Goal: Task Accomplishment & Management: Manage account settings

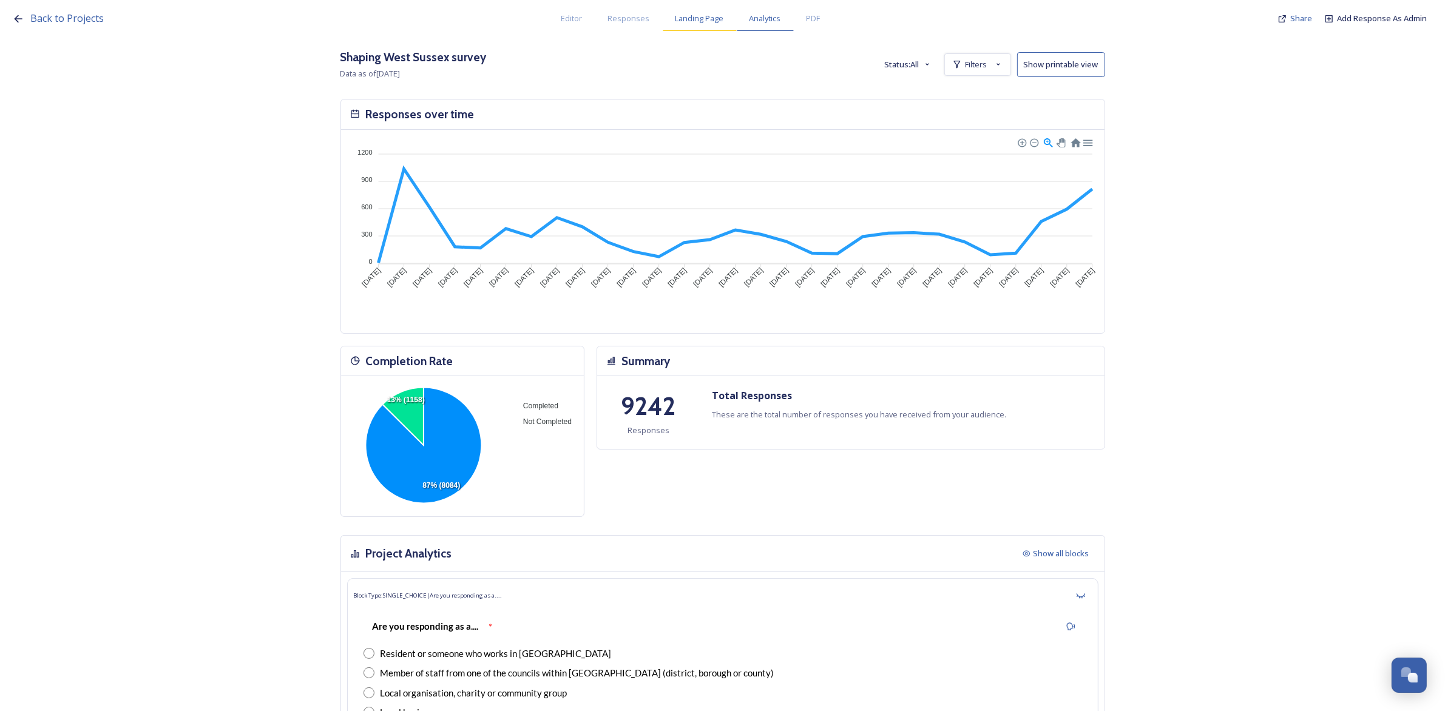
click at [696, 22] on span "Landing Page" at bounding box center [700, 19] width 49 height 12
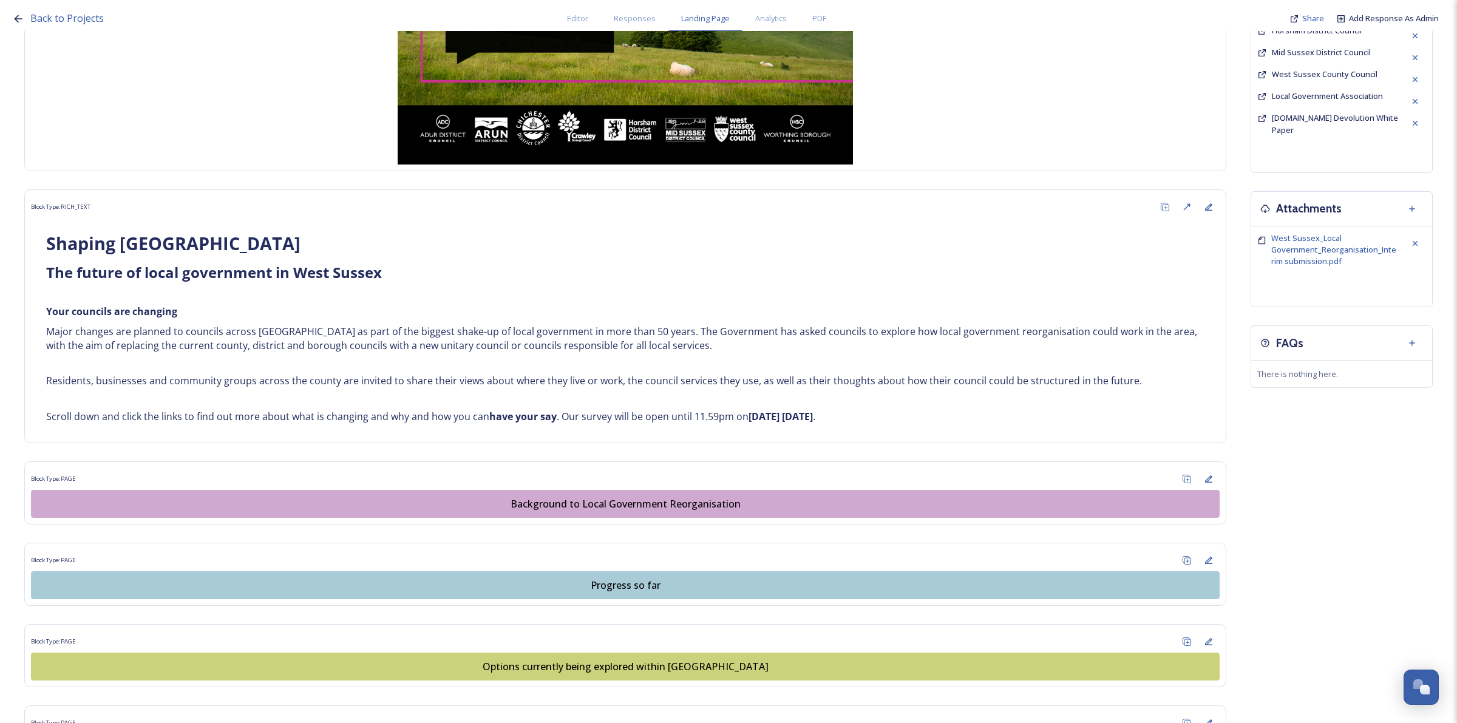
scroll to position [401, 0]
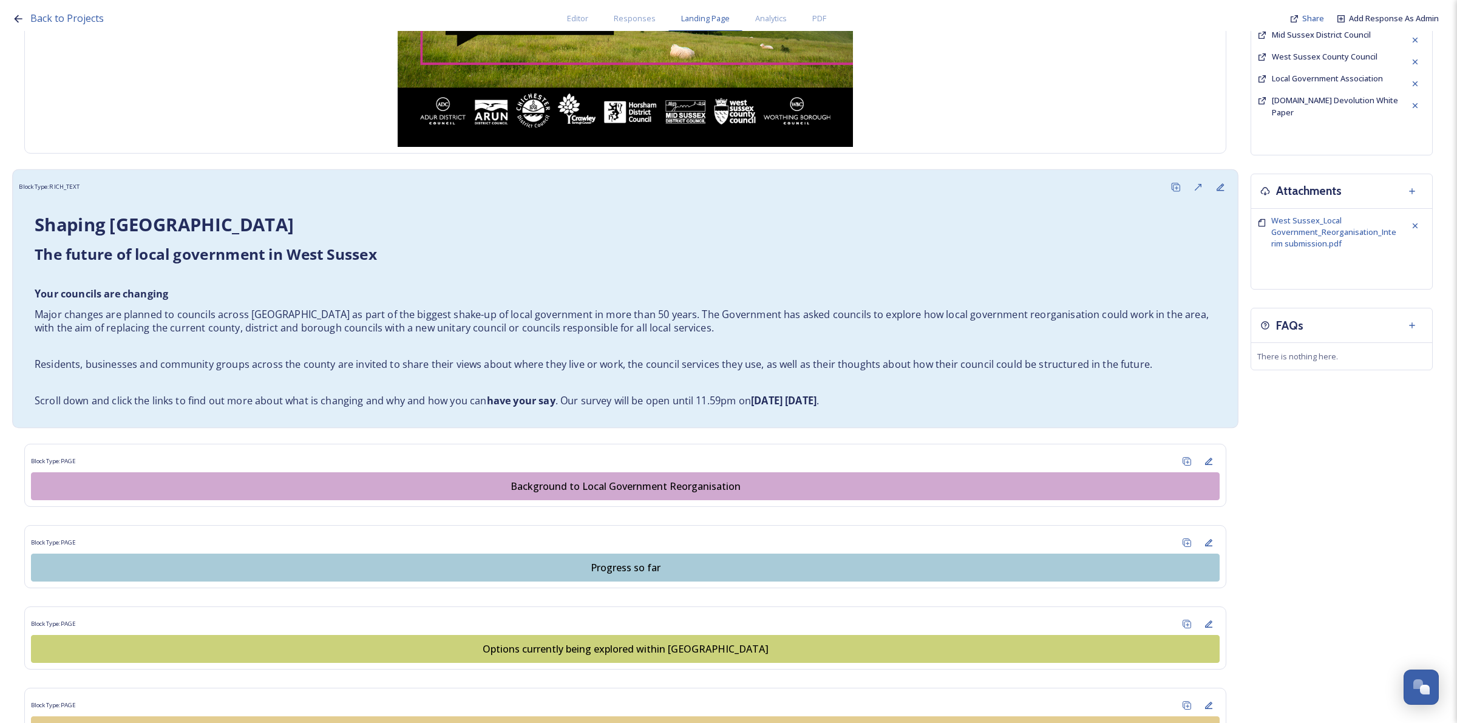
click at [547, 401] on strong "have your say" at bounding box center [521, 400] width 69 height 13
click at [550, 404] on strong "have your say" at bounding box center [521, 400] width 69 height 13
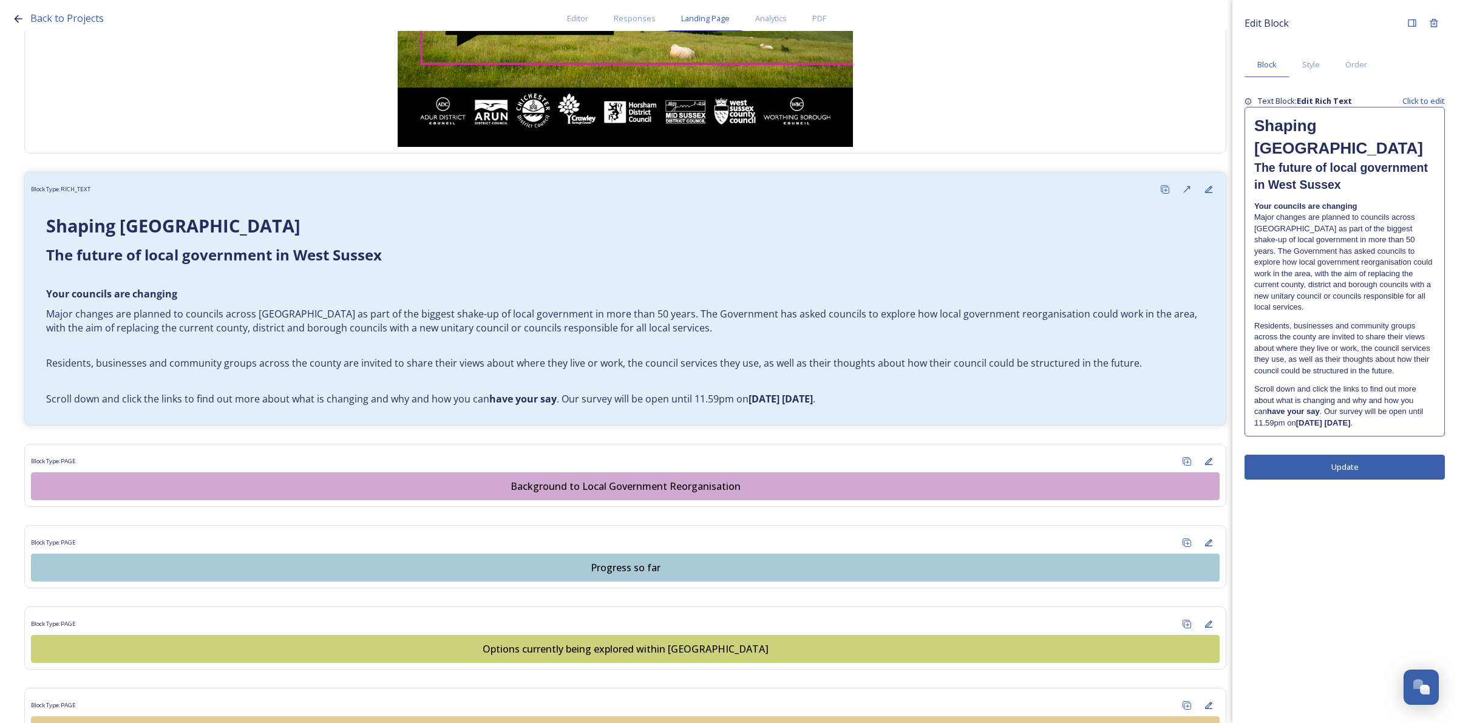
click at [1367, 384] on p "Scroll down and click the links to find out more about what is changing and why…" at bounding box center [1344, 406] width 181 height 45
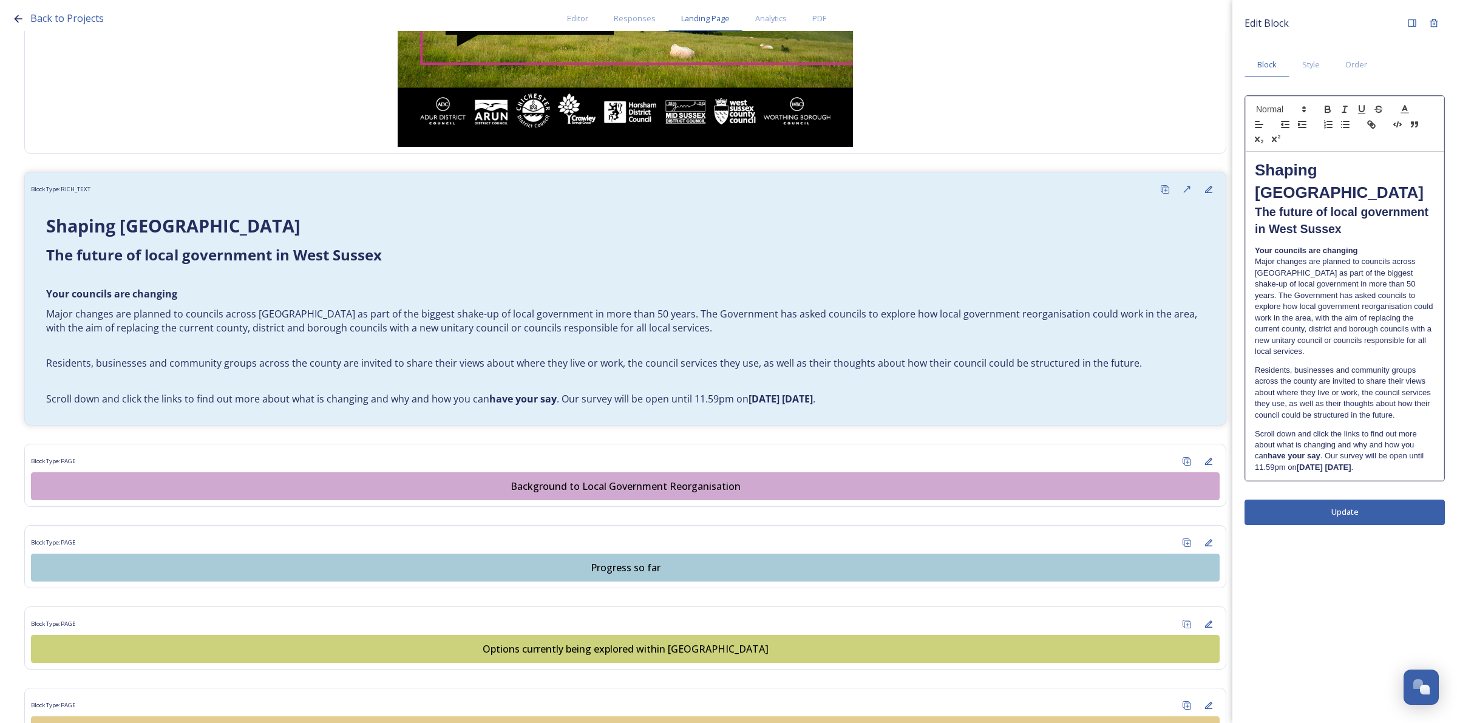
click at [1355, 490] on div "Edit Block Block Style Order Shaping West Sussex ﻿﻿﻿The future of local governm…" at bounding box center [1344, 361] width 225 height 723
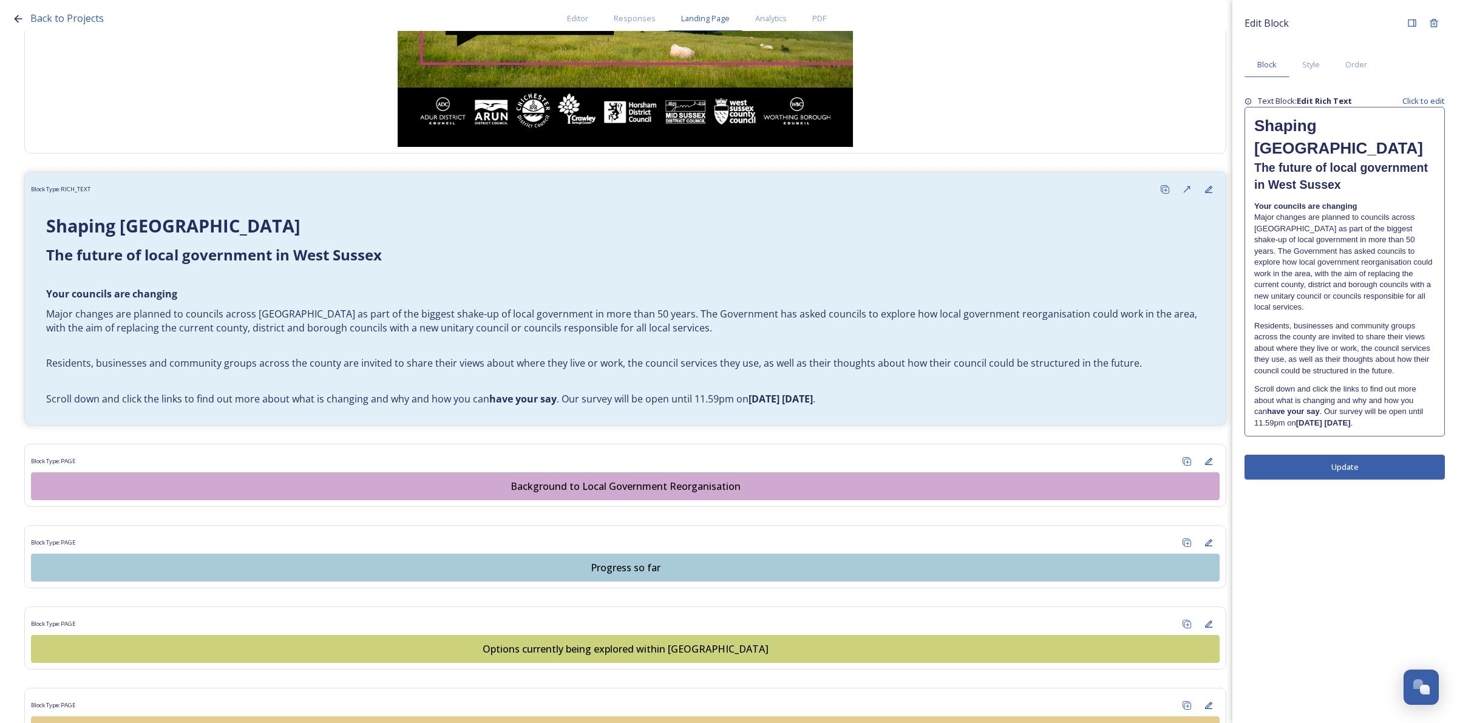
click at [1367, 384] on p "Scroll down and click the links to find out more about what is changing and why…" at bounding box center [1344, 406] width 181 height 45
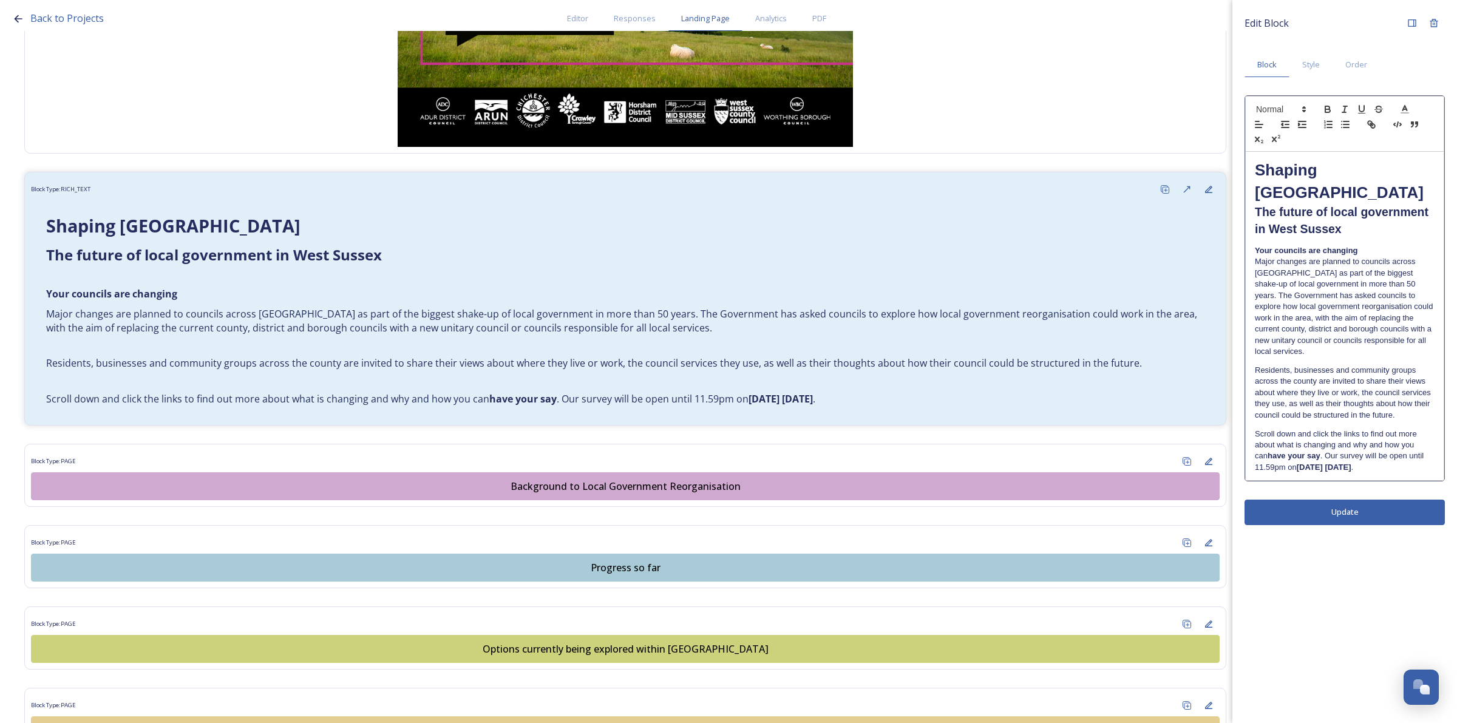
click at [1367, 428] on p "Scroll down and click the links to find out more about what is changing and why…" at bounding box center [1345, 450] width 180 height 45
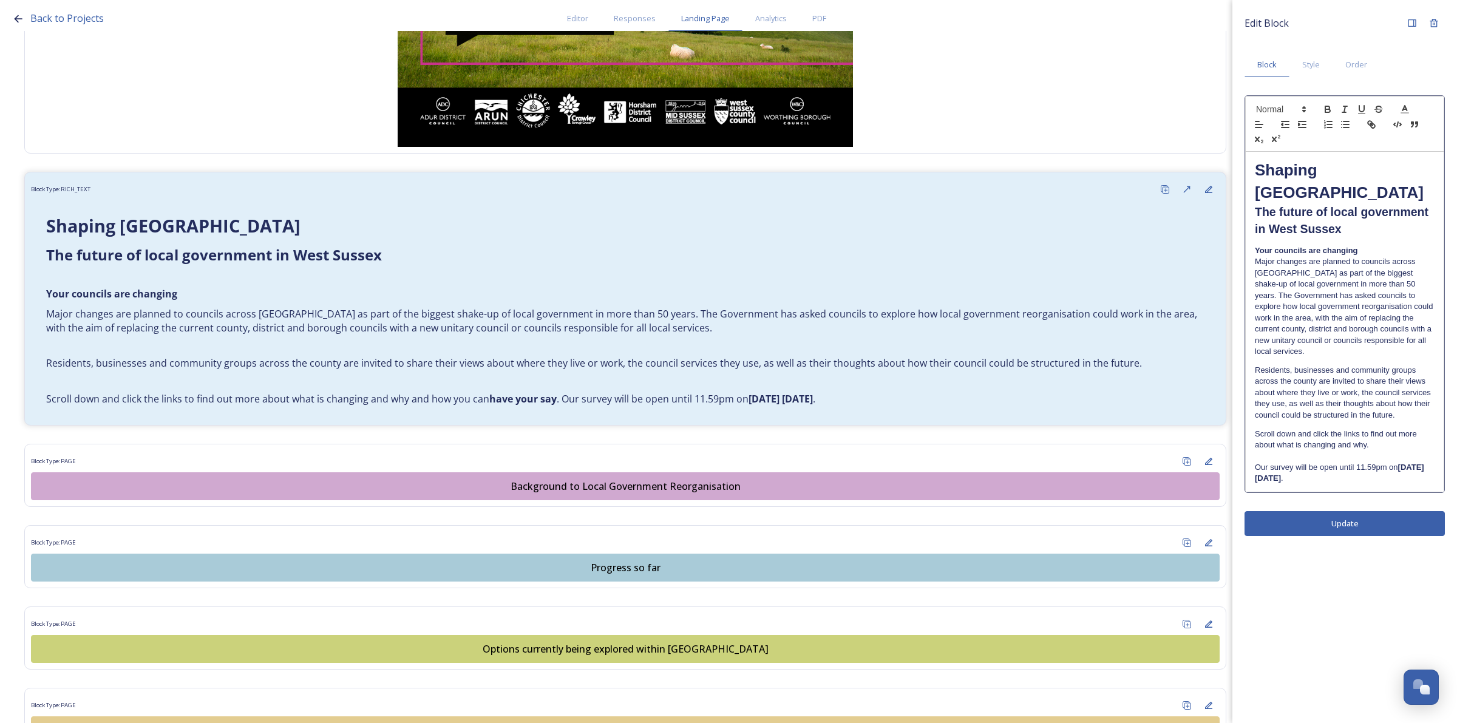
click at [1272, 462] on p "Our survey will be open until 11.59pm on Wednesday 13 August 2025 ." at bounding box center [1345, 473] width 180 height 22
drag, startPoint x: 1315, startPoint y: 445, endPoint x: 1269, endPoint y: 445, distance: 45.5
click at [1269, 462] on p "Our engagement survey will be open until 11.59pm on Wednesday 13 August 2025 ." at bounding box center [1345, 473] width 180 height 22
drag, startPoint x: 1364, startPoint y: 454, endPoint x: 1295, endPoint y: 446, distance: 70.2
click at [1295, 462] on p "Our survey will be open until 11.59pm on Wednesday 13 August 2025 ." at bounding box center [1345, 473] width 180 height 22
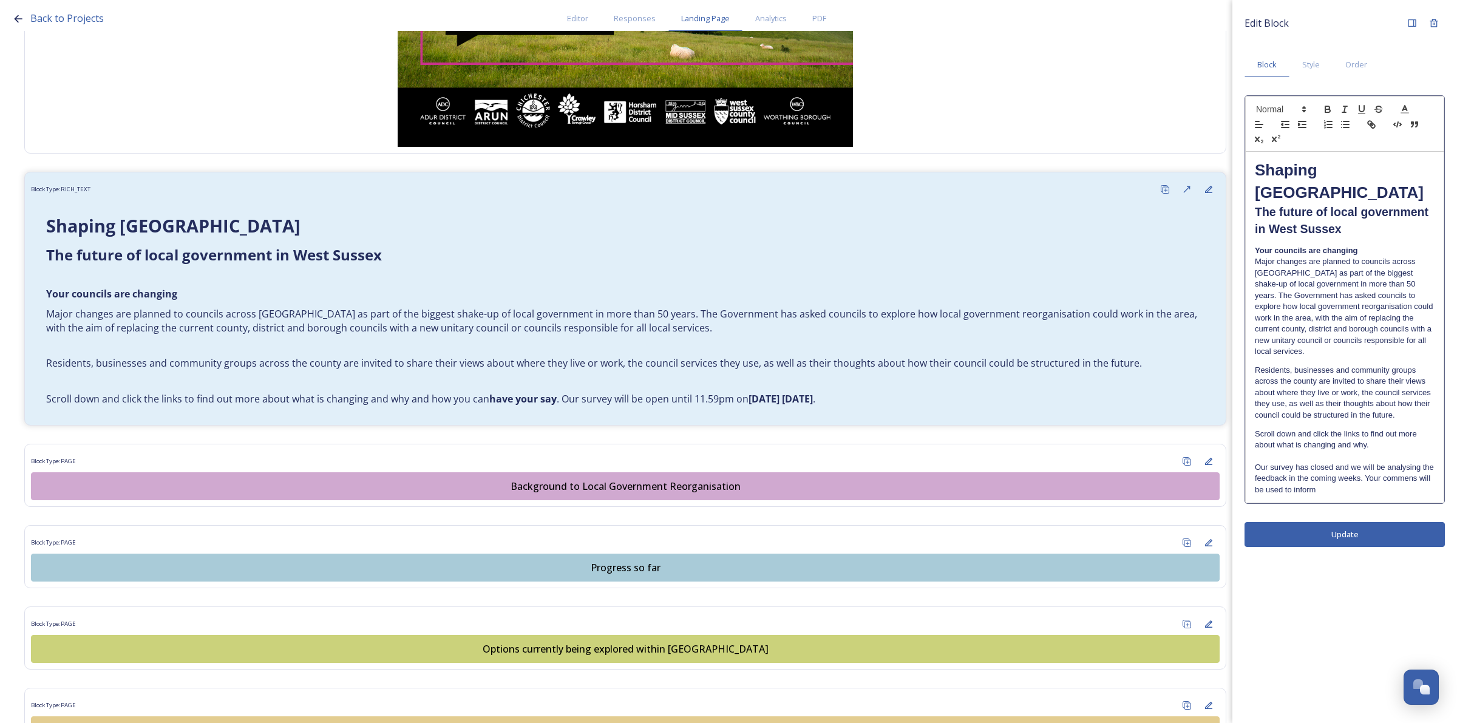
click at [1413, 462] on p "Our survey has closed and we will be analysing the feedback in the coming weeks…" at bounding box center [1345, 478] width 180 height 33
click at [1395, 466] on p "Our survey has closed and we will be analysing the feedback in the coming weeks…" at bounding box center [1345, 478] width 180 height 33
click at [1319, 365] on p "Residents, businesses and community groups across the county are invited to sha…" at bounding box center [1345, 393] width 180 height 56
click at [1327, 365] on p "Residents, businesses and community groups across the county are invited to sha…" at bounding box center [1345, 393] width 180 height 56
click at [1330, 365] on p "Residents, businesses and community groups across the county are invited to sha…" at bounding box center [1345, 393] width 180 height 56
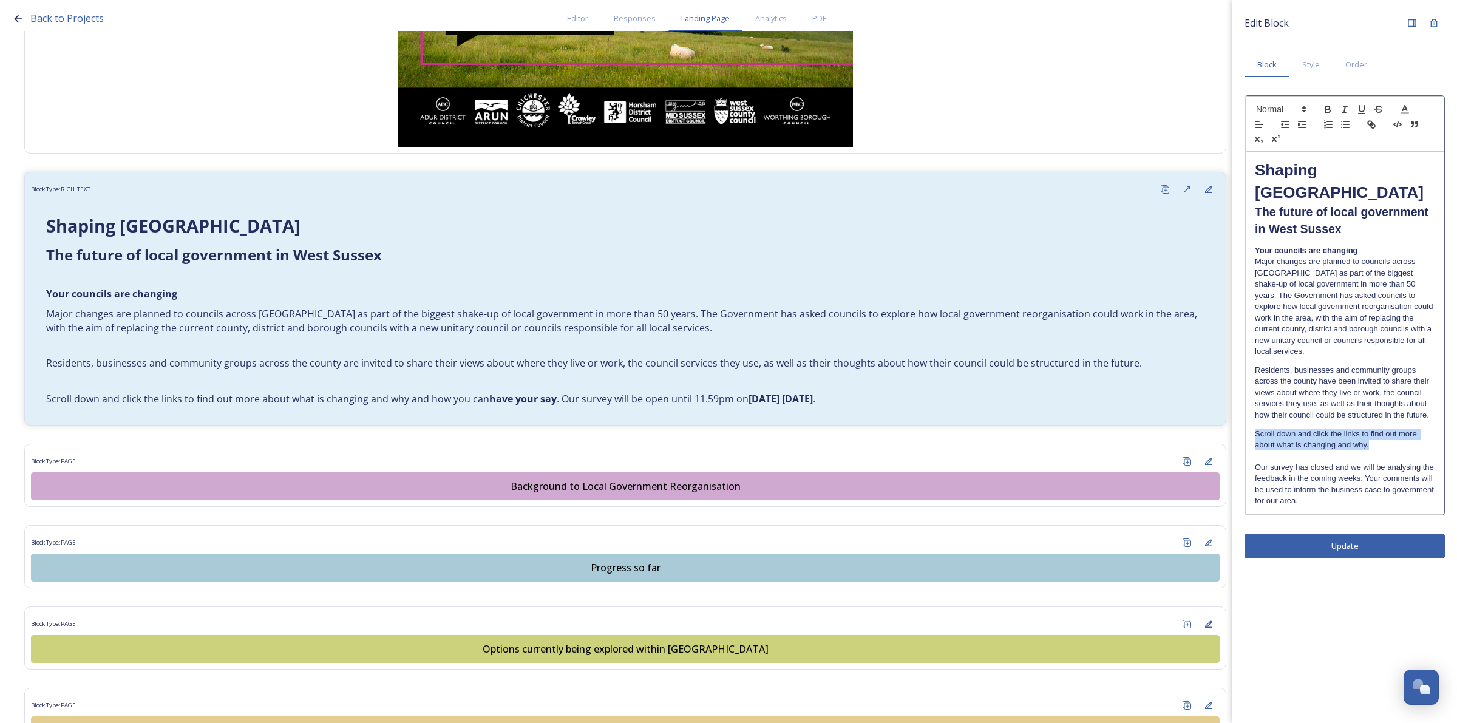
drag, startPoint x: 1370, startPoint y: 424, endPoint x: 1250, endPoint y: 408, distance: 120.6
click at [1250, 408] on div "Shaping West Sussex ﻿﻿﻿The future of local government in West Sussex Your counc…" at bounding box center [1344, 333] width 198 height 362
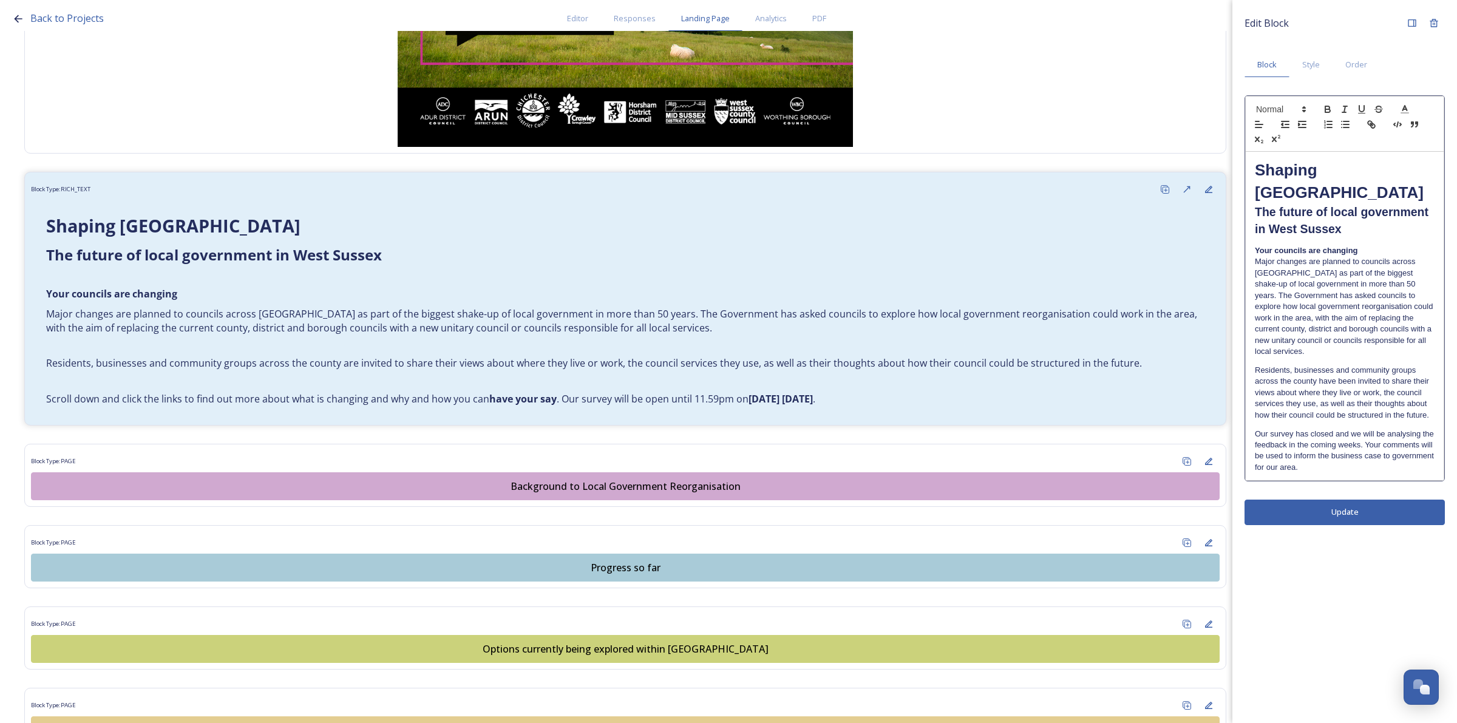
click at [1299, 449] on p "Our survey has closed and we will be analysing the feedback in the coming weeks…" at bounding box center [1345, 450] width 180 height 45
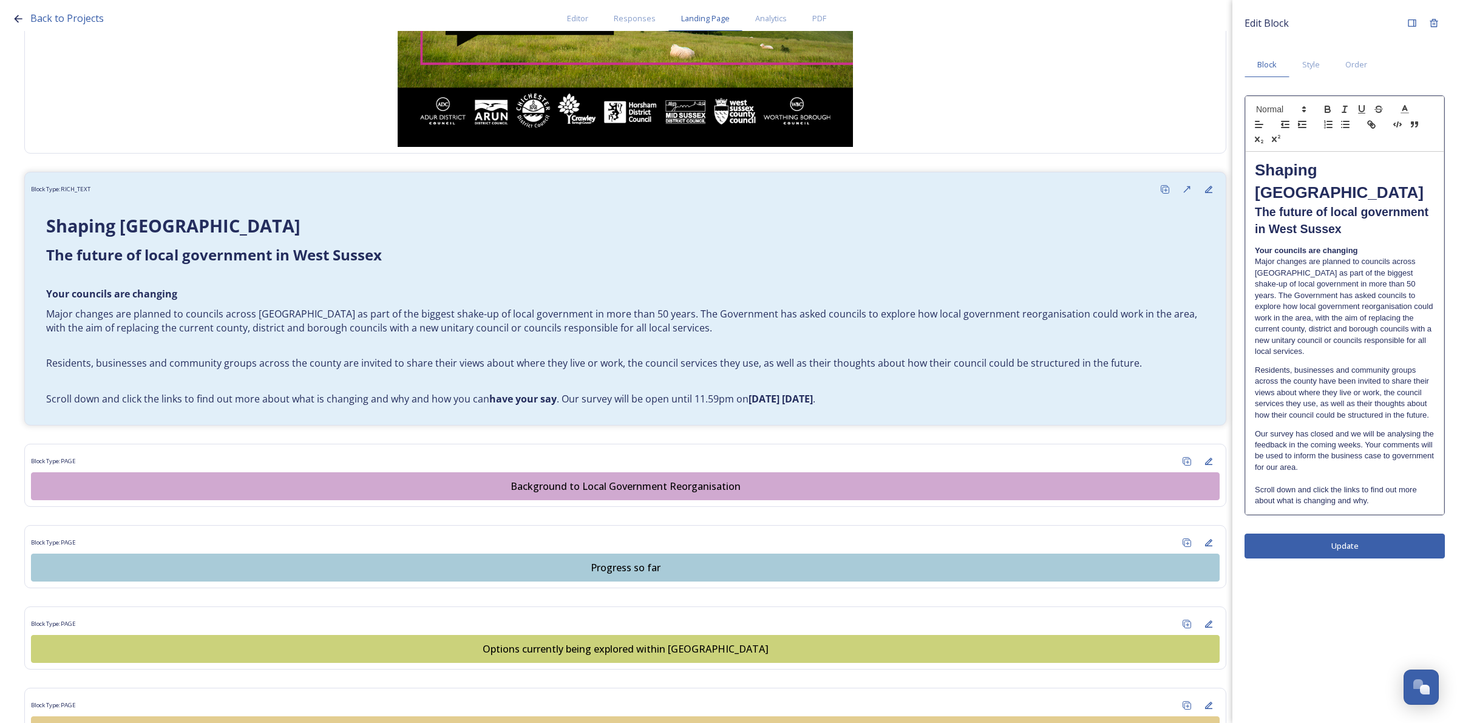
scroll to position [0, 0]
drag, startPoint x: 1310, startPoint y: 451, endPoint x: 1267, endPoint y: 416, distance: 55.3
click at [1267, 428] on p "Our survey has closed and we will be analysing the feedback in the coming weeks…" at bounding box center [1345, 450] width 180 height 45
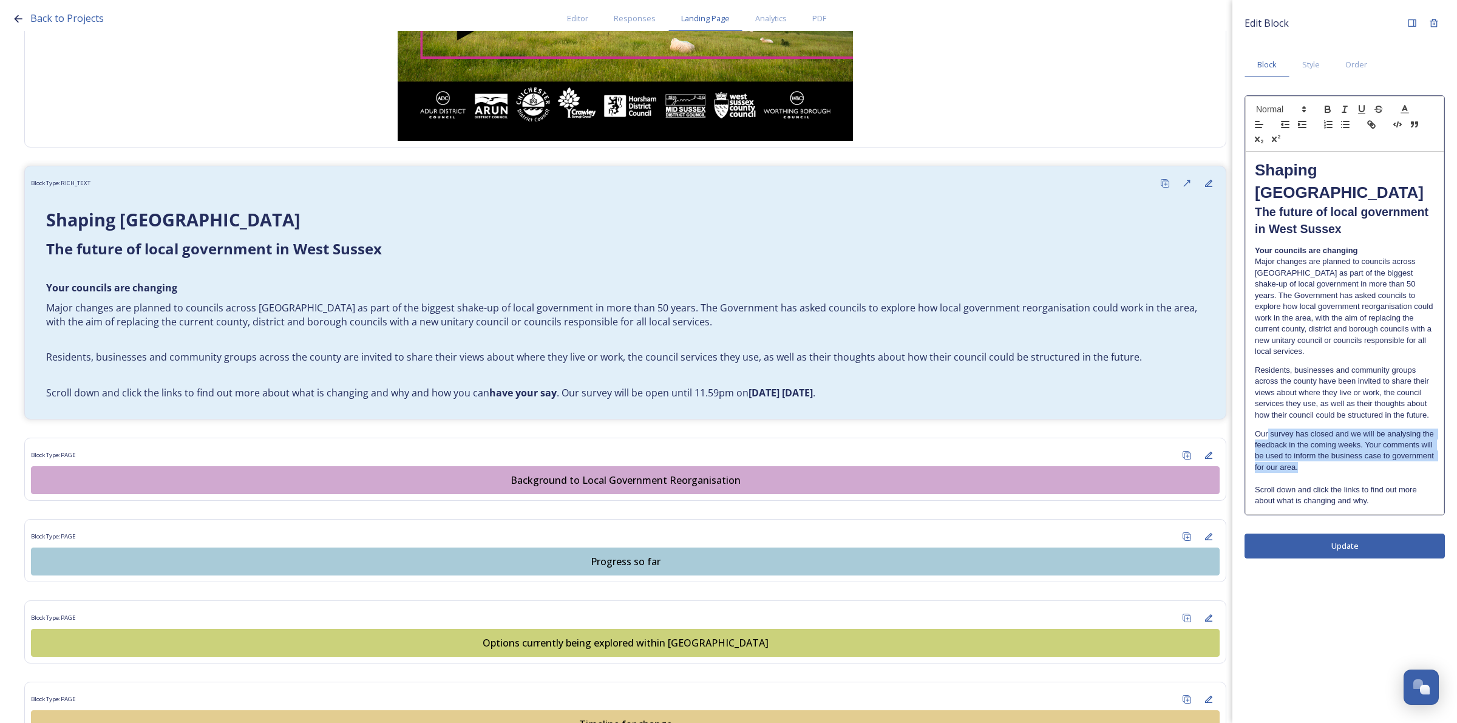
click at [1303, 438] on p "Our survey has closed and we will be analysing the feedback in the coming weeks…" at bounding box center [1345, 450] width 180 height 45
click at [1306, 428] on p "Our survey has closed and we will be analysing the feedback in the coming weeks…" at bounding box center [1345, 450] width 180 height 45
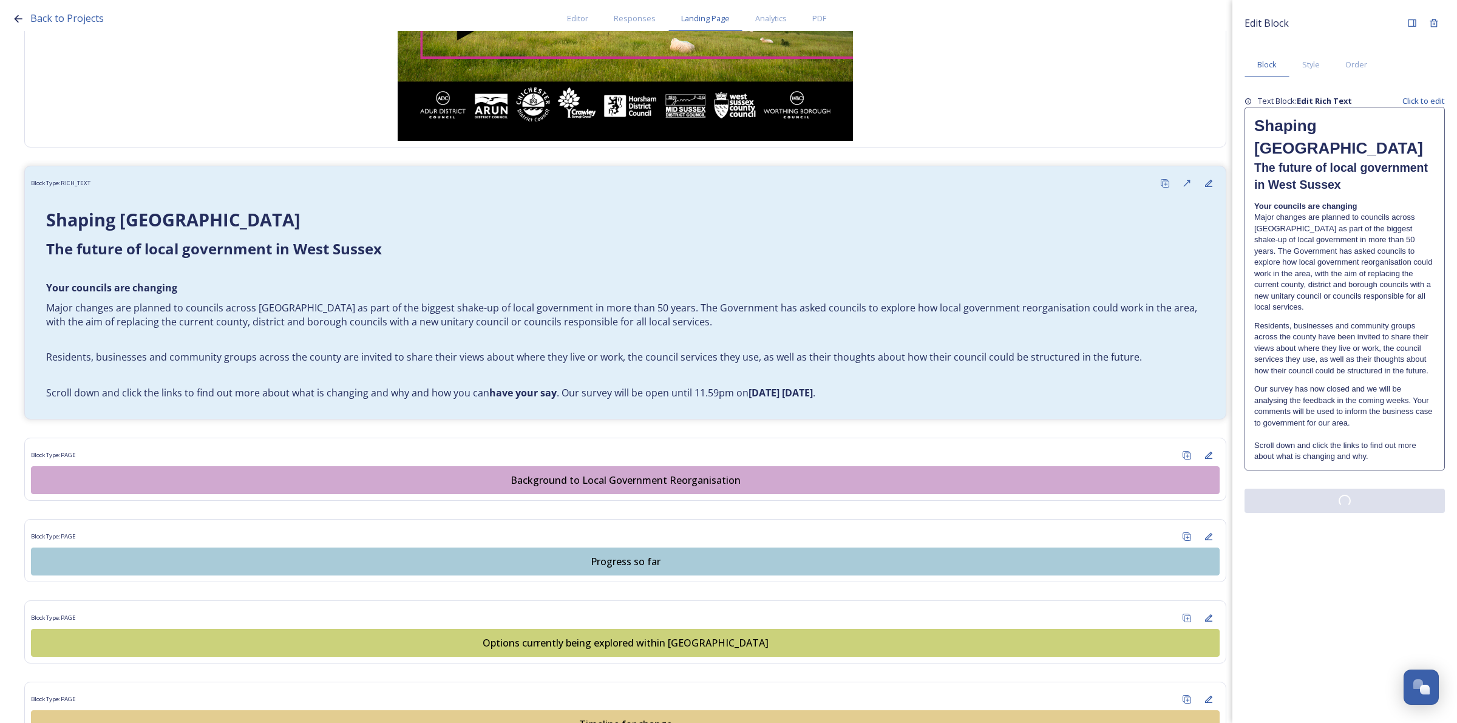
click at [1349, 523] on div "Edit Block Block Style Order Text Block: Edit Rich Text Click to edit Shaping W…" at bounding box center [1344, 361] width 225 height 723
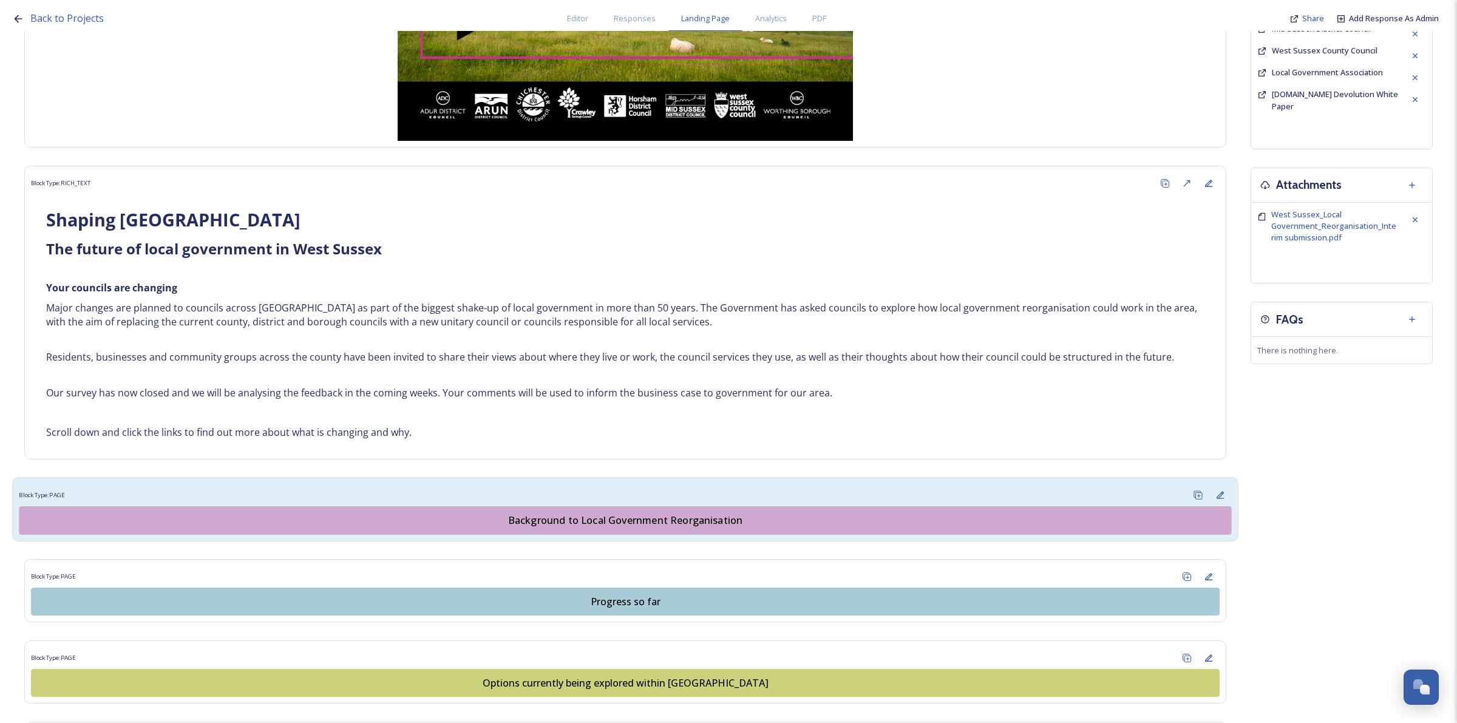
click at [717, 517] on div "Background to Local Government Reorganisation" at bounding box center [625, 520] width 1199 height 15
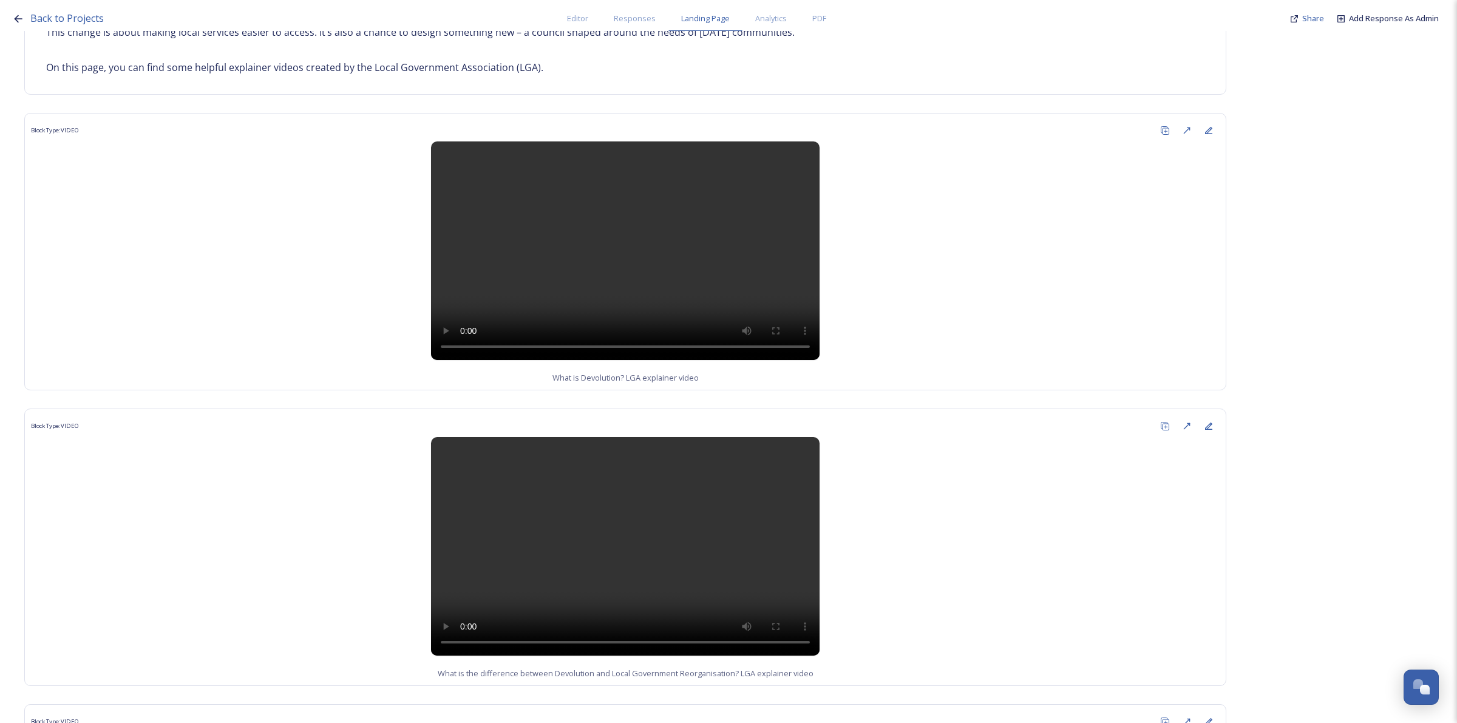
scroll to position [1203, 0]
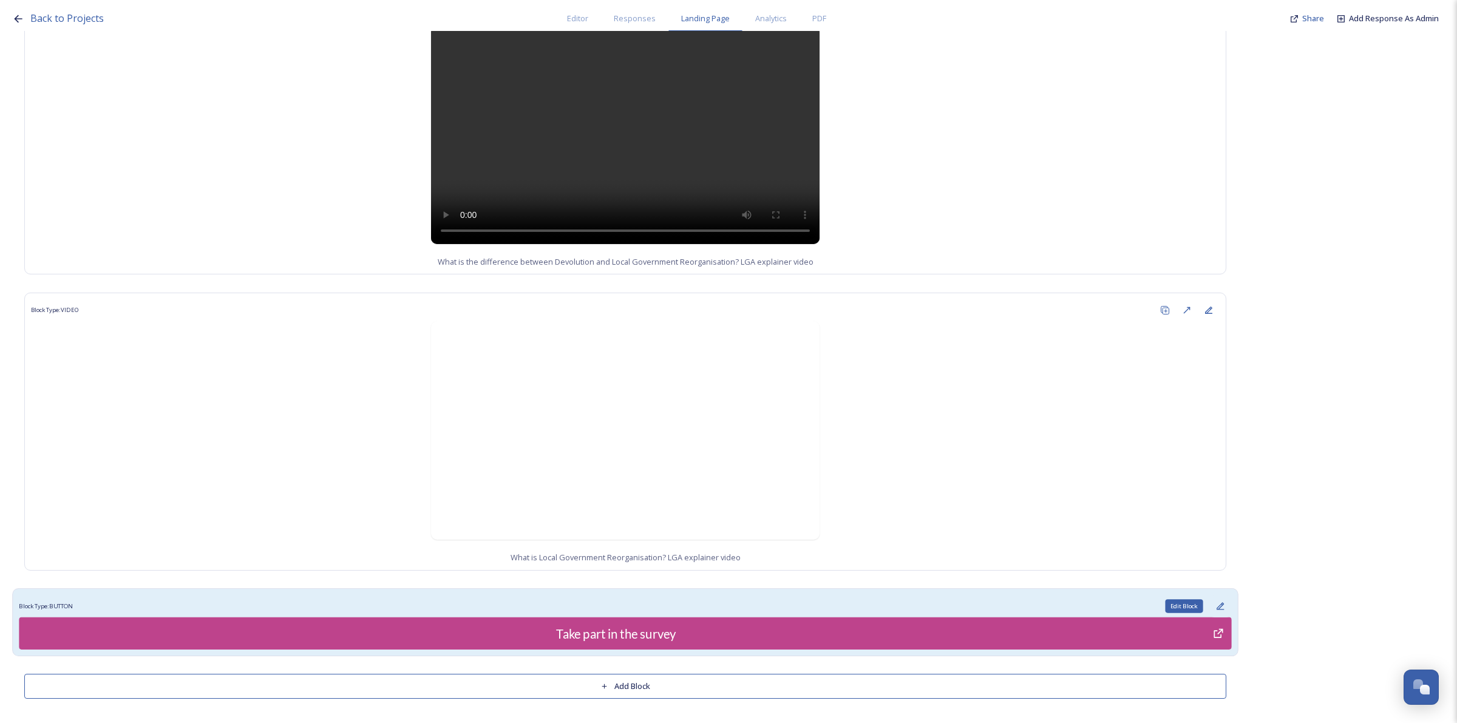
click at [1215, 605] on icon at bounding box center [1220, 606] width 10 height 10
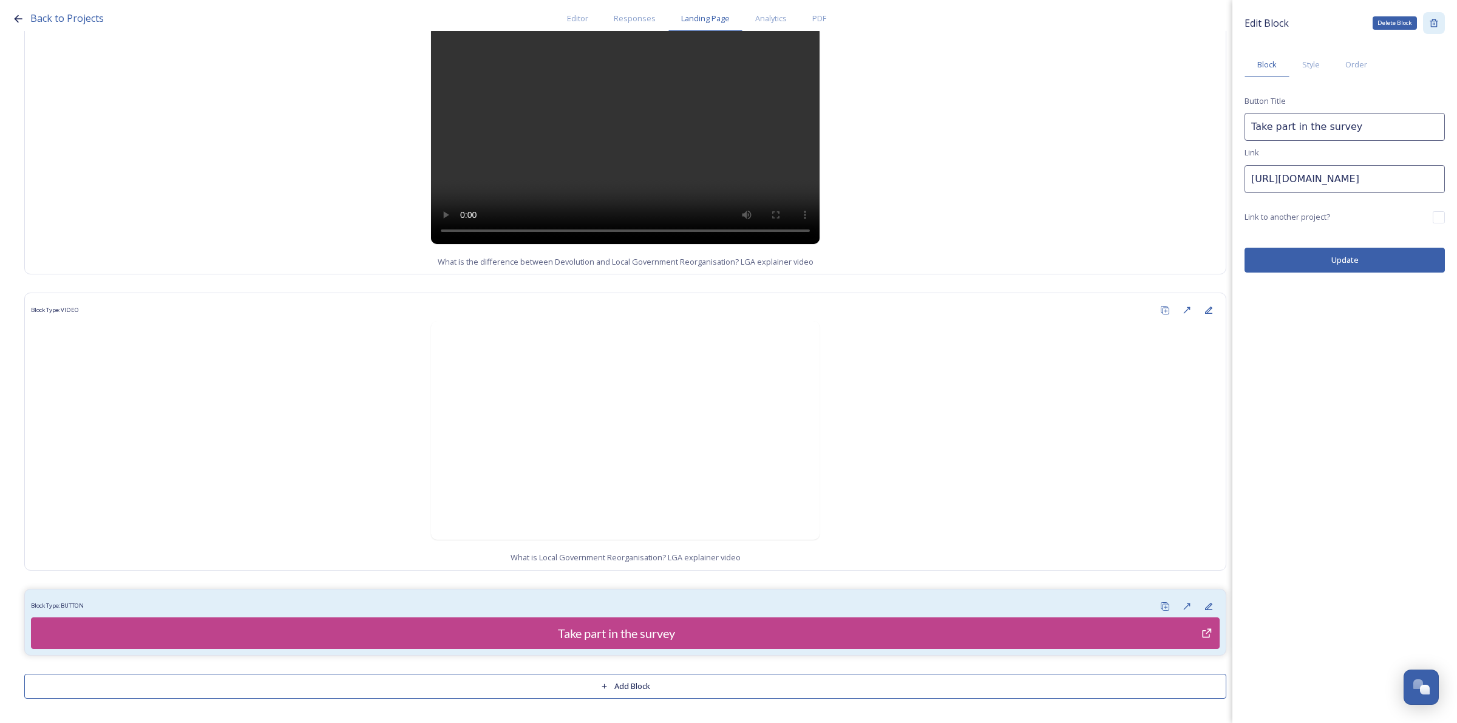
click at [1431, 25] on icon at bounding box center [1433, 23] width 8 height 8
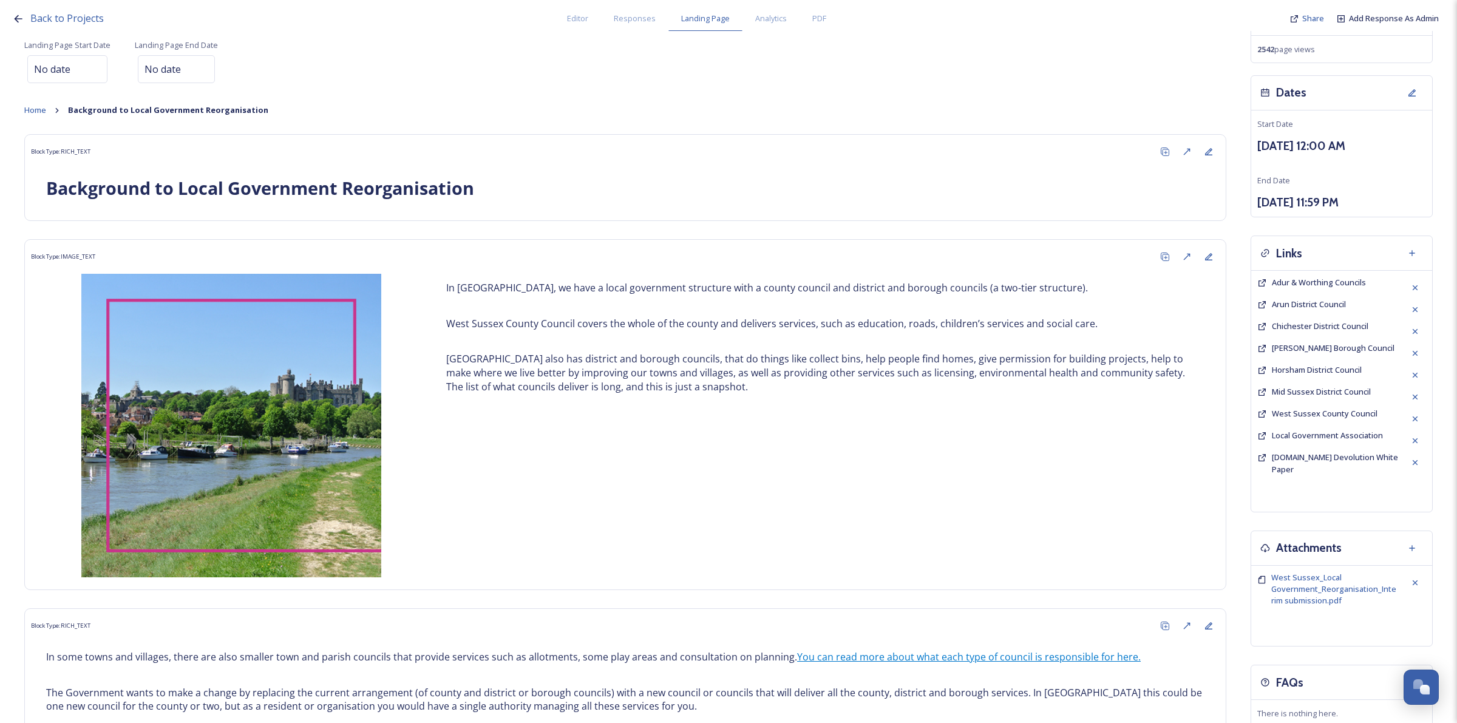
scroll to position [38, 0]
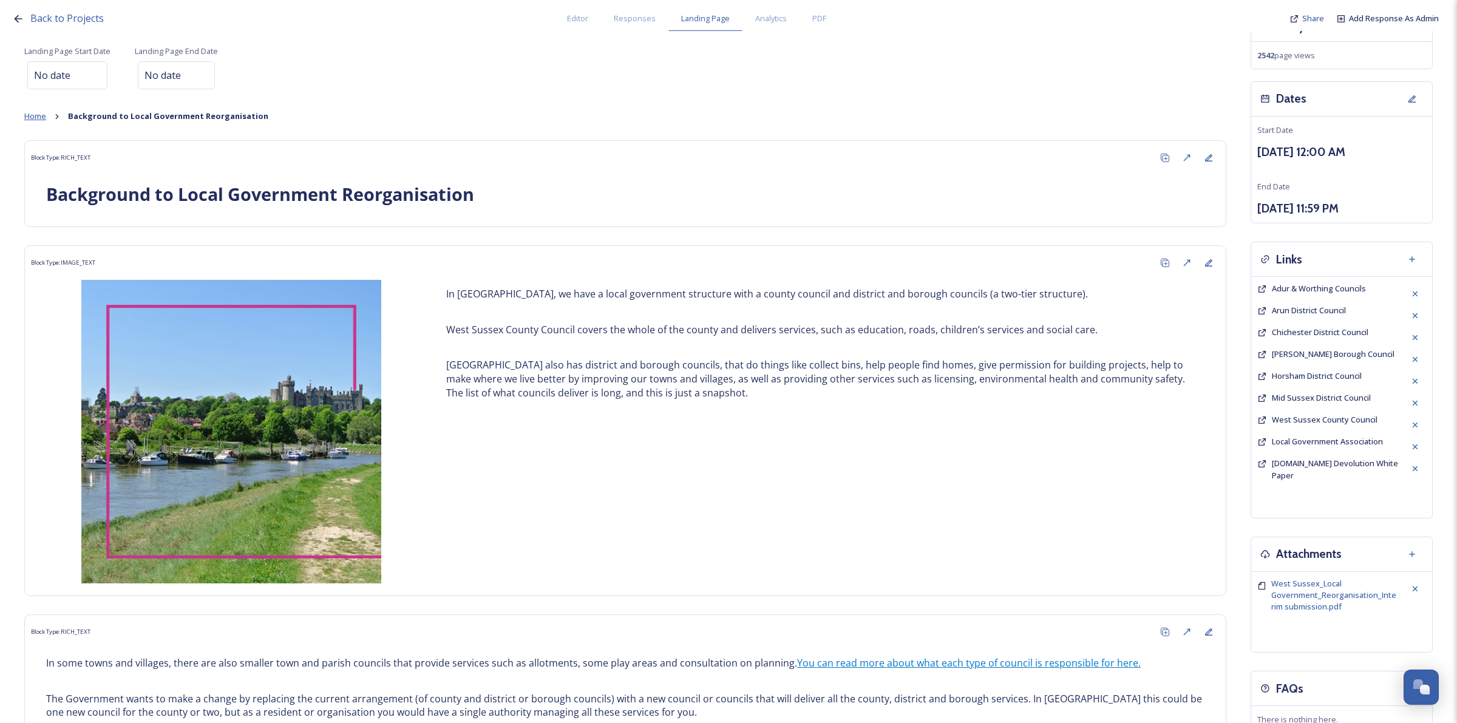
click at [33, 113] on span "Home" at bounding box center [35, 115] width 22 height 11
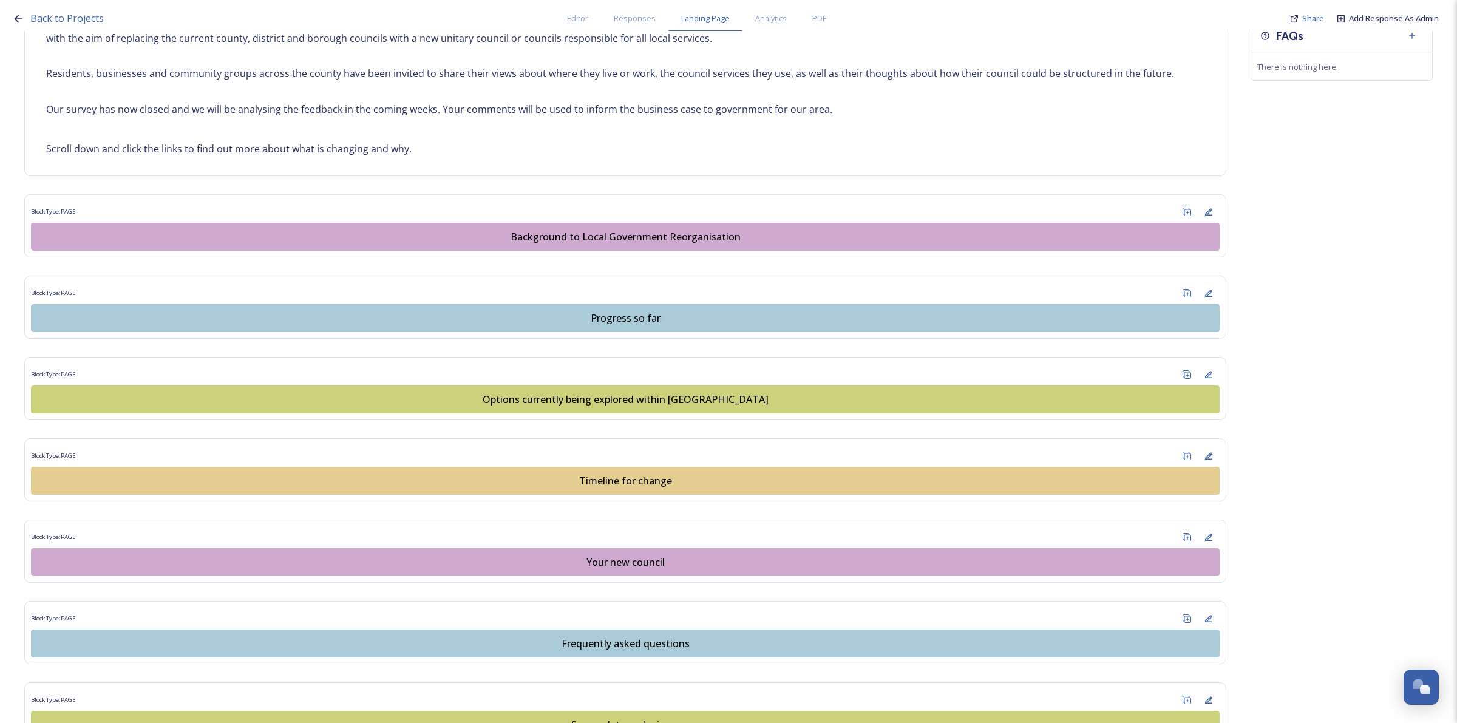
scroll to position [693, 0]
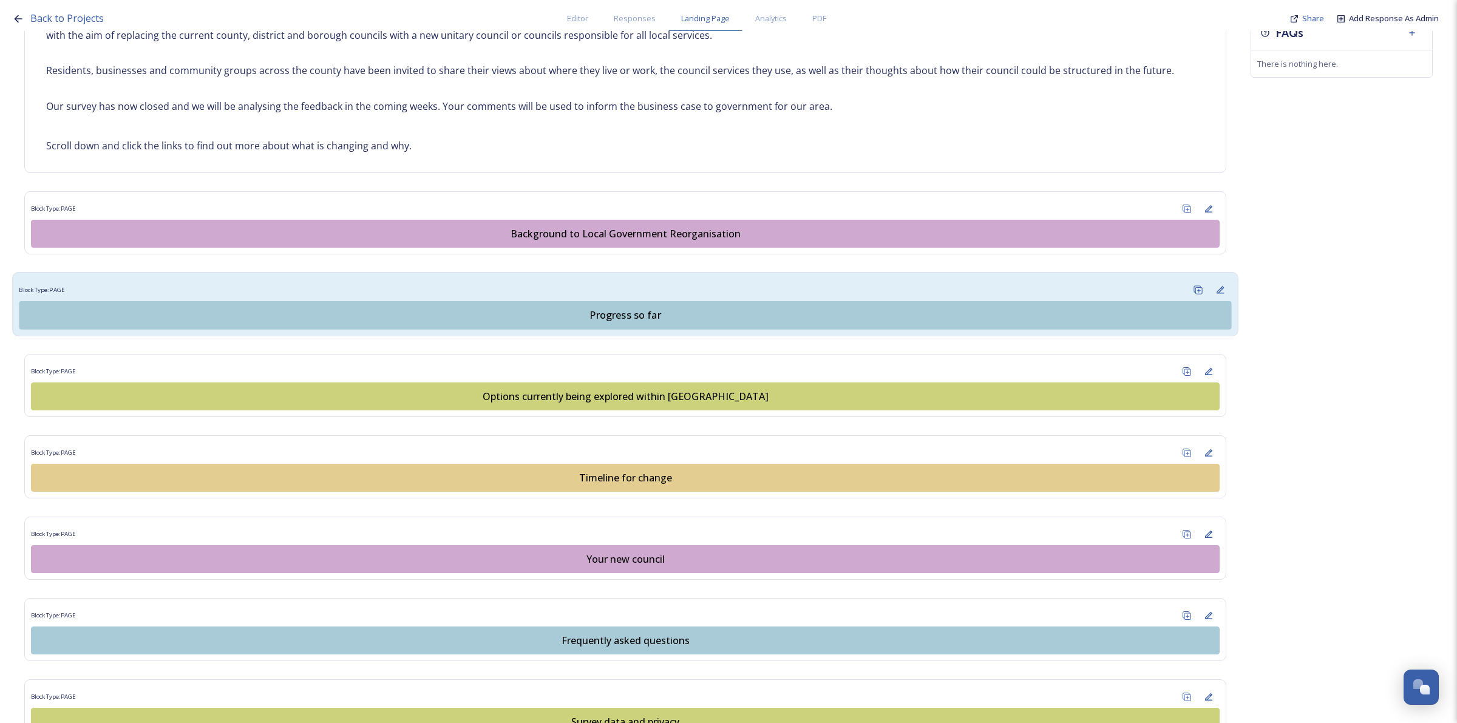
click at [819, 314] on div "Progress so far" at bounding box center [625, 315] width 1199 height 15
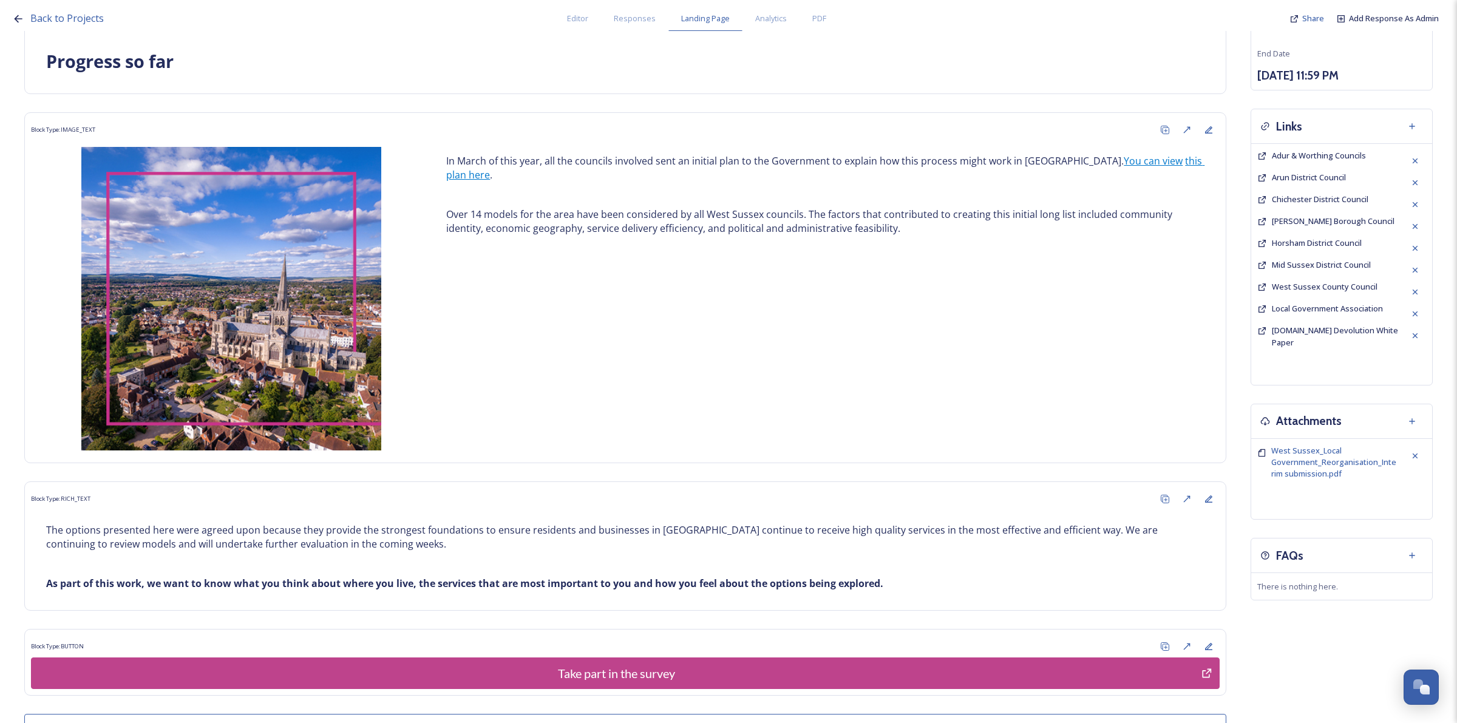
scroll to position [212, 0]
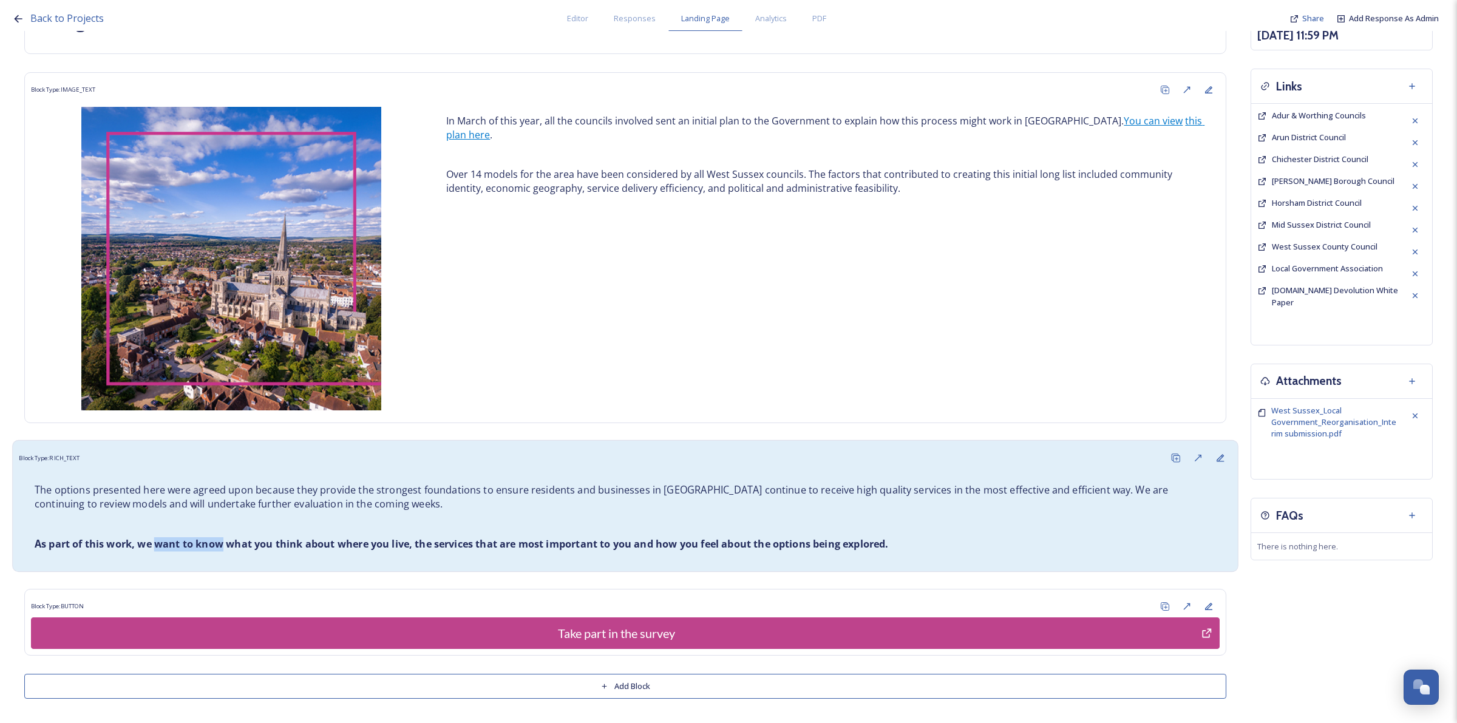
drag, startPoint x: 153, startPoint y: 543, endPoint x: 222, endPoint y: 546, distance: 69.3
click at [222, 546] on strong "As part of this work, we want to know what you think about where you live, the …" at bounding box center [462, 543] width 854 height 13
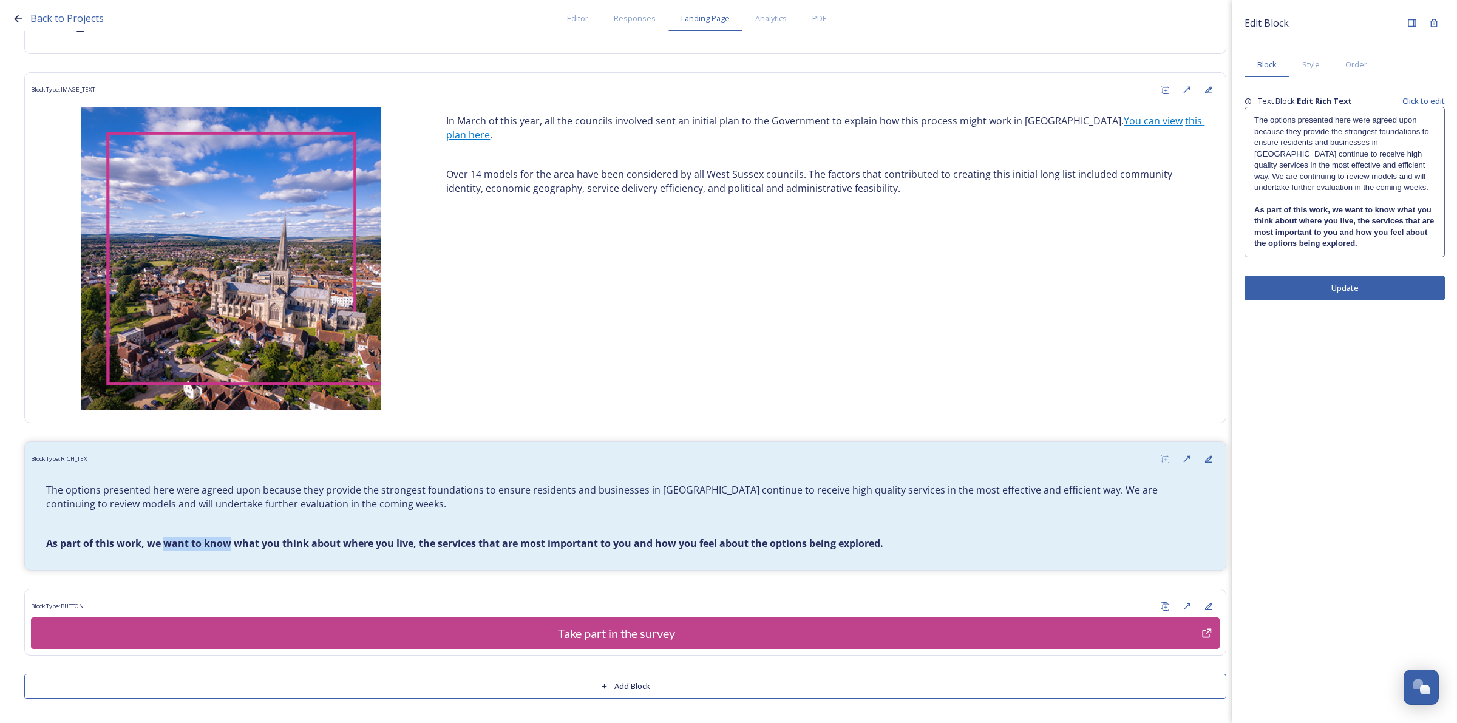
click at [1387, 294] on button "Update" at bounding box center [1344, 288] width 200 height 25
click at [1312, 210] on strong "As part of this work, we want to know what you think about where you live, the …" at bounding box center [1345, 226] width 182 height 42
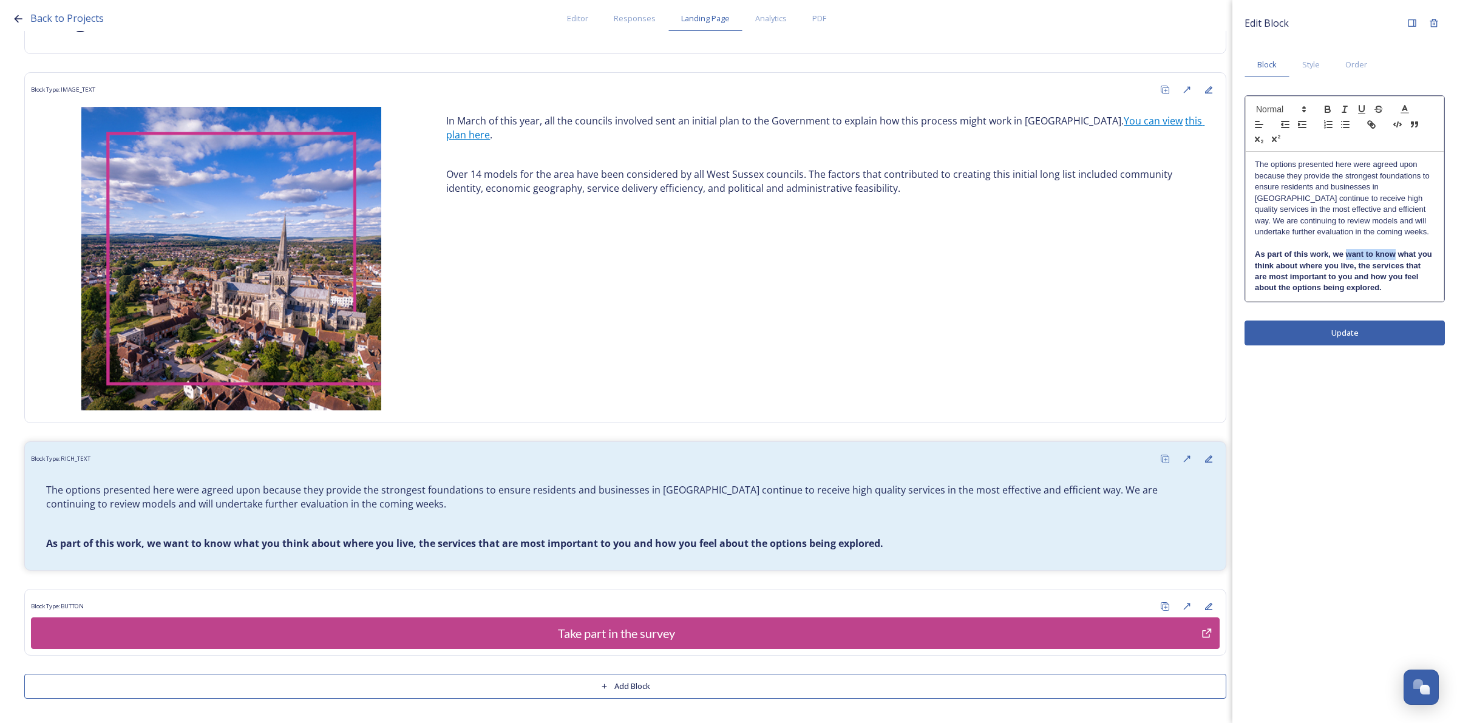
drag, startPoint x: 1345, startPoint y: 255, endPoint x: 1394, endPoint y: 255, distance: 49.2
click at [1394, 255] on strong "As part of this work, we want to know what you think about where you live, the …" at bounding box center [1344, 270] width 179 height 42
click at [1381, 292] on p "As part of this work, we asked what you think about where you live, the service…" at bounding box center [1345, 271] width 180 height 45
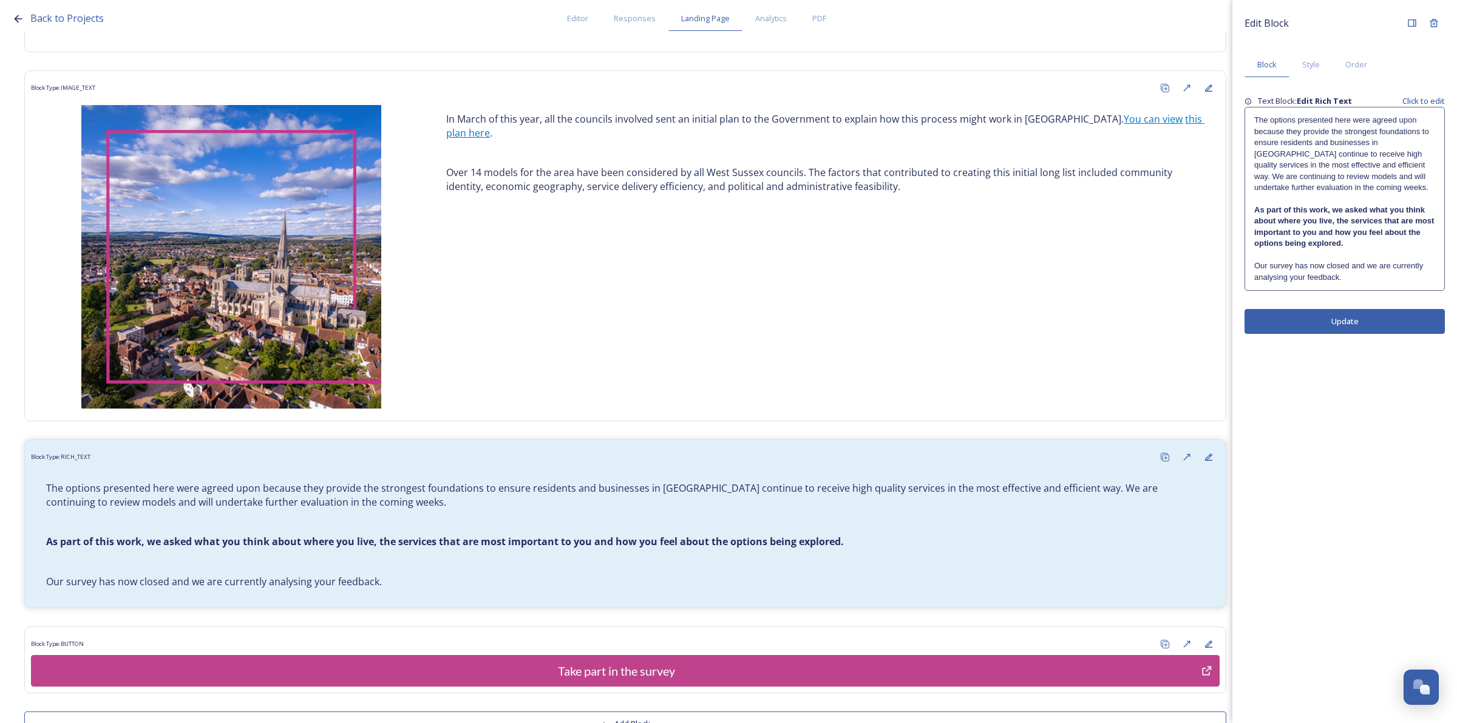
click at [1375, 363] on div "Edit Block Block Style Order Text Block: Edit Rich Text Click to edit The optio…" at bounding box center [1344, 361] width 225 height 723
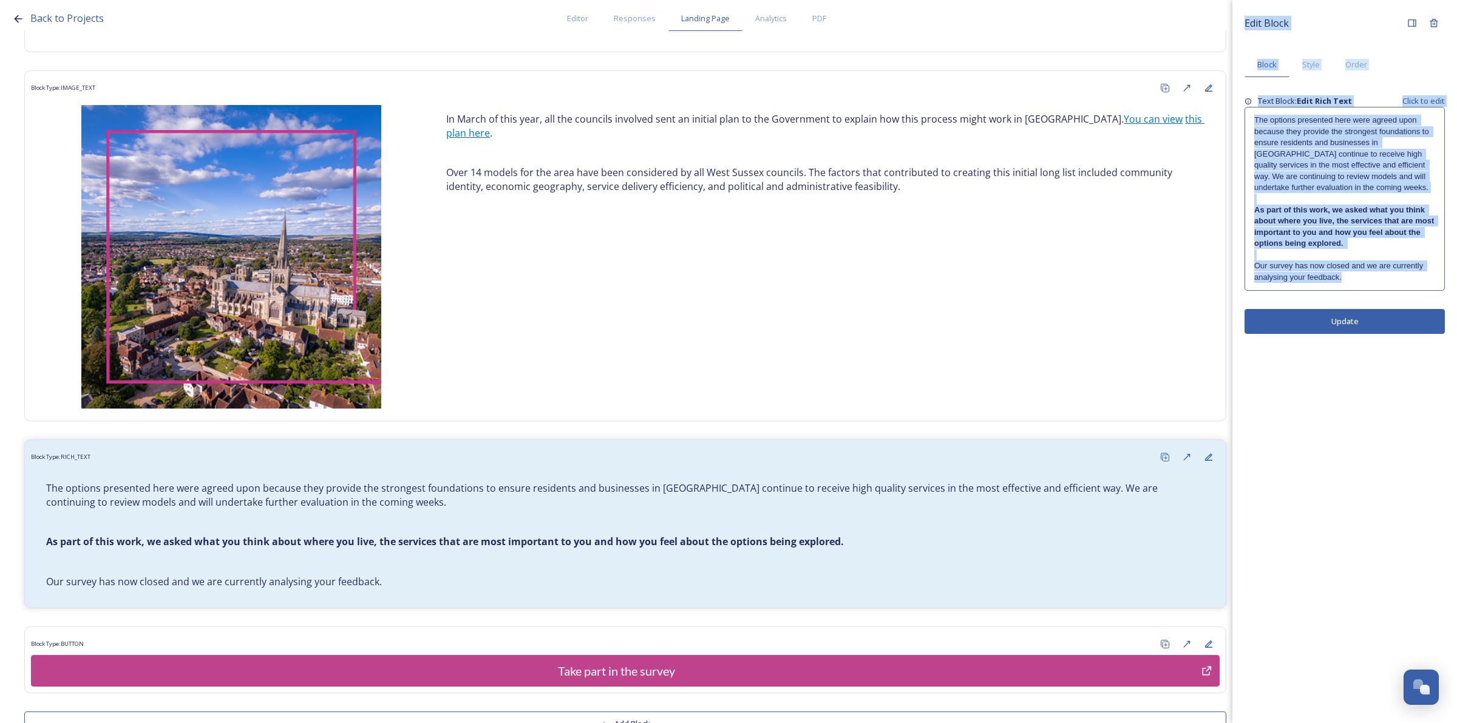
drag, startPoint x: 1349, startPoint y: 279, endPoint x: 1227, endPoint y: 265, distance: 122.8
click at [1227, 265] on div "Back to Projects Editor Responses Landing Page Analytics PDF Share Add Response…" at bounding box center [728, 361] width 1457 height 723
click at [1317, 277] on p "Our survey has now closed and we are currently analysing your feedback." at bounding box center [1344, 271] width 181 height 22
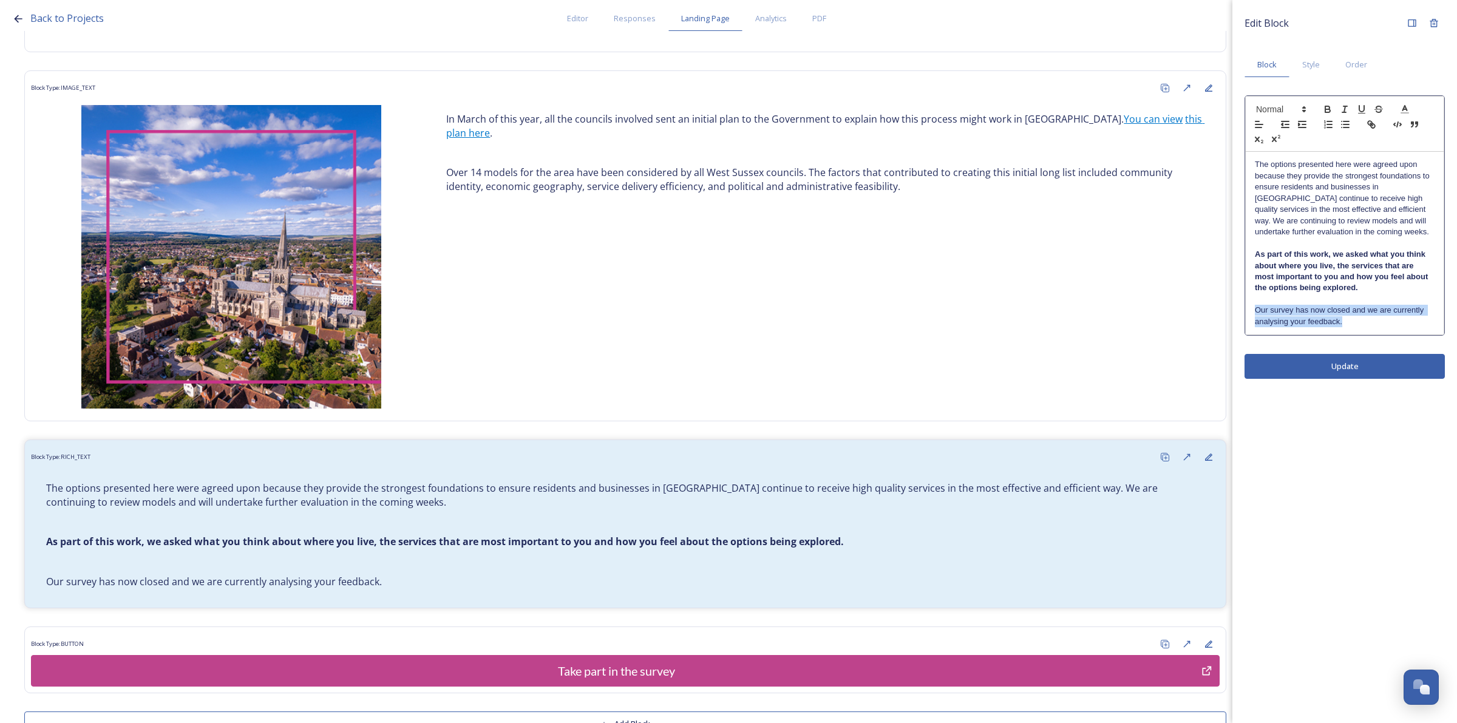
drag, startPoint x: 1349, startPoint y: 323, endPoint x: 1250, endPoint y: 314, distance: 99.3
click at [1250, 314] on div "The options presented here were agreed upon because they provide the strongest …" at bounding box center [1344, 243] width 198 height 183
click at [1326, 110] on icon "button" at bounding box center [1327, 110] width 5 height 3
click at [1369, 364] on div "Edit Block Block Style Order The options presented here were agreed upon becaus…" at bounding box center [1344, 361] width 225 height 723
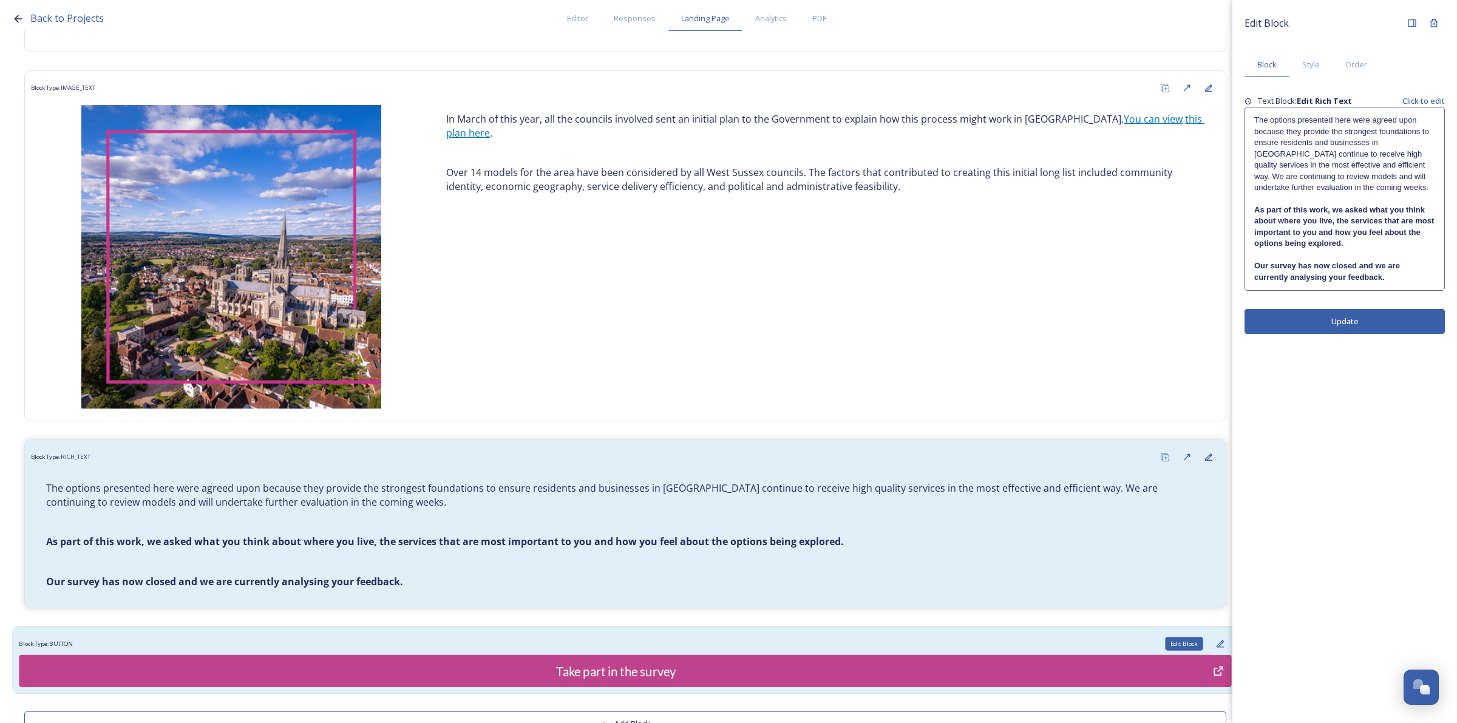
click at [1214, 645] on div "Edit Block" at bounding box center [1220, 644] width 22 height 22
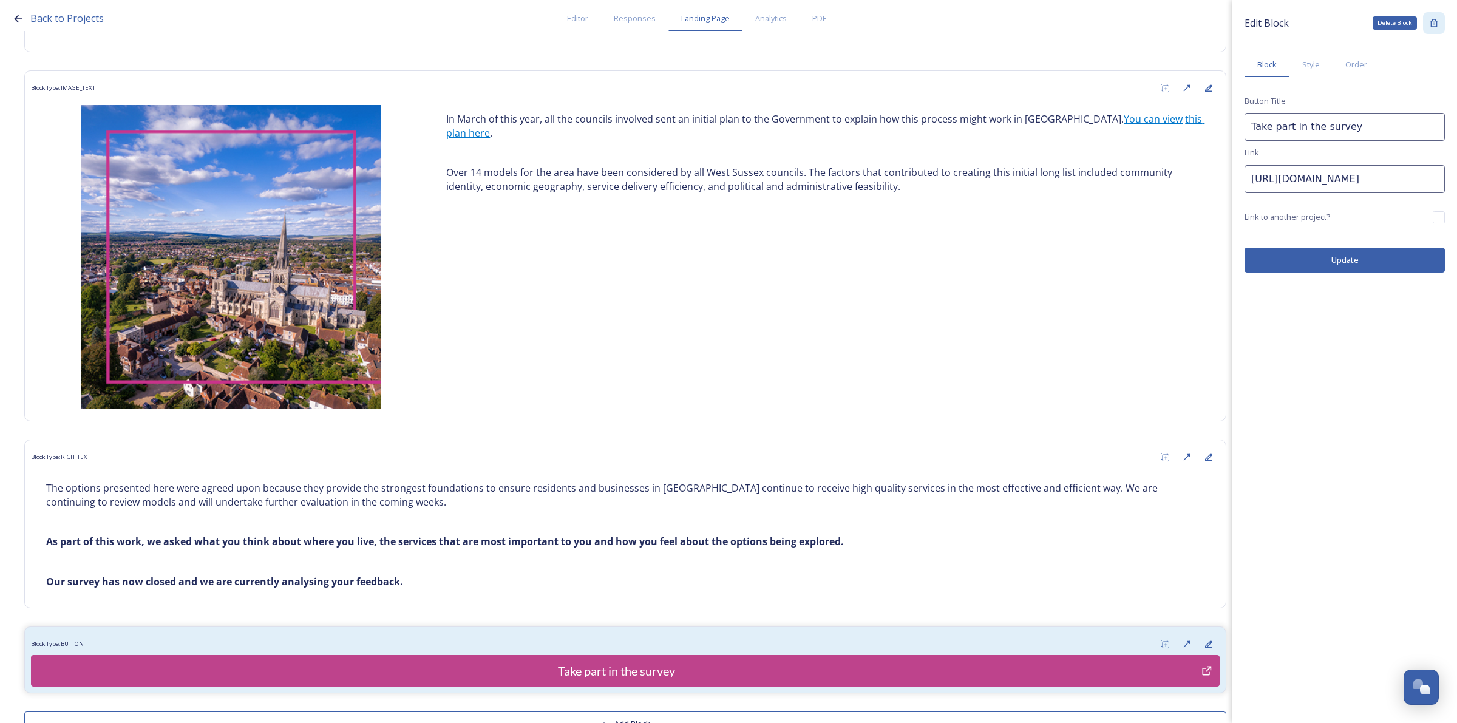
click at [1438, 25] on div "Delete Block" at bounding box center [1434, 23] width 22 height 22
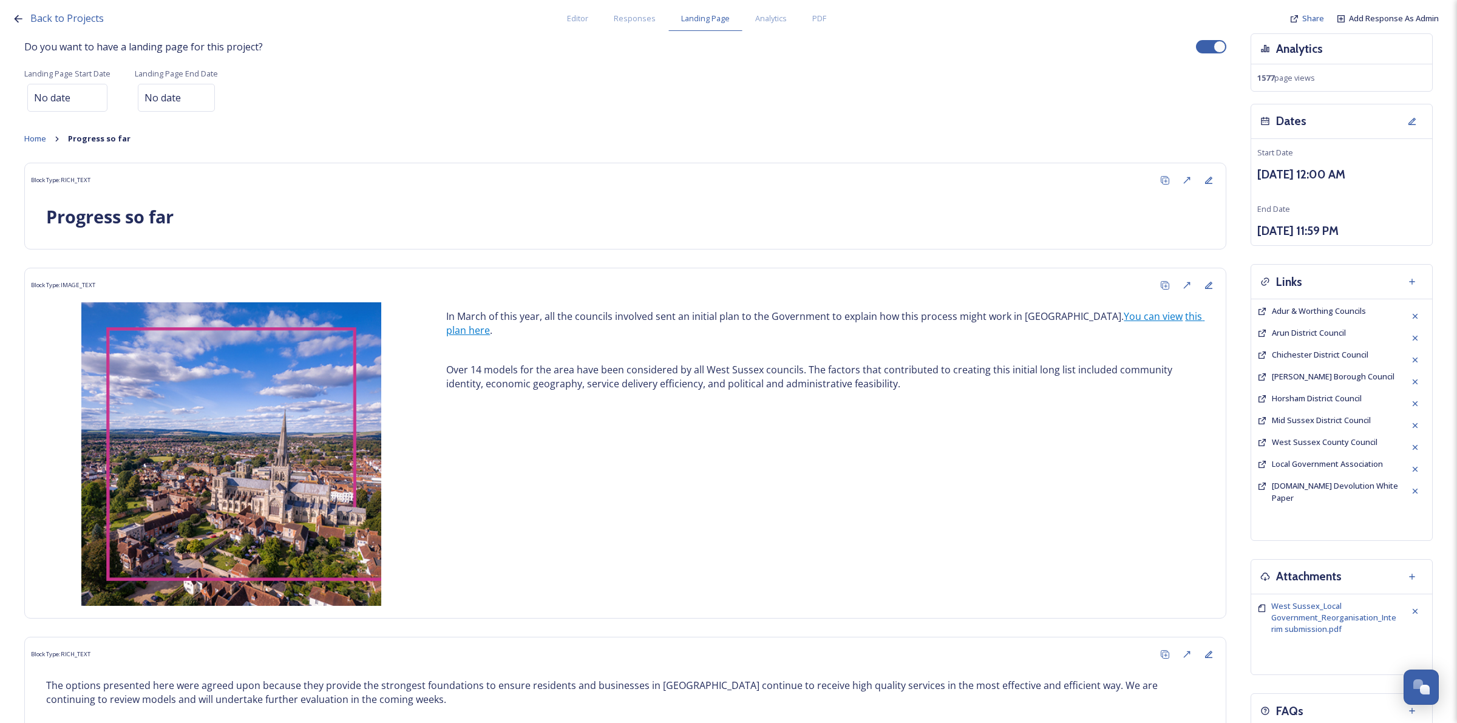
scroll to position [0, 0]
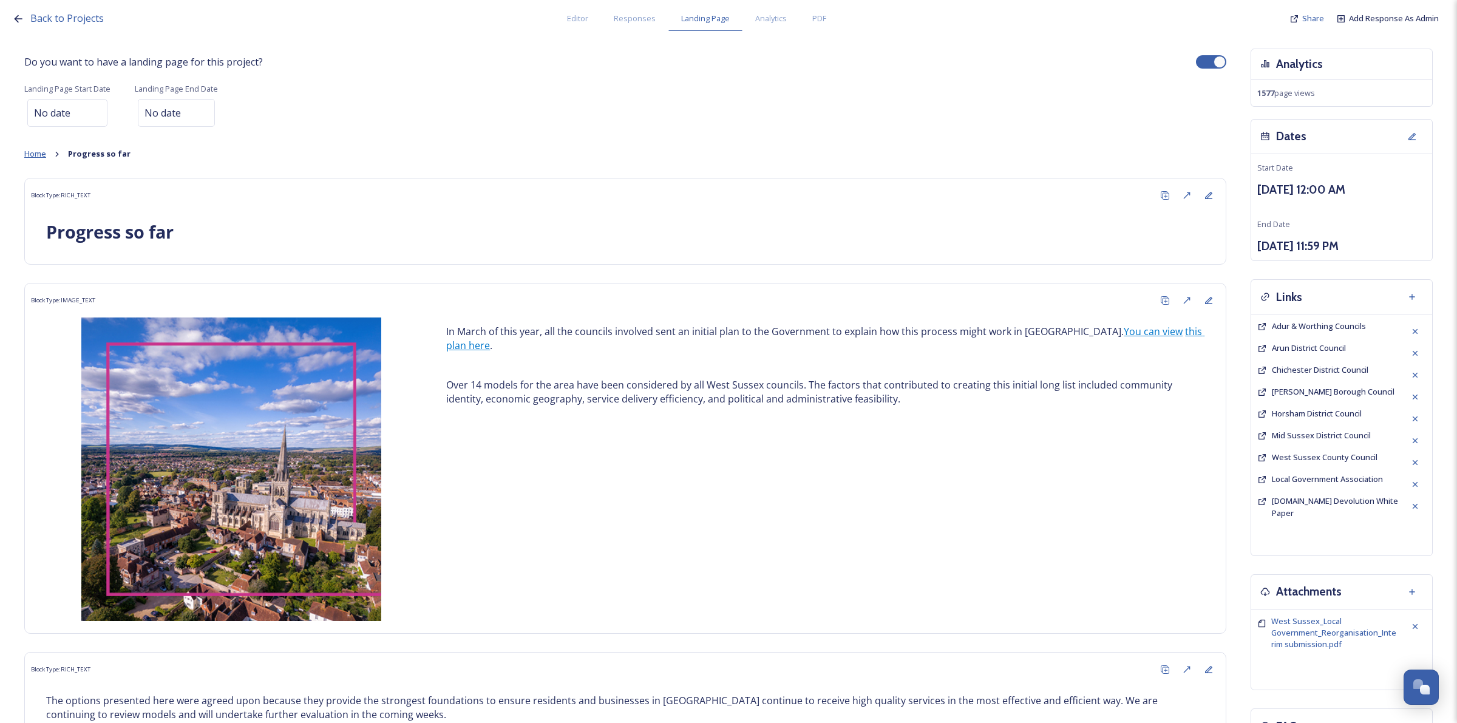
click at [35, 154] on span "Home" at bounding box center [35, 153] width 22 height 11
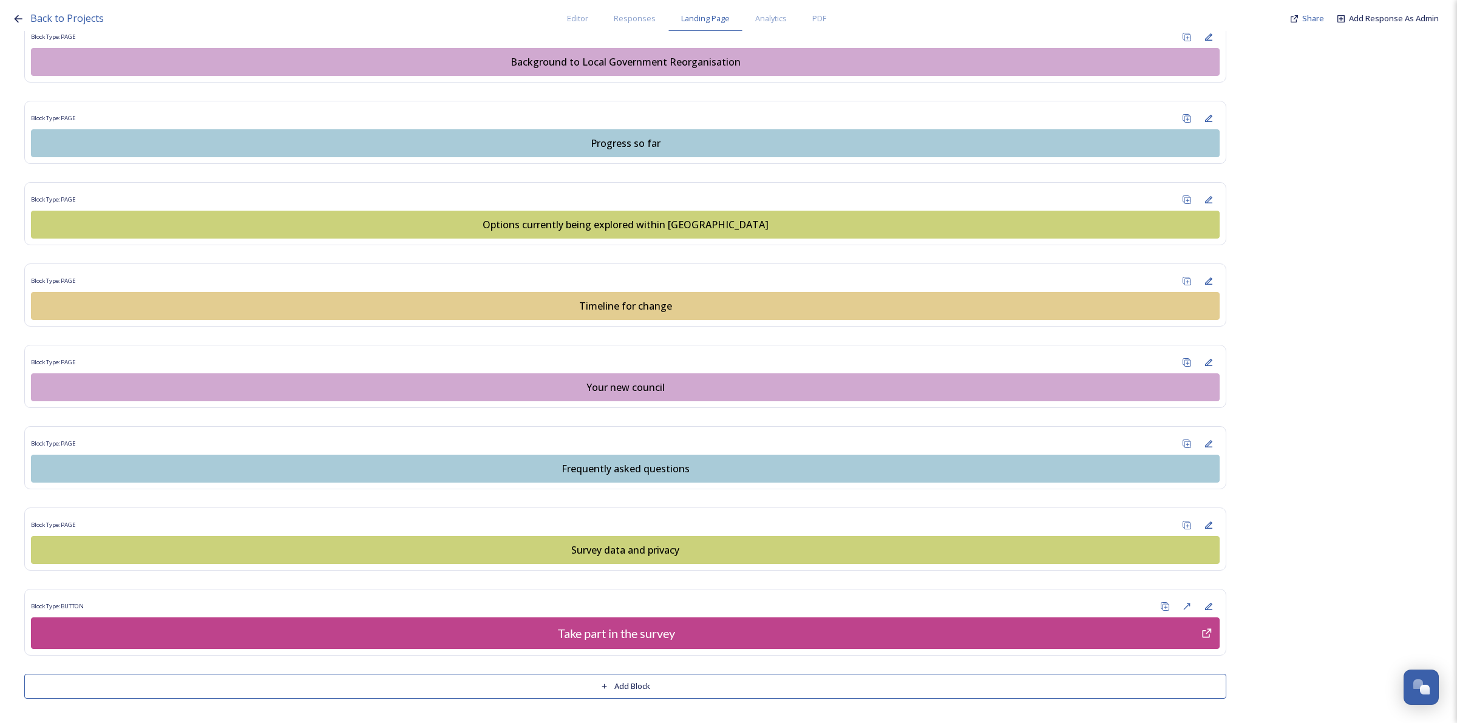
scroll to position [871, 0]
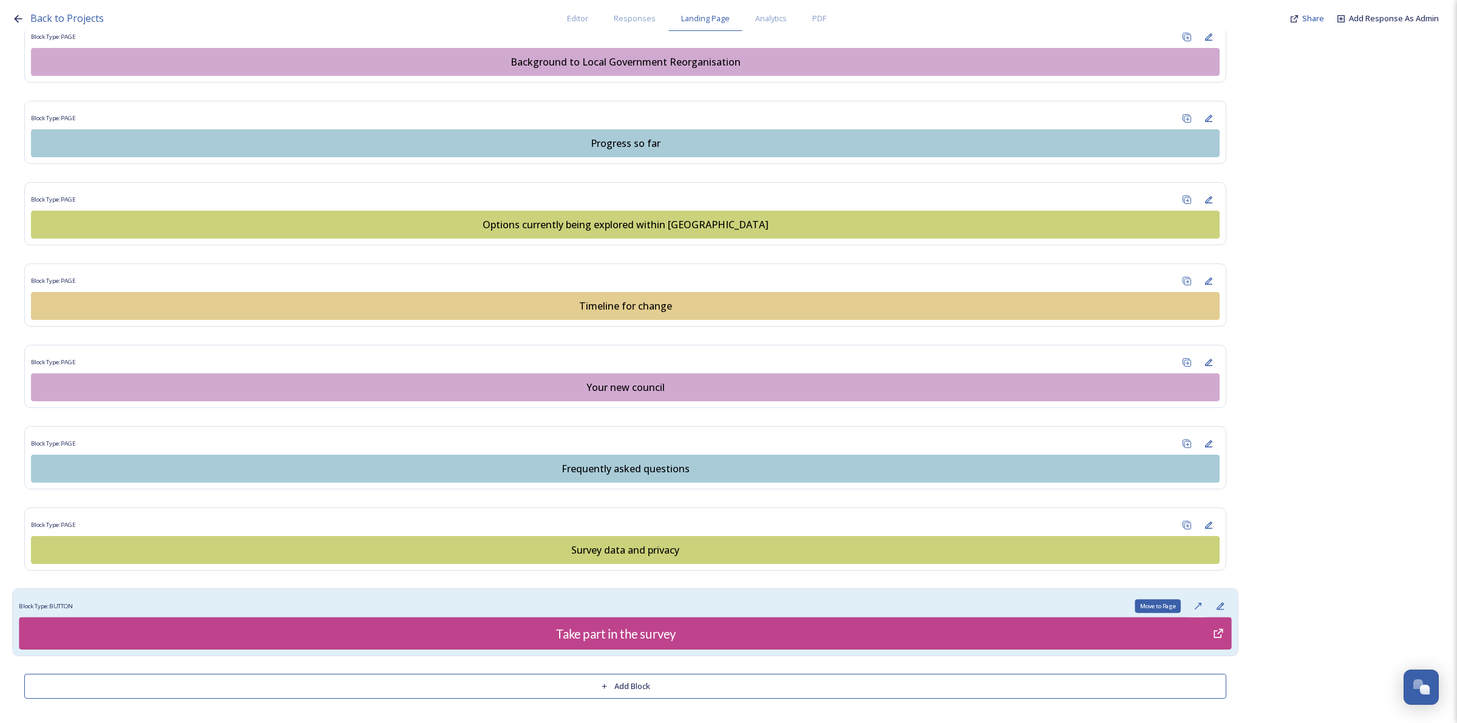
click at [1193, 604] on icon at bounding box center [1198, 606] width 10 height 10
click at [1136, 601] on div "Block Type: BUTTON" at bounding box center [625, 606] width 1212 height 22
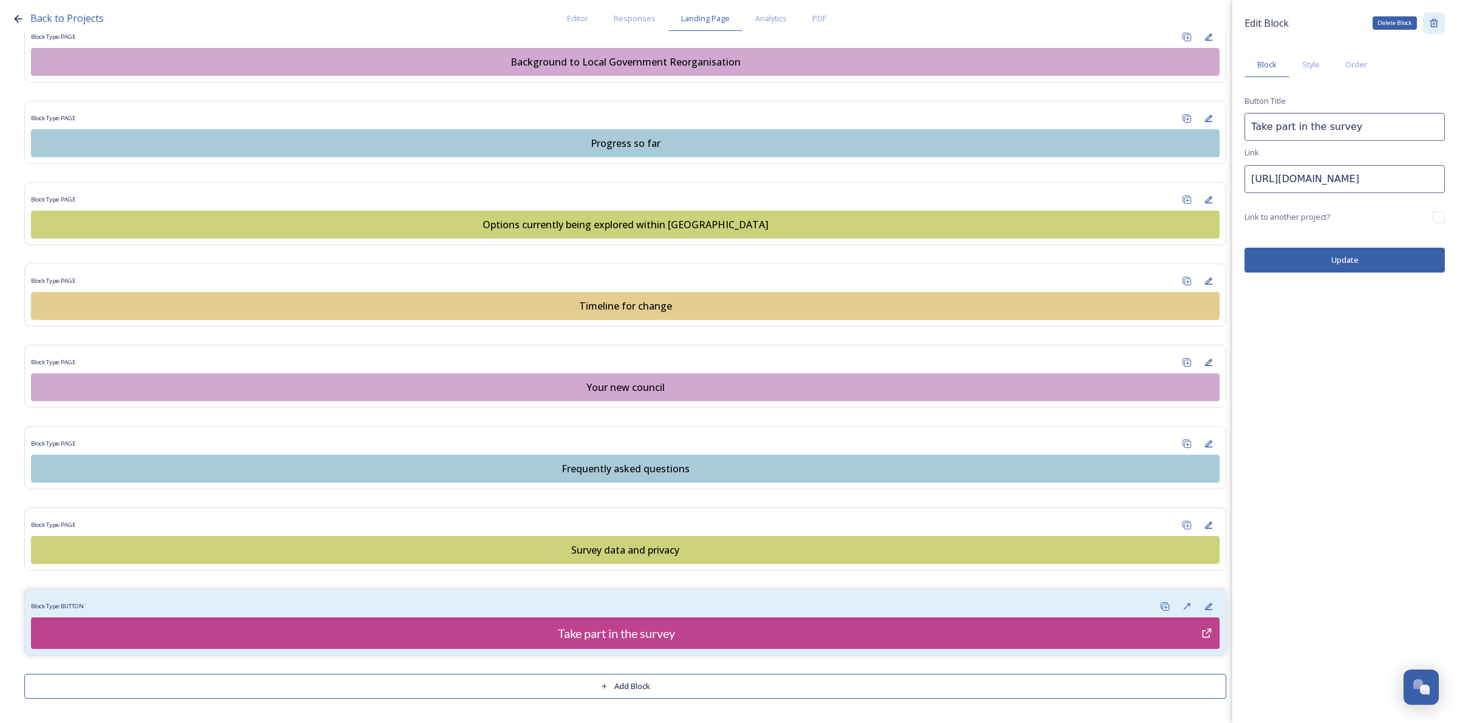
click at [1434, 23] on icon at bounding box center [1433, 23] width 8 height 8
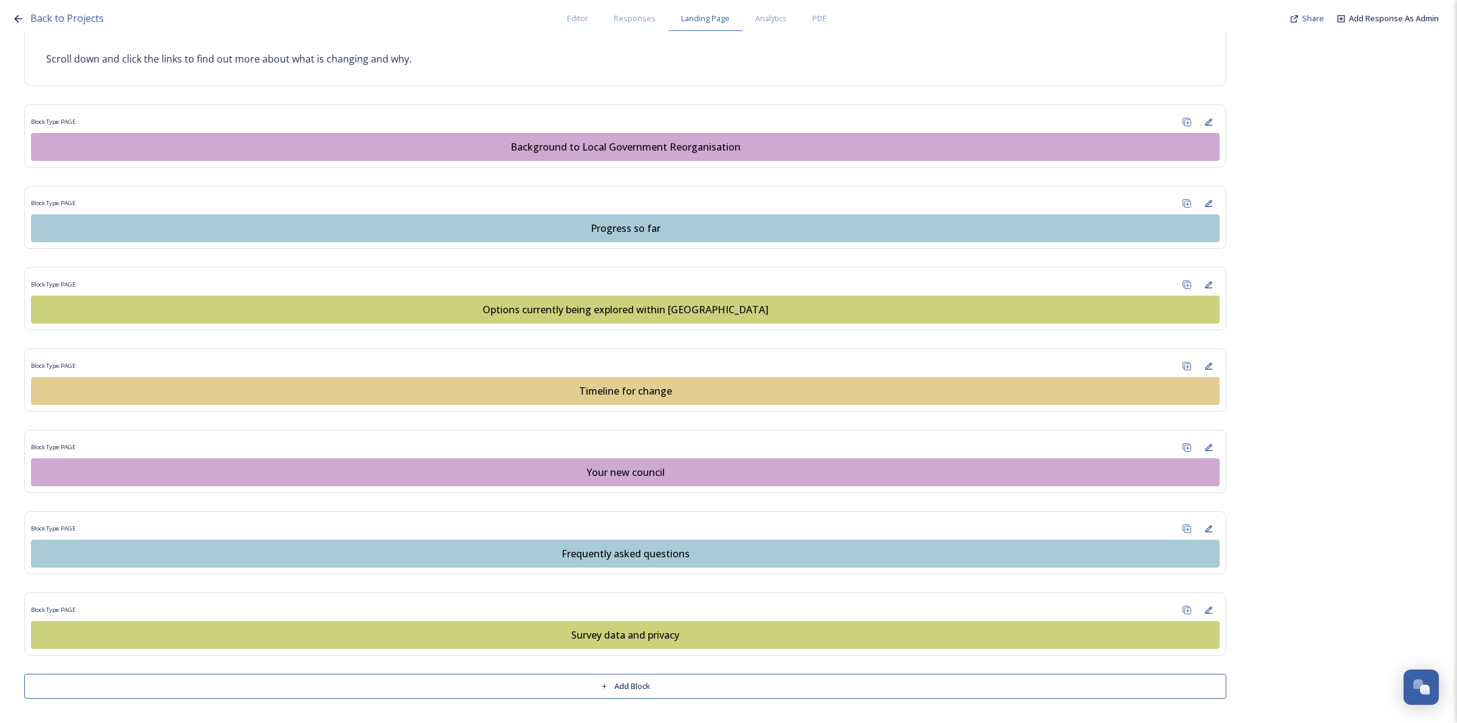
click at [1434, 23] on link "Add Response As Admin" at bounding box center [1394, 19] width 90 height 12
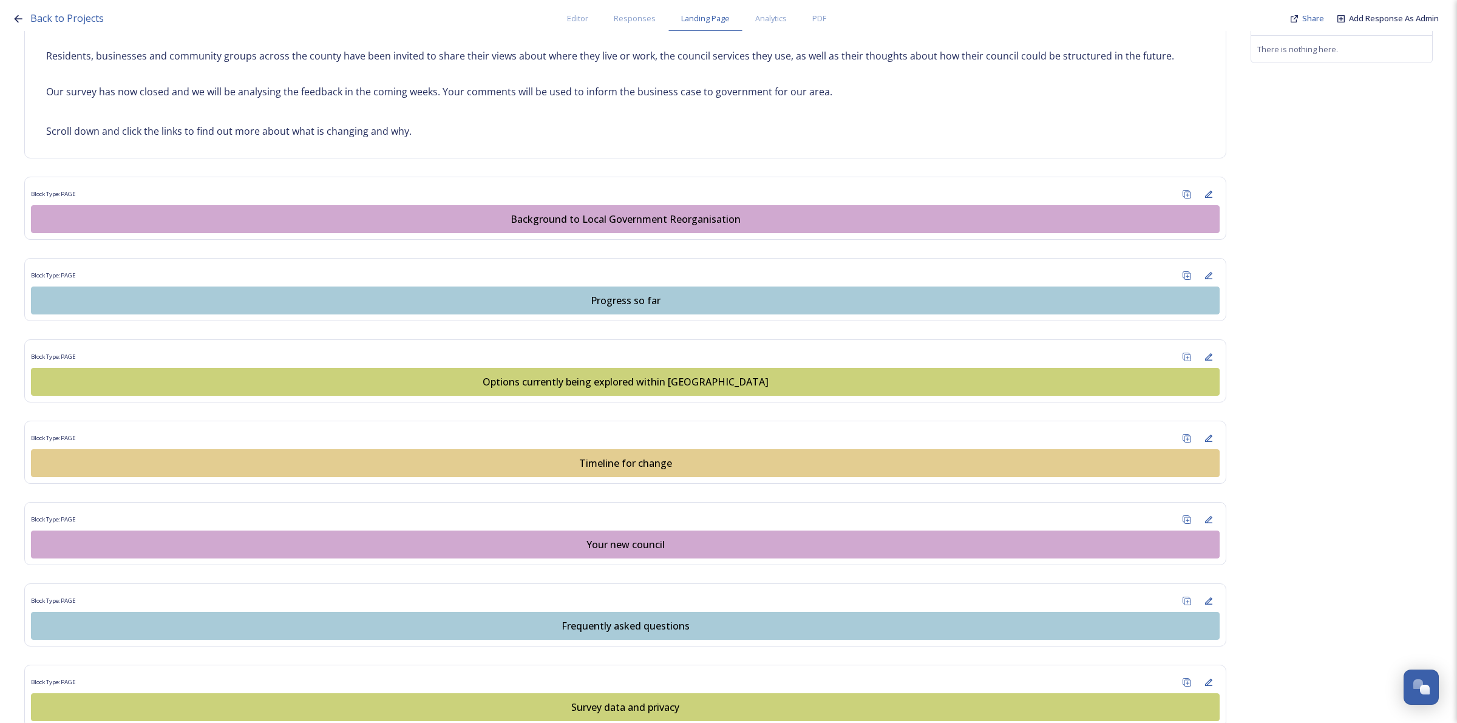
scroll to position [765, 0]
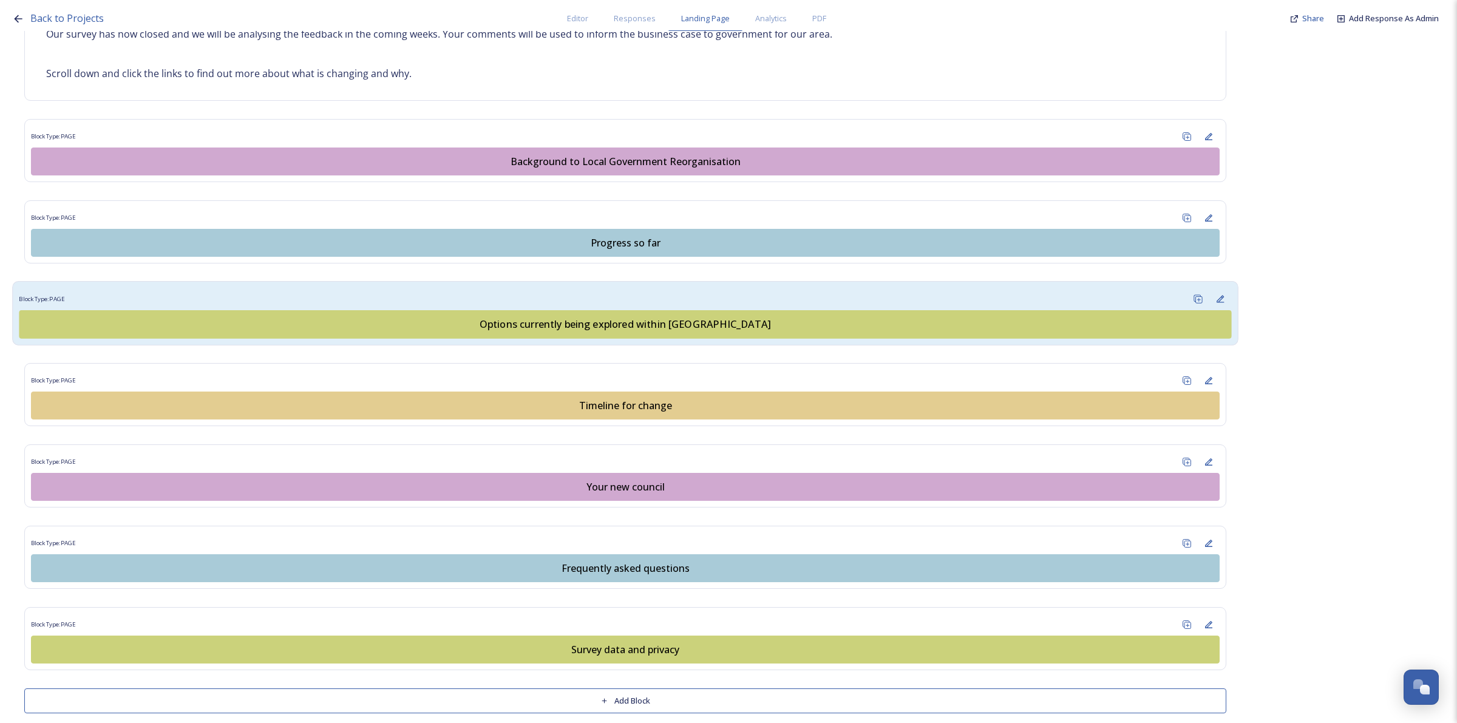
click at [697, 335] on button "Options currently being explored within West Sussex" at bounding box center [625, 324] width 1212 height 29
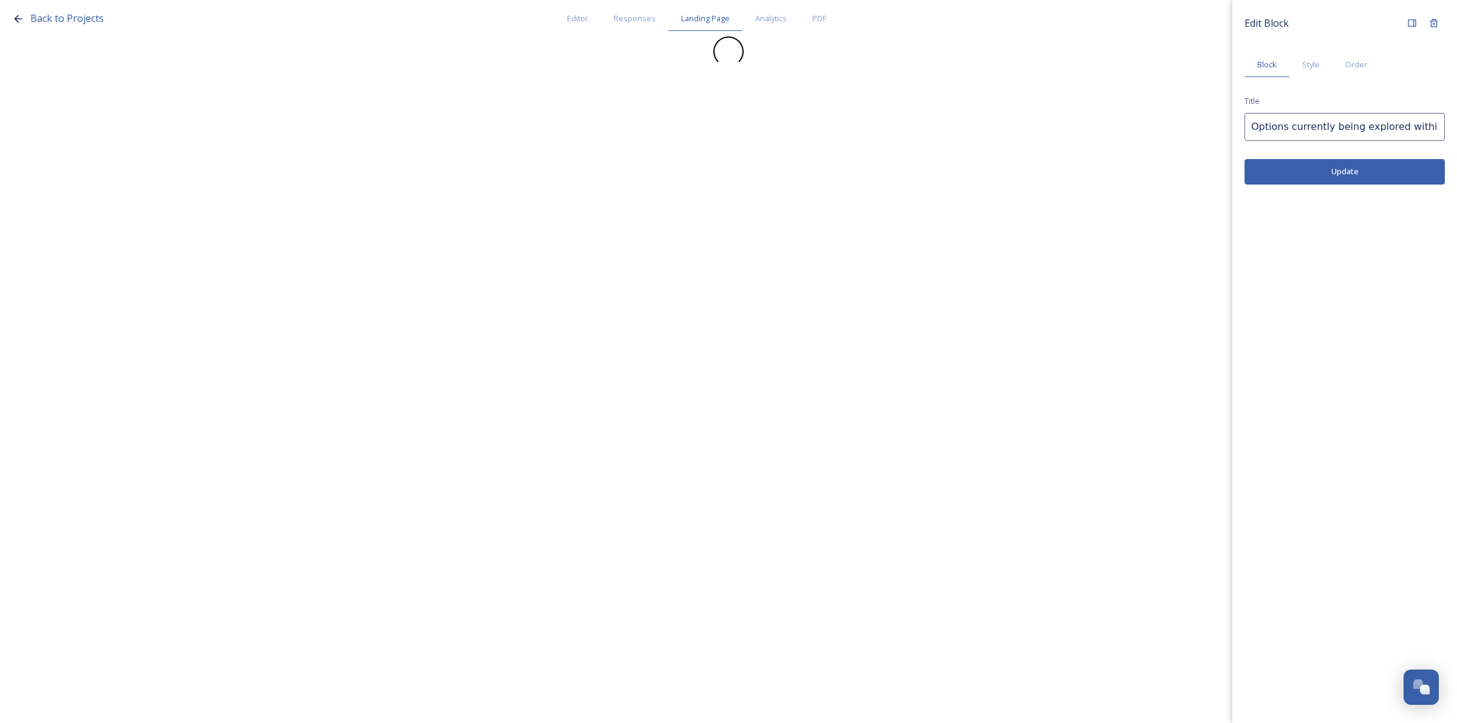
scroll to position [0, 0]
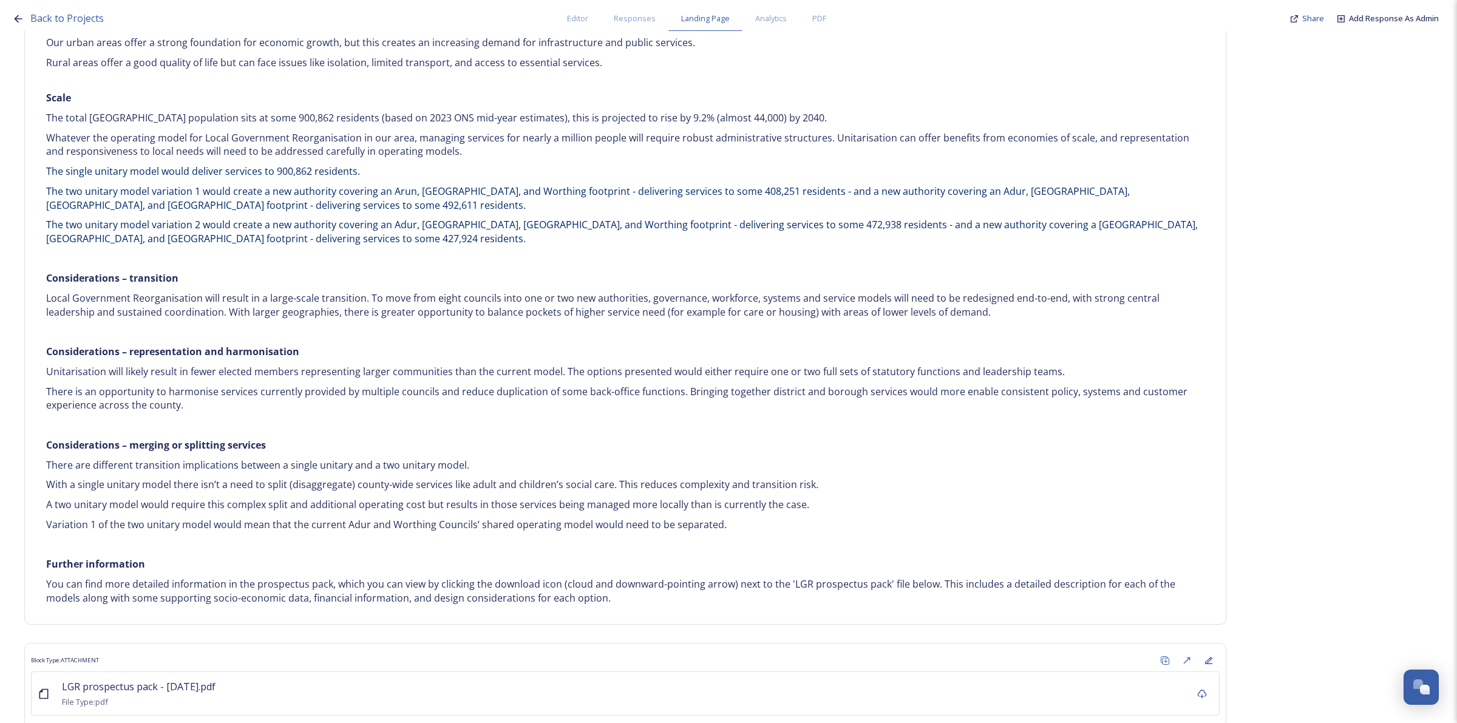
scroll to position [2137, 0]
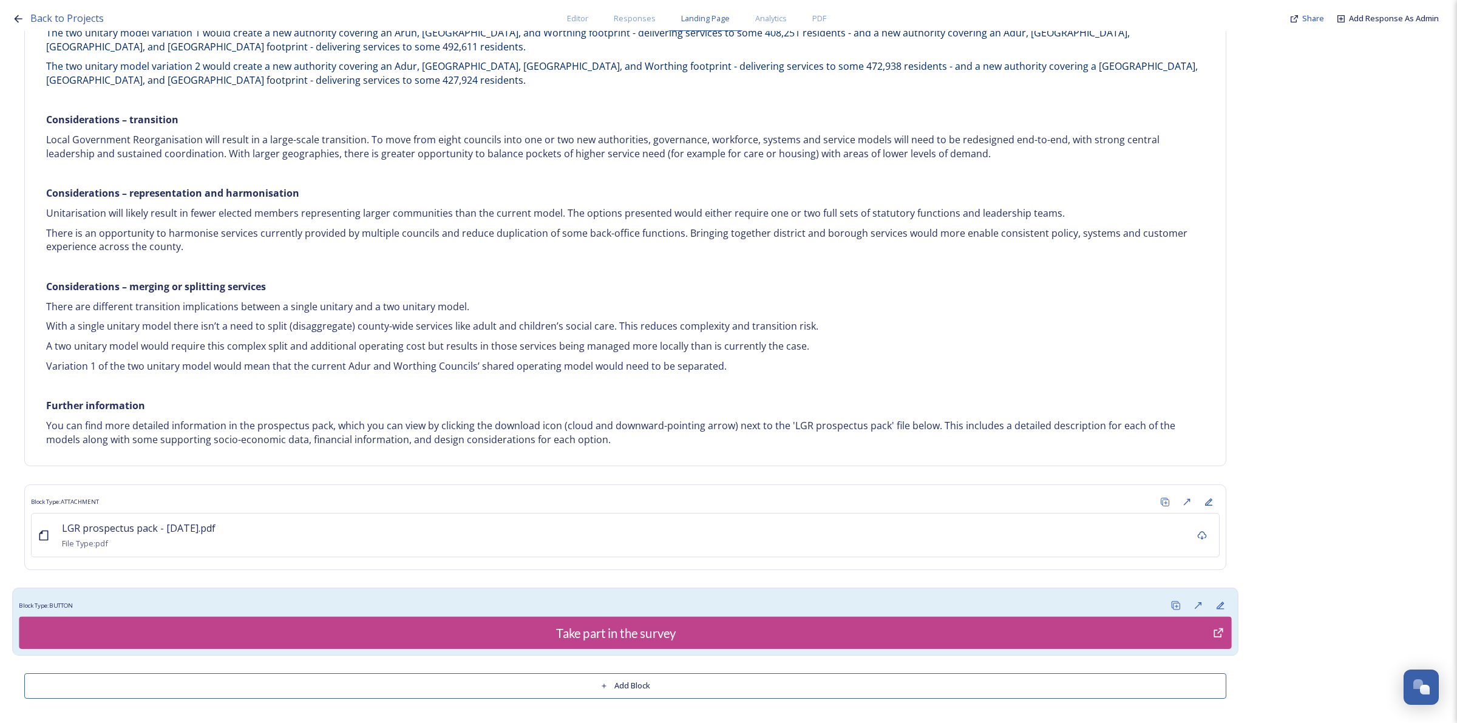
click at [1054, 600] on div "Block Type: BUTTON" at bounding box center [625, 605] width 1212 height 22
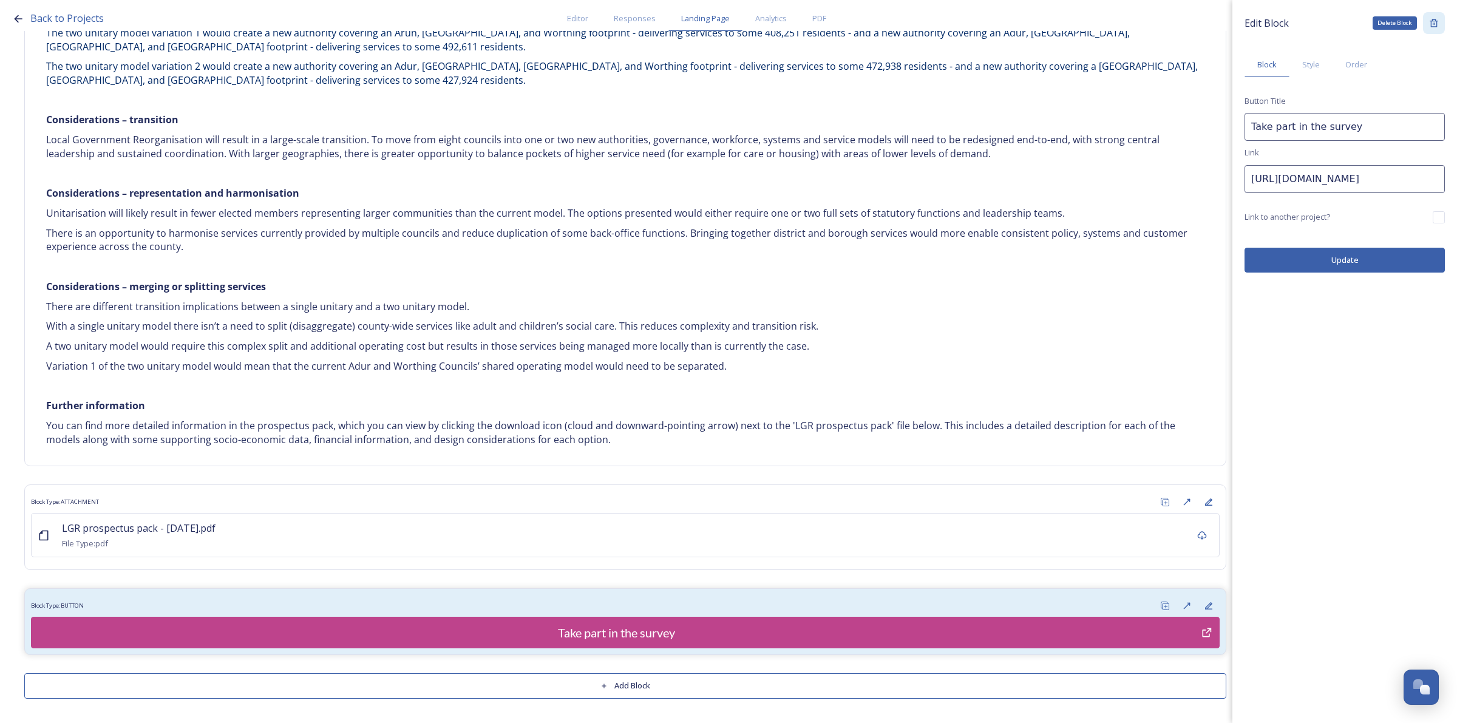
click at [1433, 20] on icon at bounding box center [1434, 23] width 10 height 10
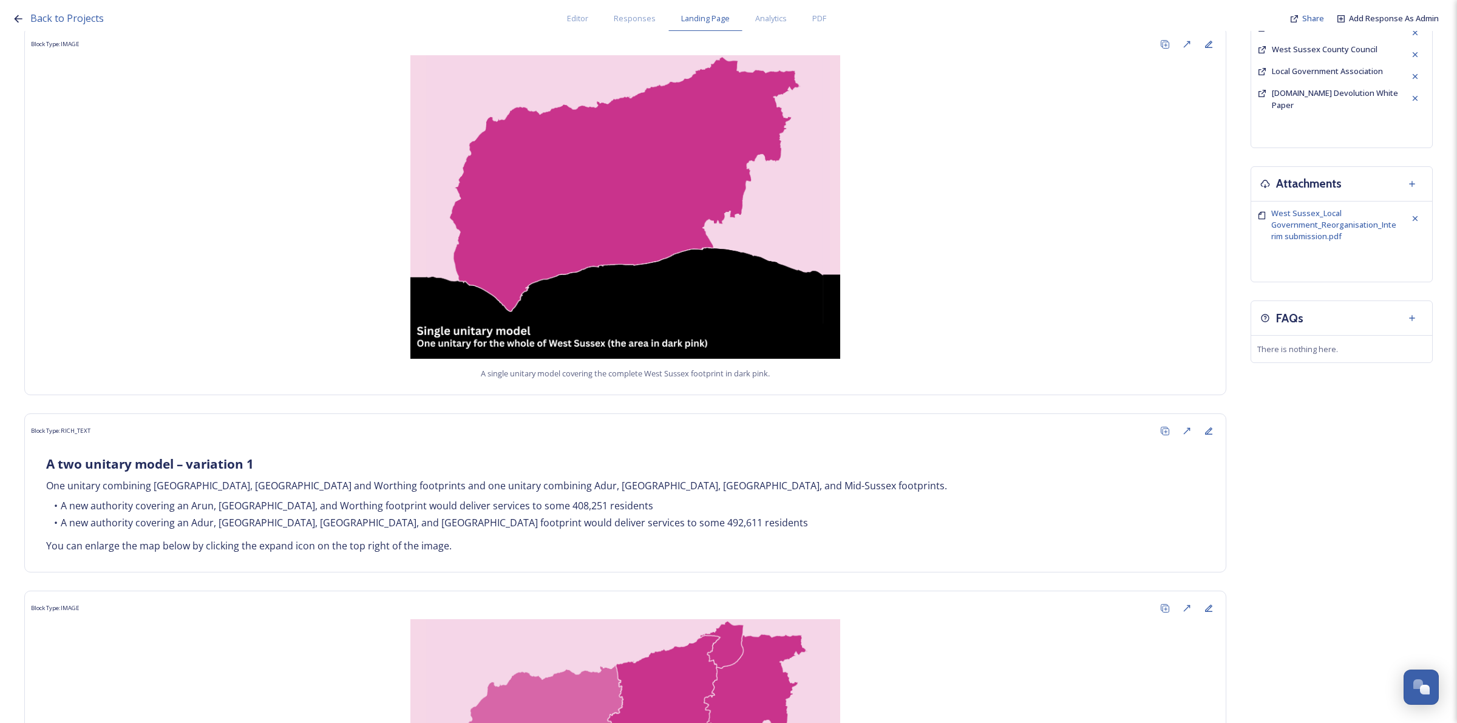
scroll to position [0, 0]
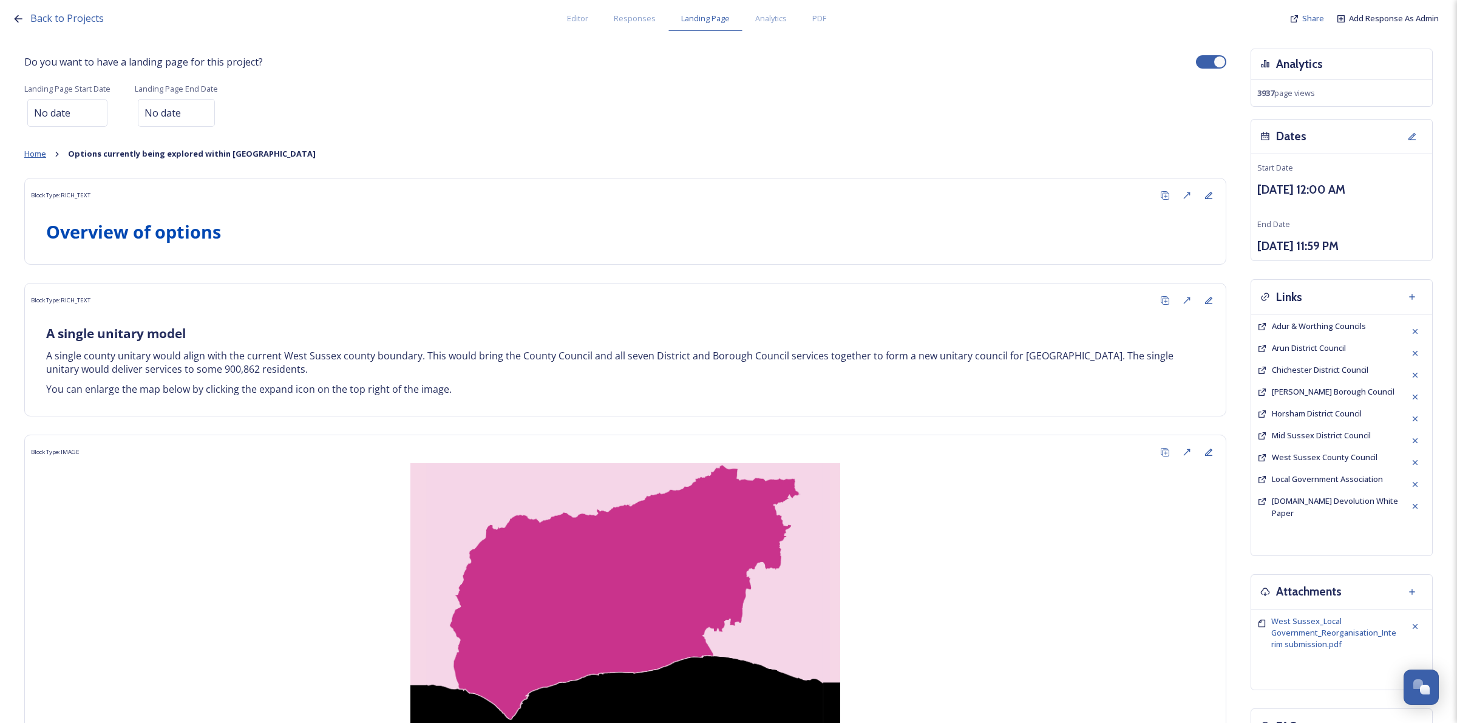
click at [32, 155] on span "Home" at bounding box center [35, 153] width 22 height 11
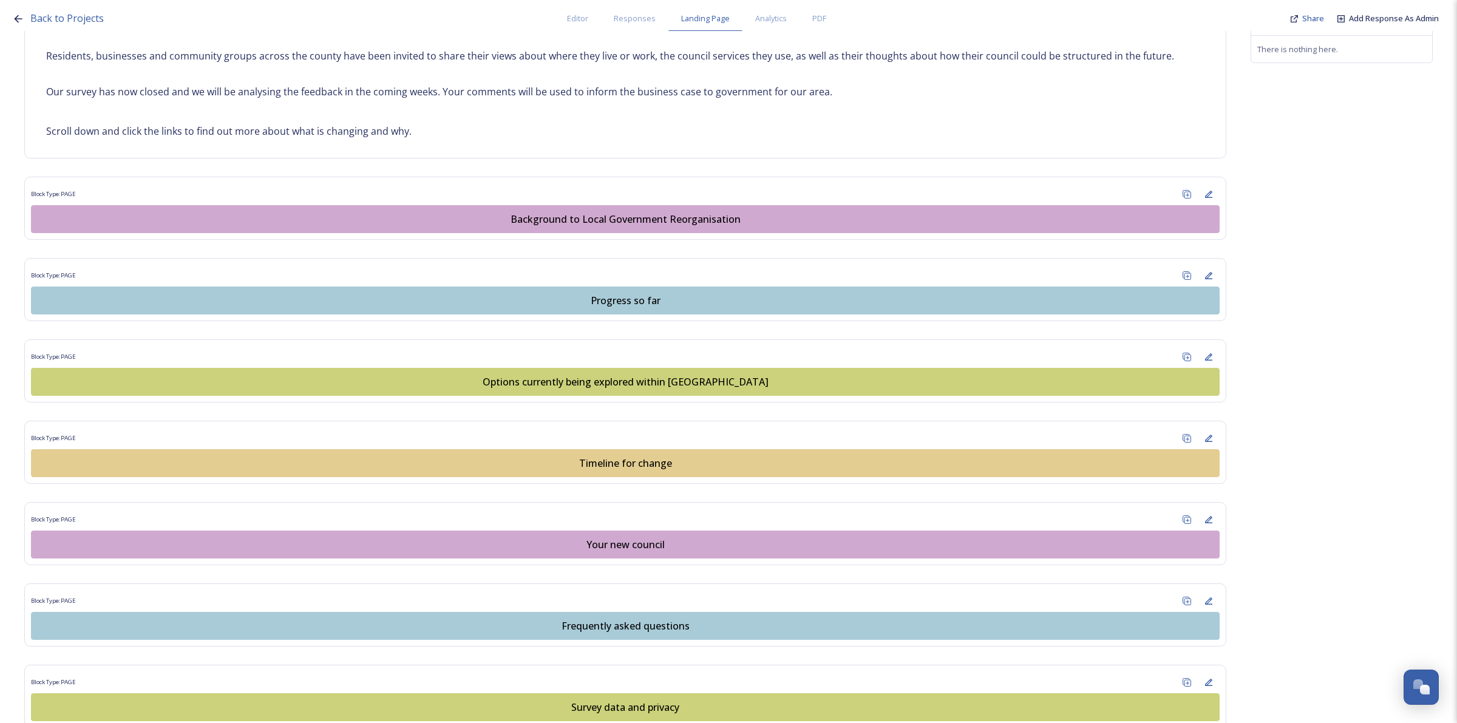
scroll to position [745, 0]
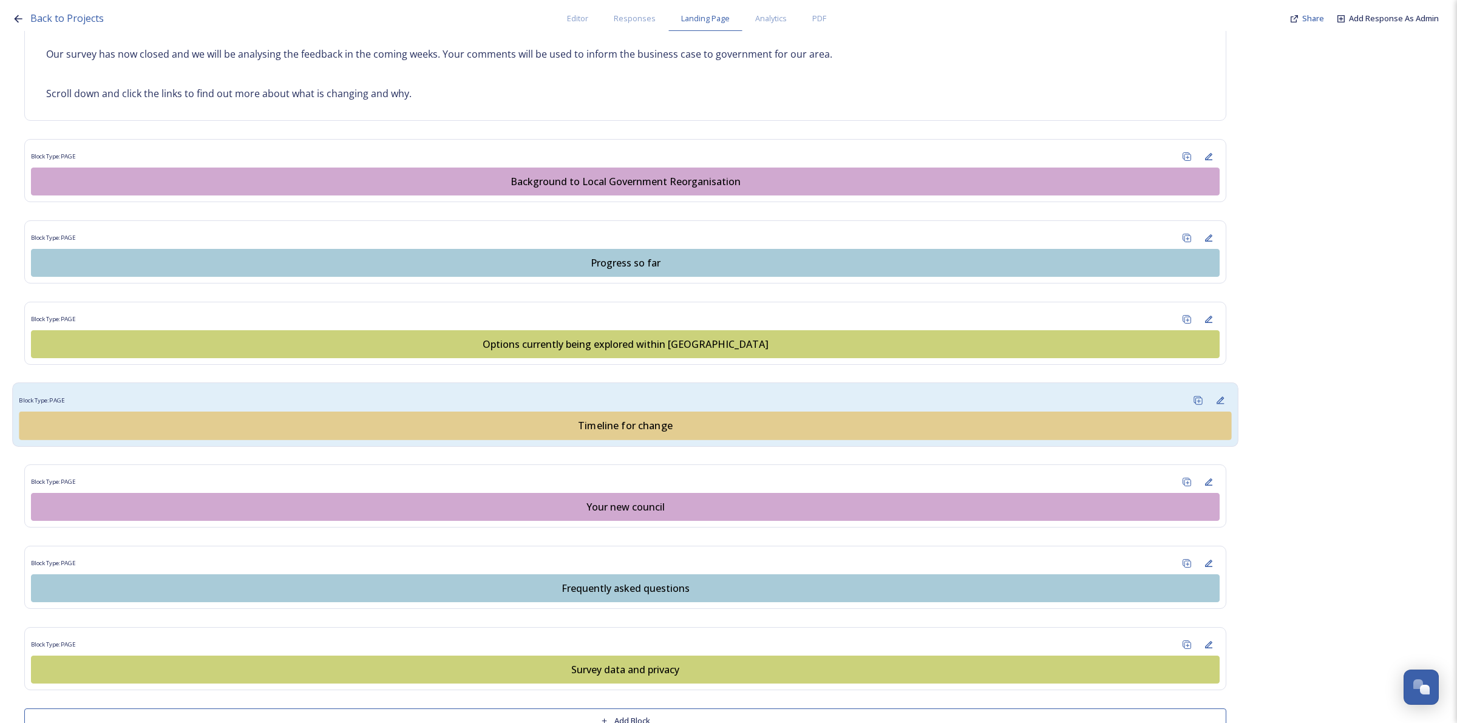
click at [668, 429] on div "Timeline for change" at bounding box center [625, 425] width 1199 height 15
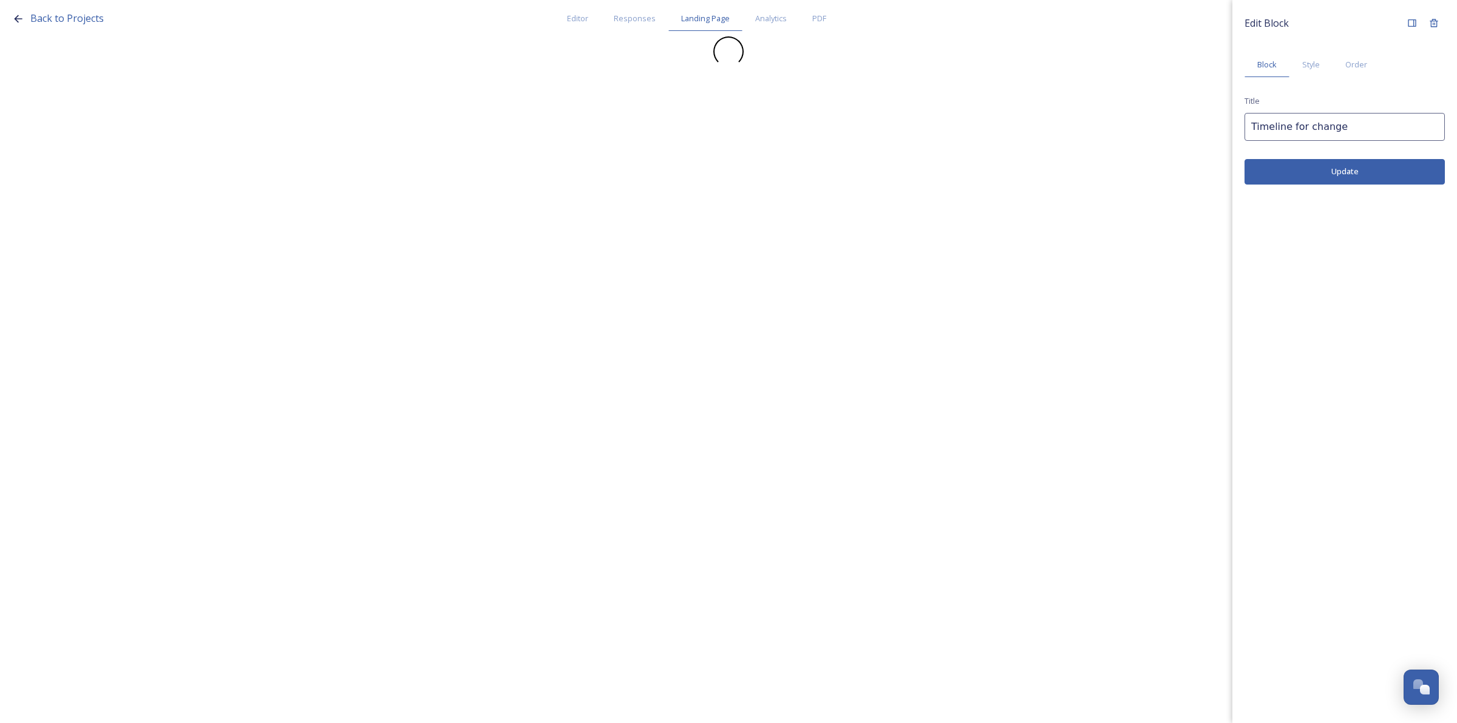
scroll to position [0, 0]
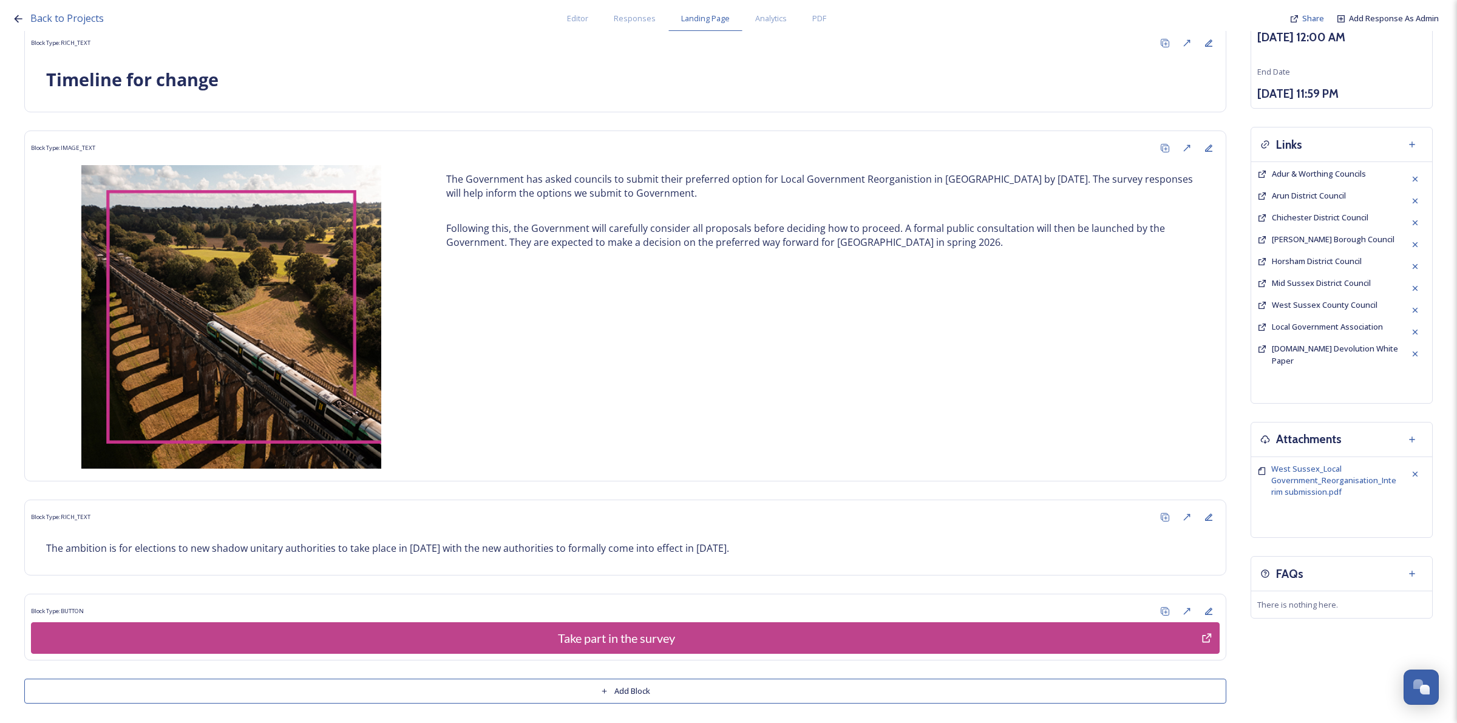
scroll to position [159, 0]
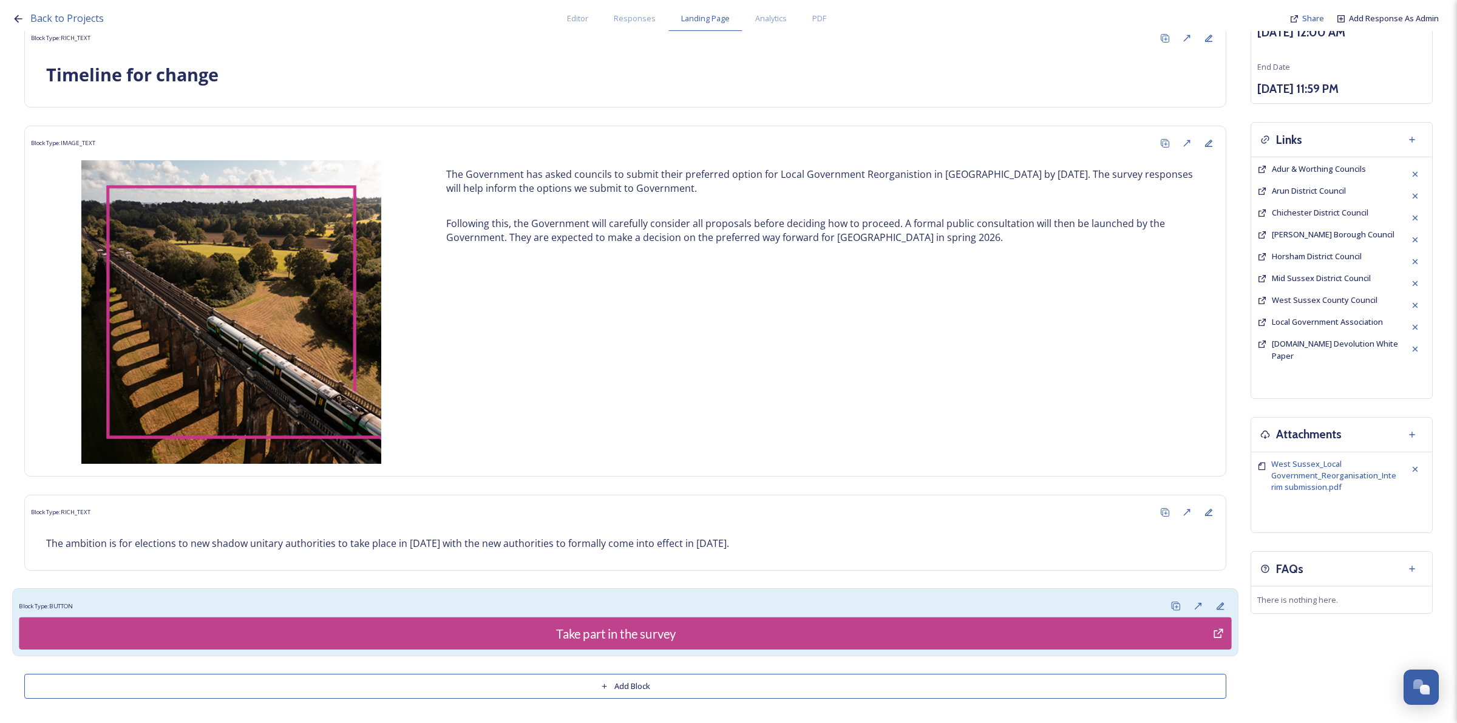
click at [1062, 605] on div "Block Type: BUTTON" at bounding box center [625, 606] width 1212 height 22
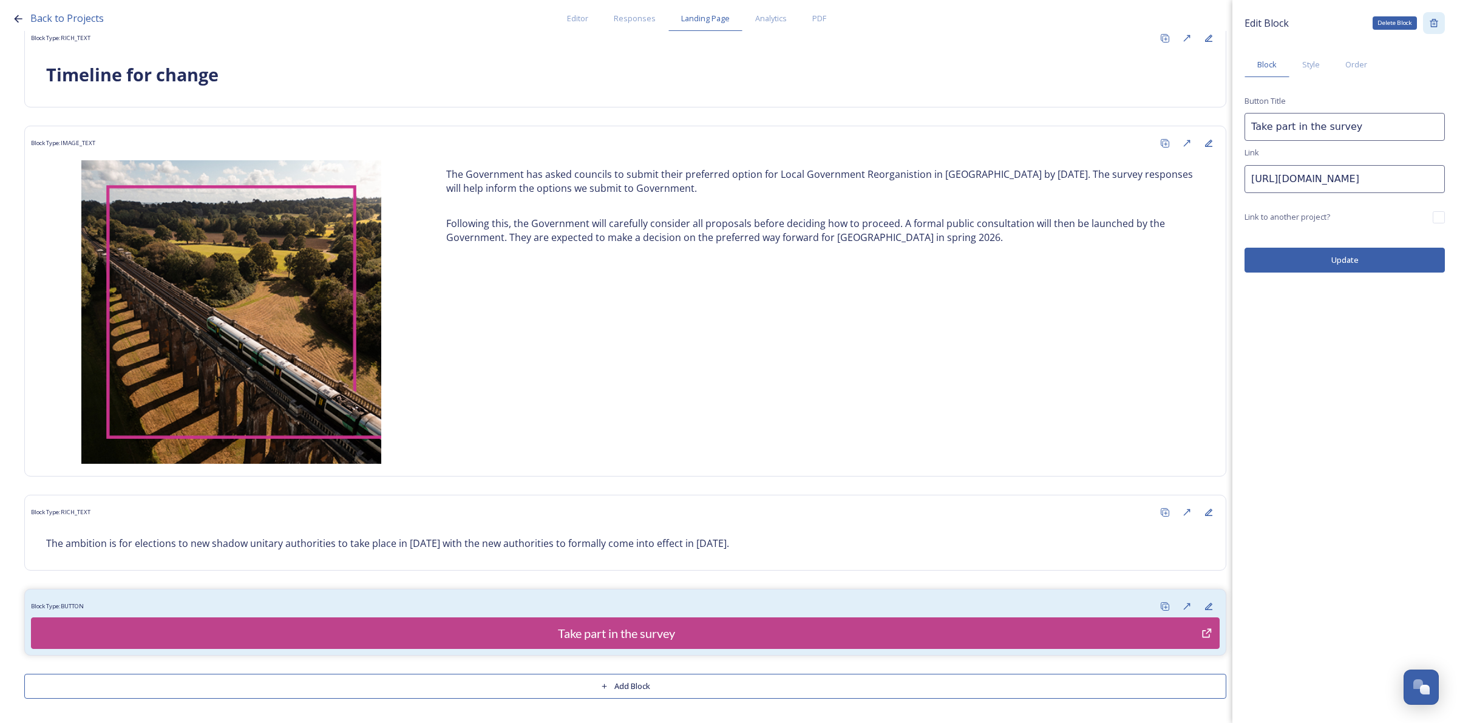
click at [1437, 20] on icon at bounding box center [1434, 23] width 10 height 10
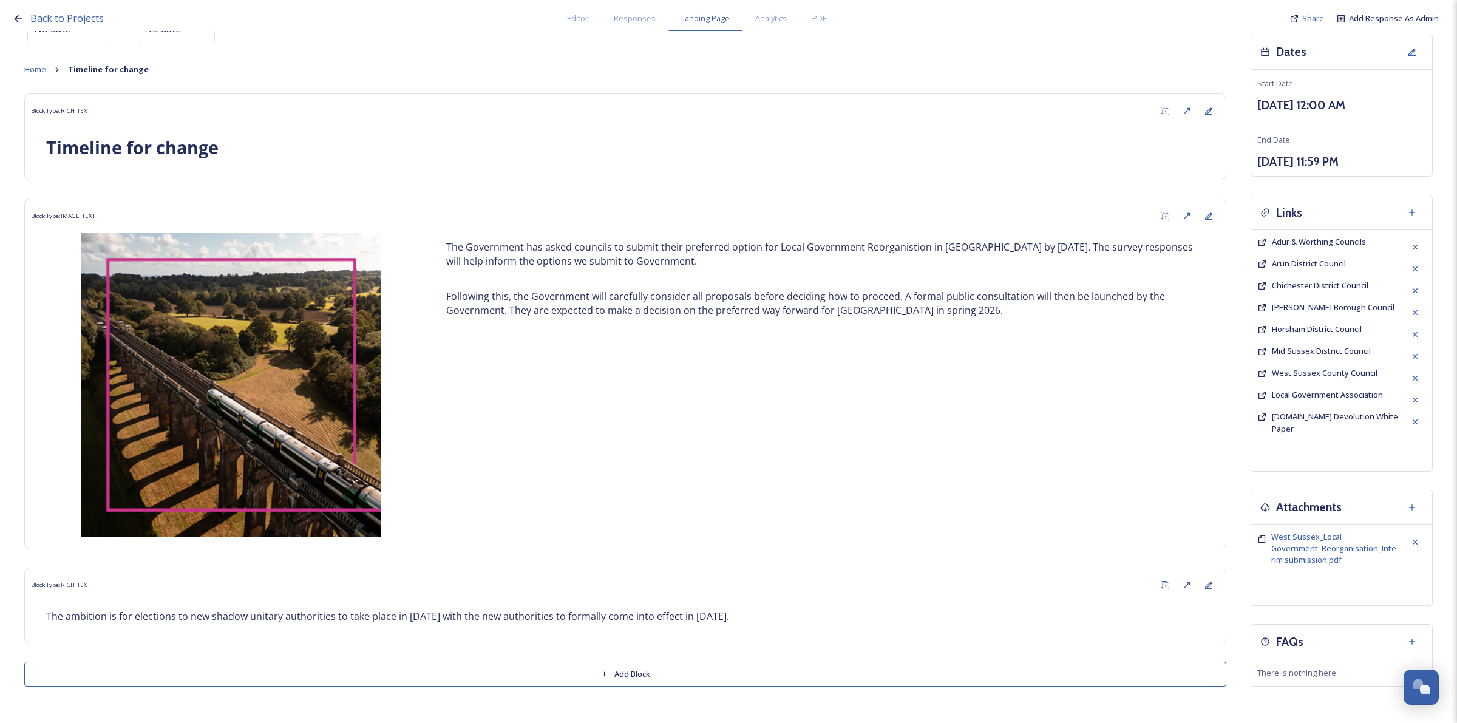
scroll to position [86, 0]
click at [28, 72] on span "Home" at bounding box center [35, 69] width 22 height 11
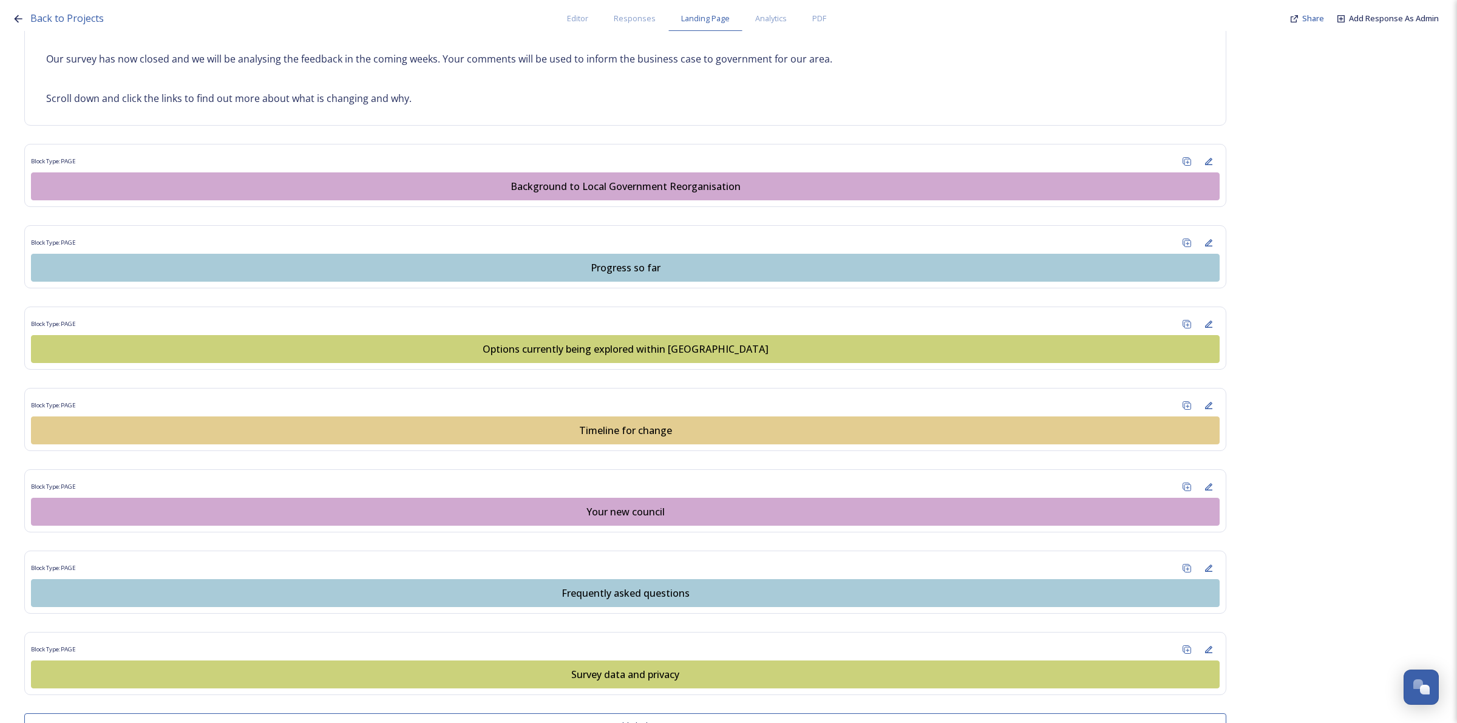
scroll to position [785, 0]
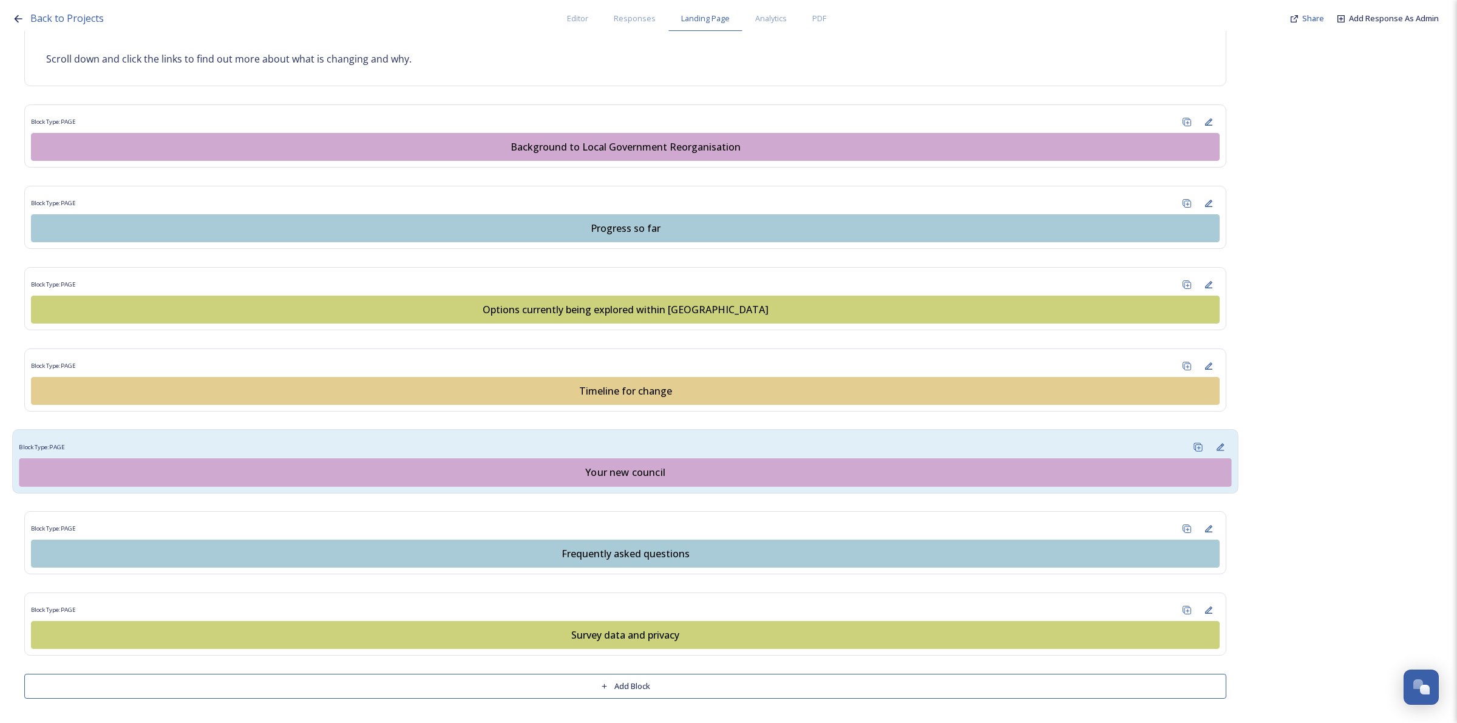
click at [603, 468] on div "Your new council" at bounding box center [625, 472] width 1199 height 15
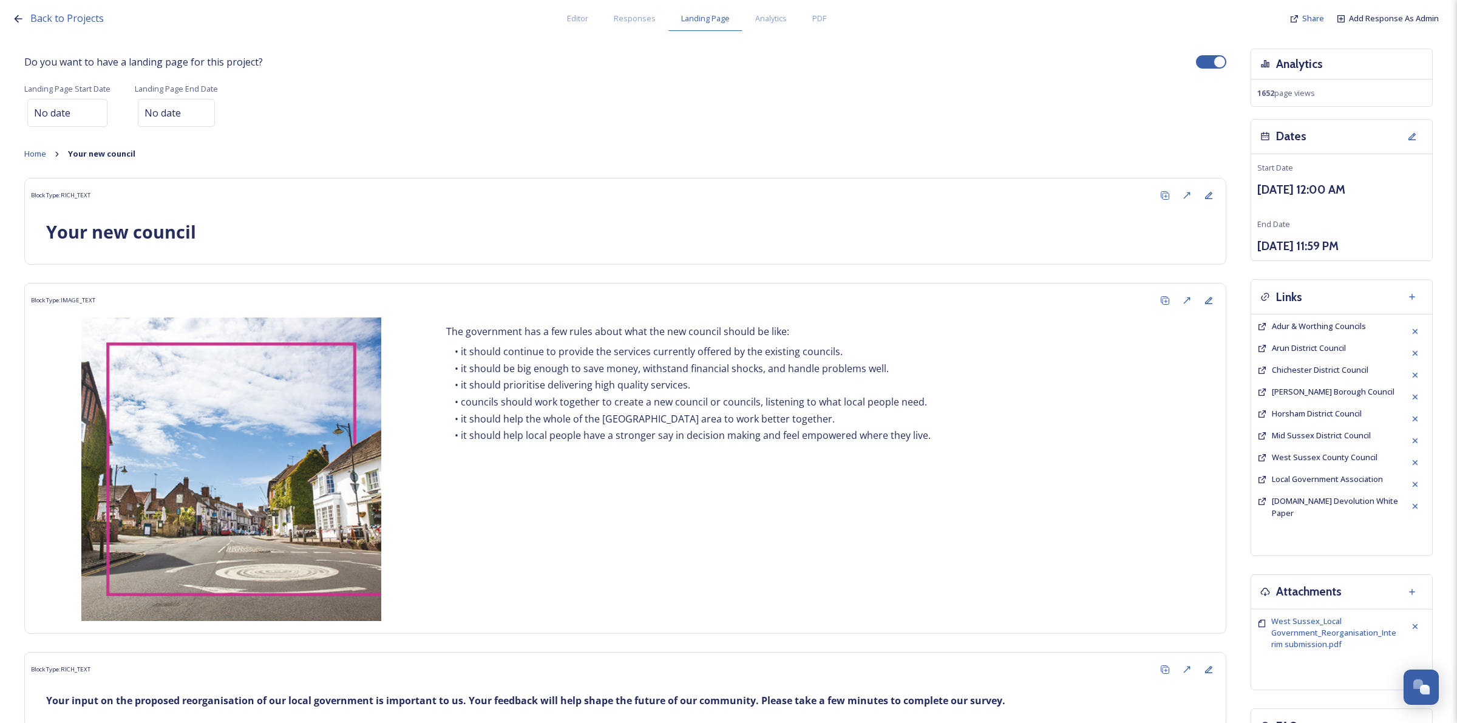
scroll to position [159, 0]
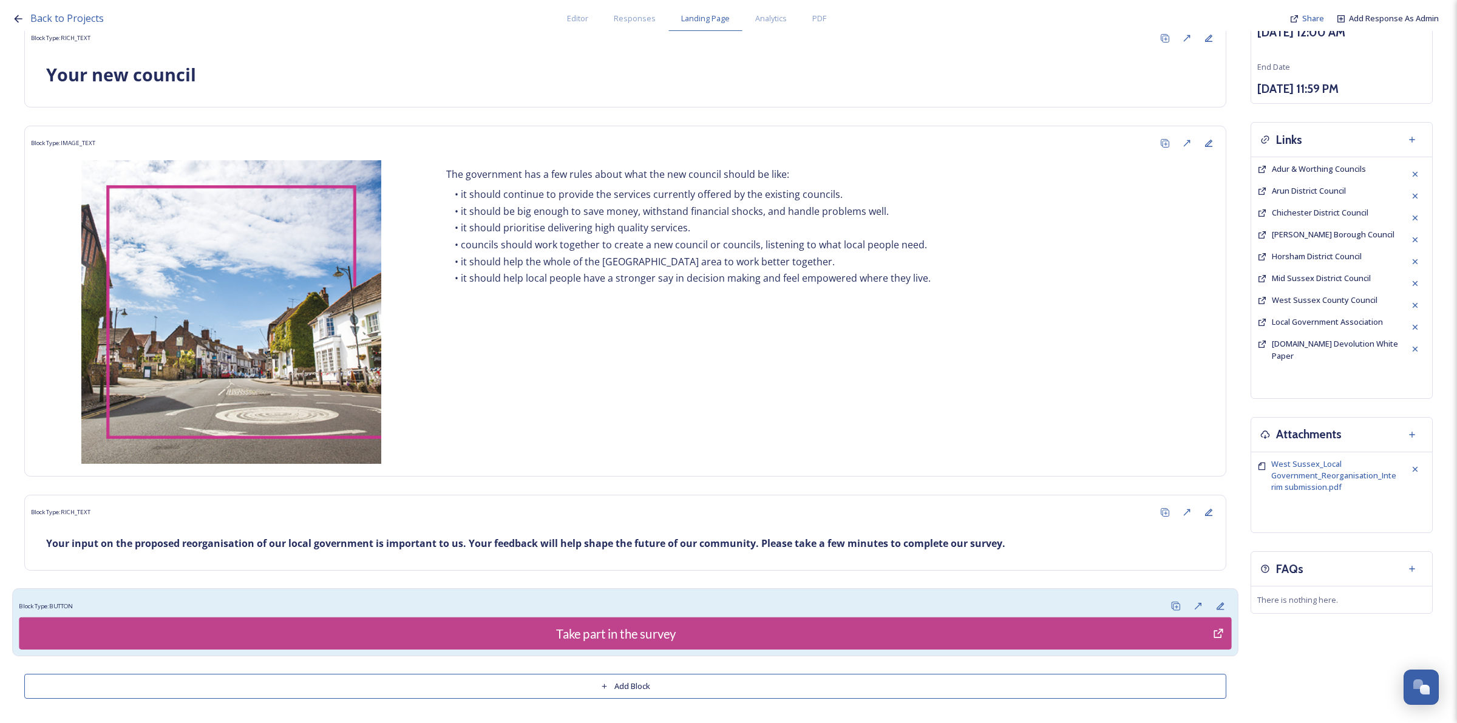
click at [1065, 598] on div "Block Type: BUTTON" at bounding box center [625, 606] width 1212 height 22
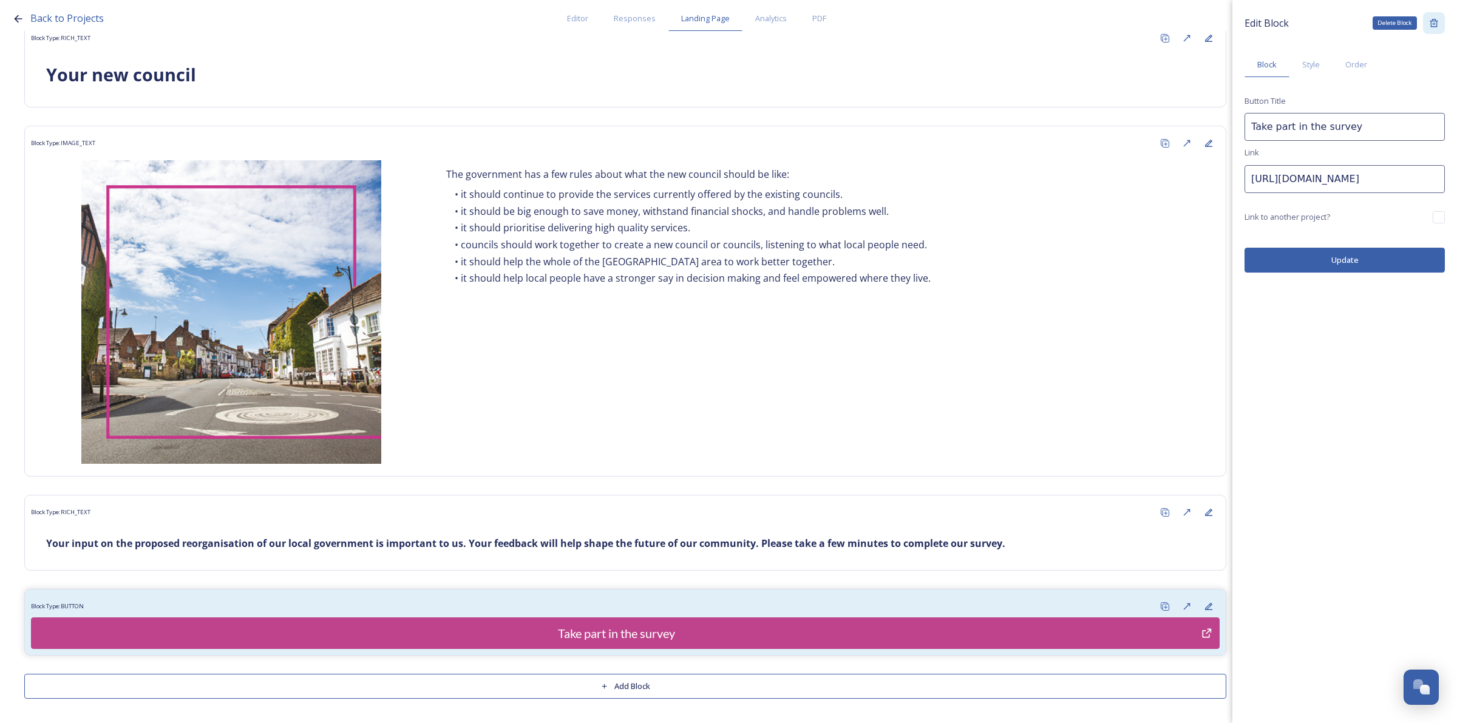
click at [1434, 22] on icon at bounding box center [1434, 23] width 10 height 10
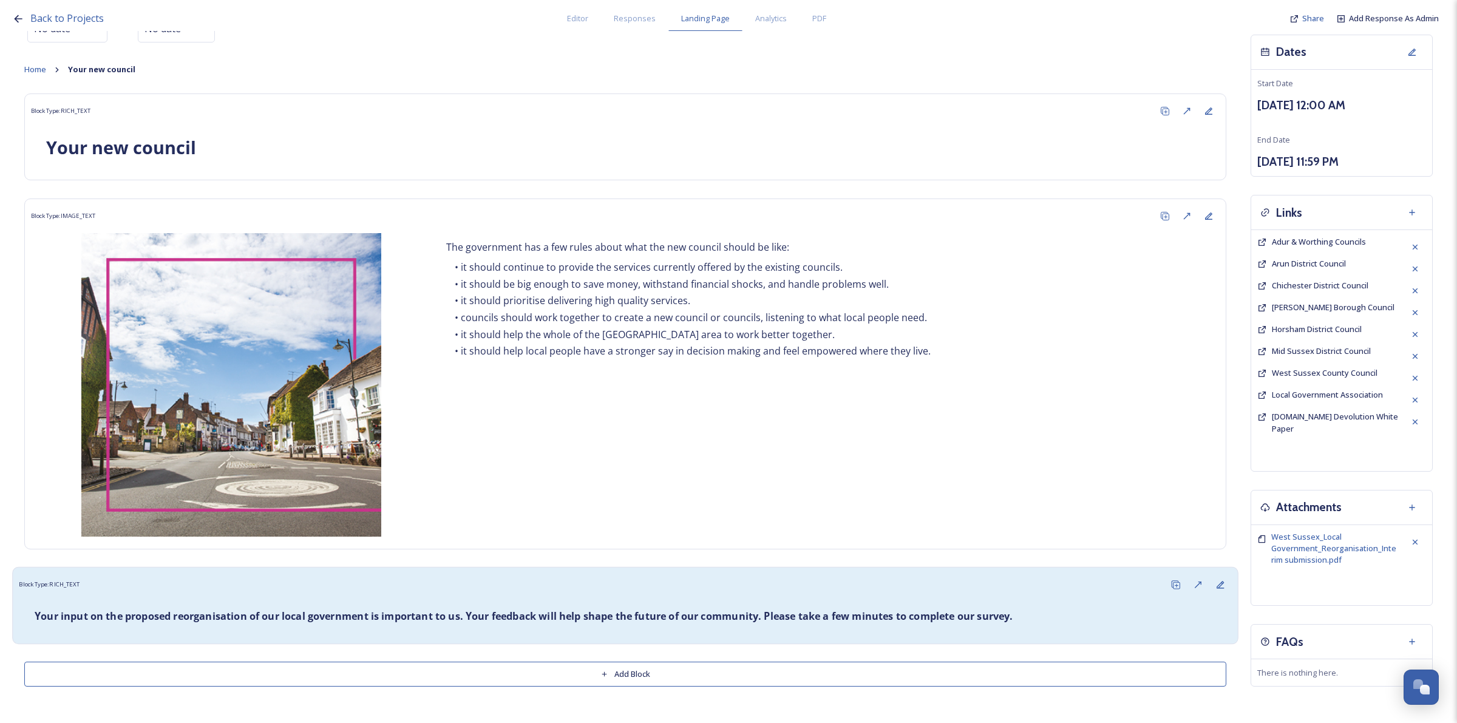
click at [1093, 605] on div "Your input on the proposed reorganisation of our local government is important …" at bounding box center [625, 616] width 1200 height 29
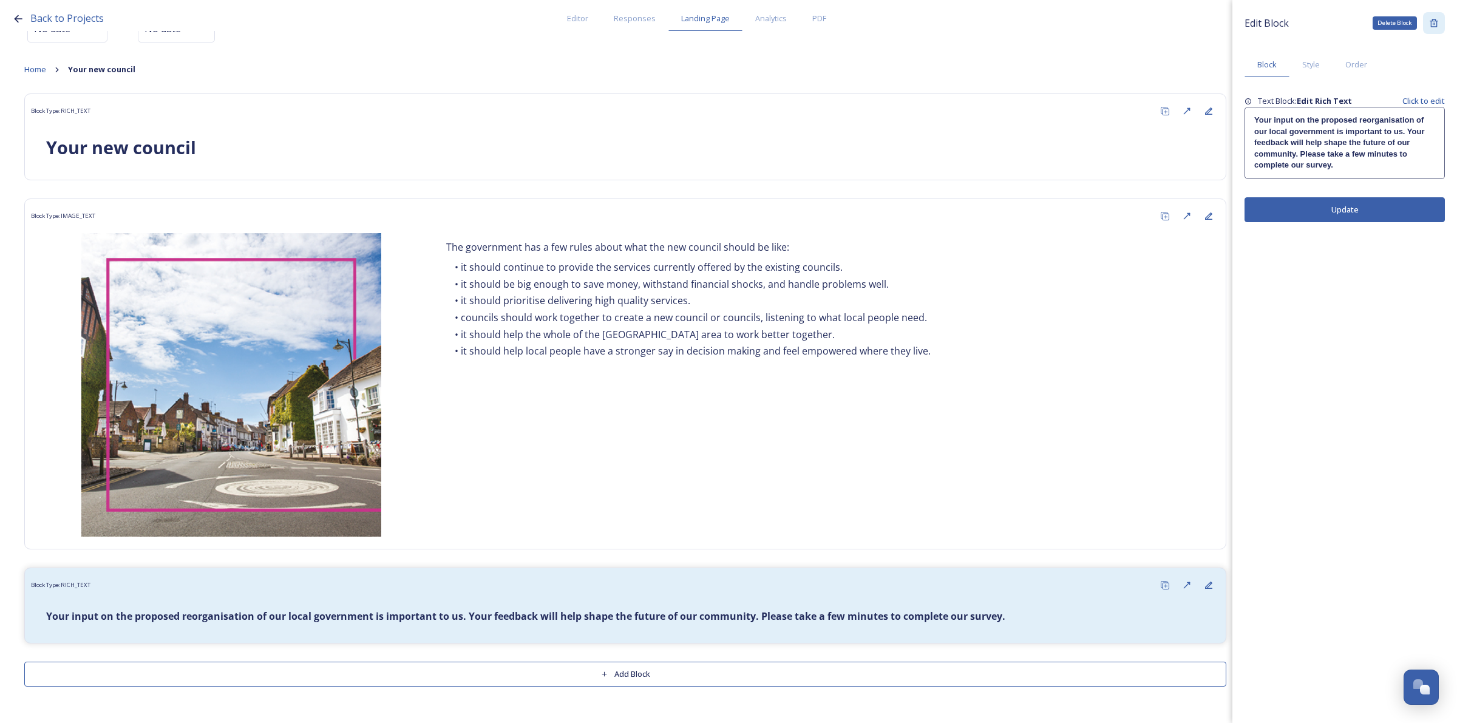
click at [1440, 22] on div "Delete Block" at bounding box center [1434, 23] width 22 height 22
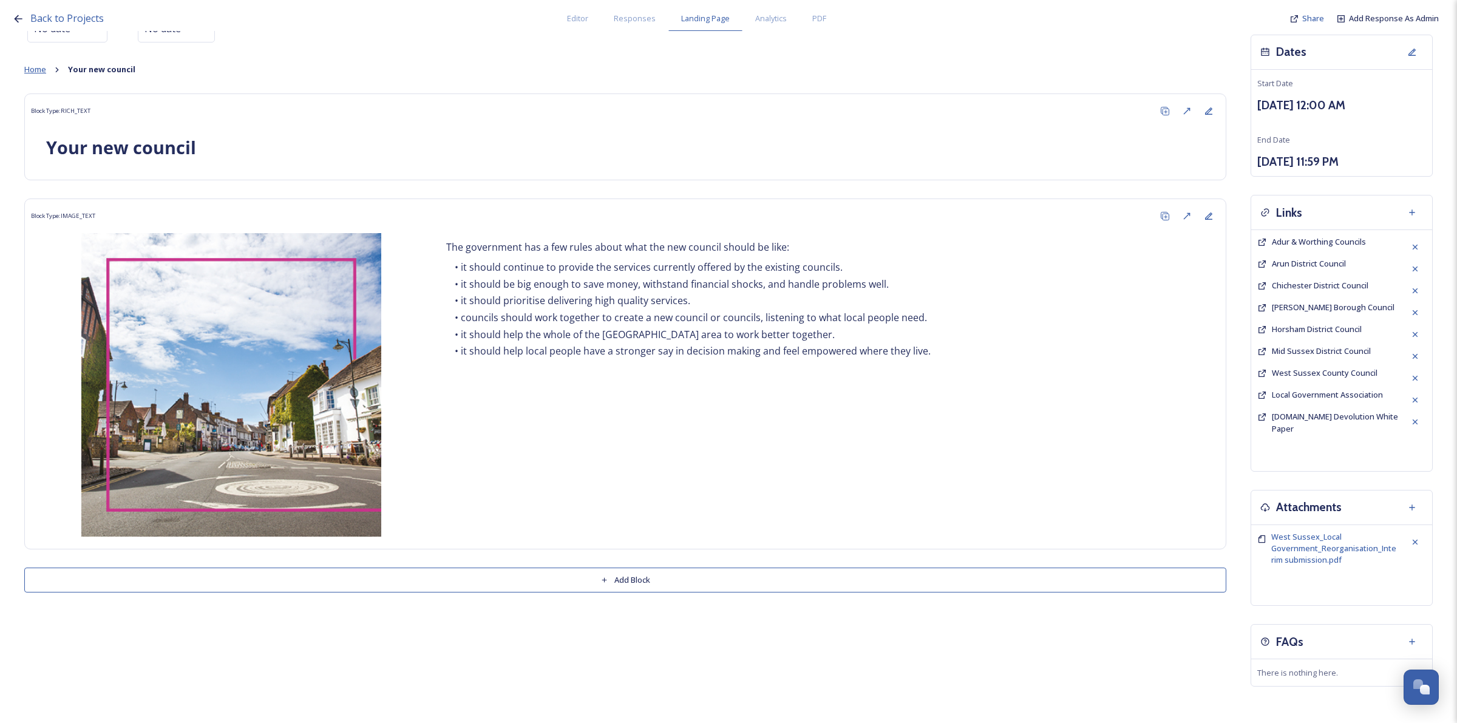
click at [40, 69] on span "Home" at bounding box center [35, 69] width 22 height 11
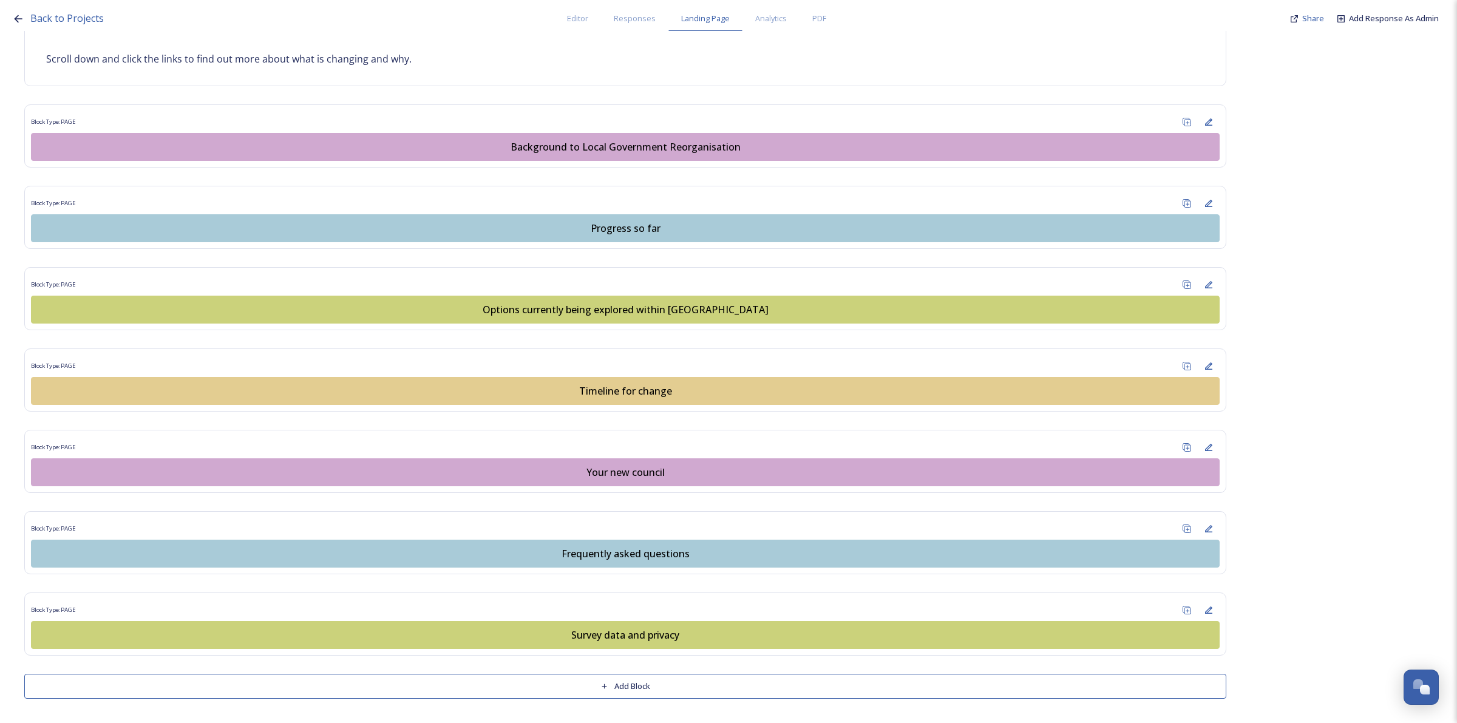
scroll to position [785, 0]
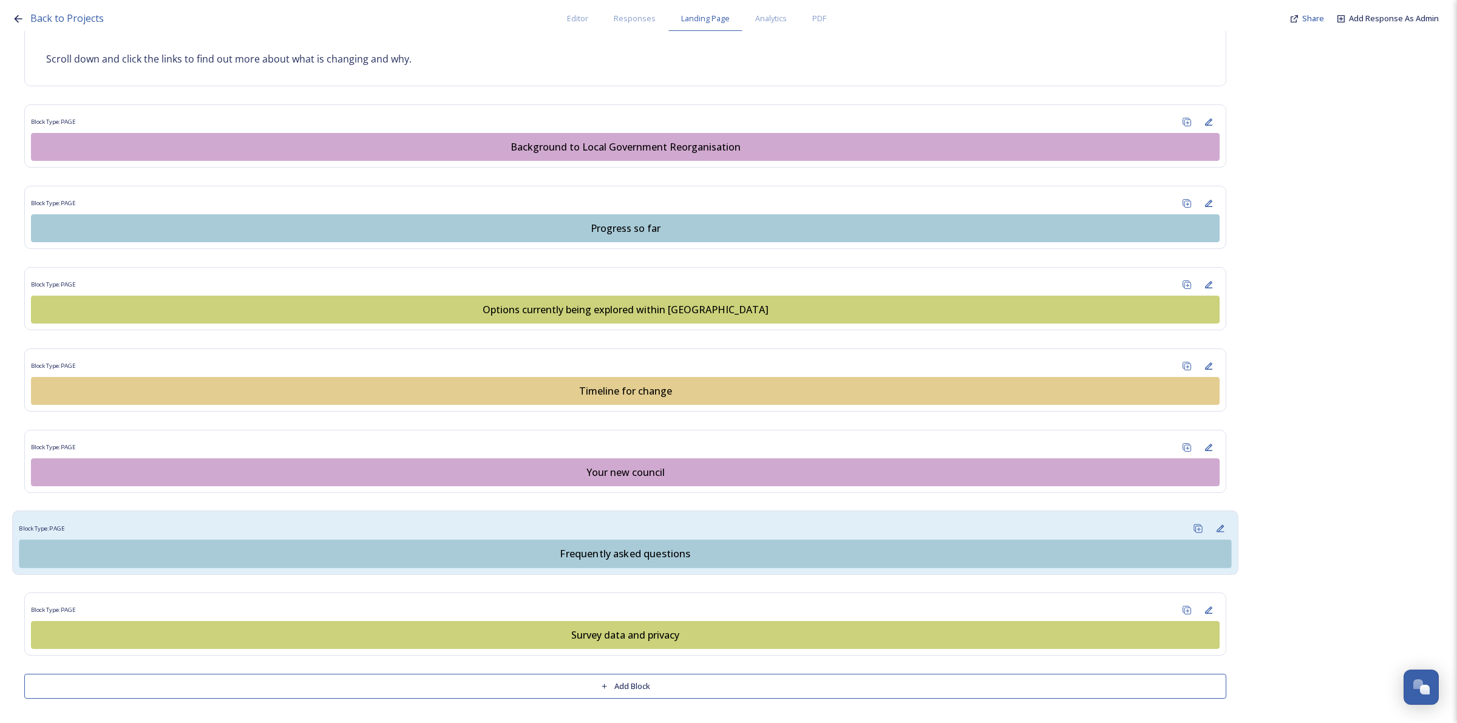
click at [616, 567] on div "Block Type: PAGE Frequently asked questions" at bounding box center [625, 542] width 1226 height 64
click at [617, 555] on div "Frequently asked questions" at bounding box center [625, 553] width 1199 height 15
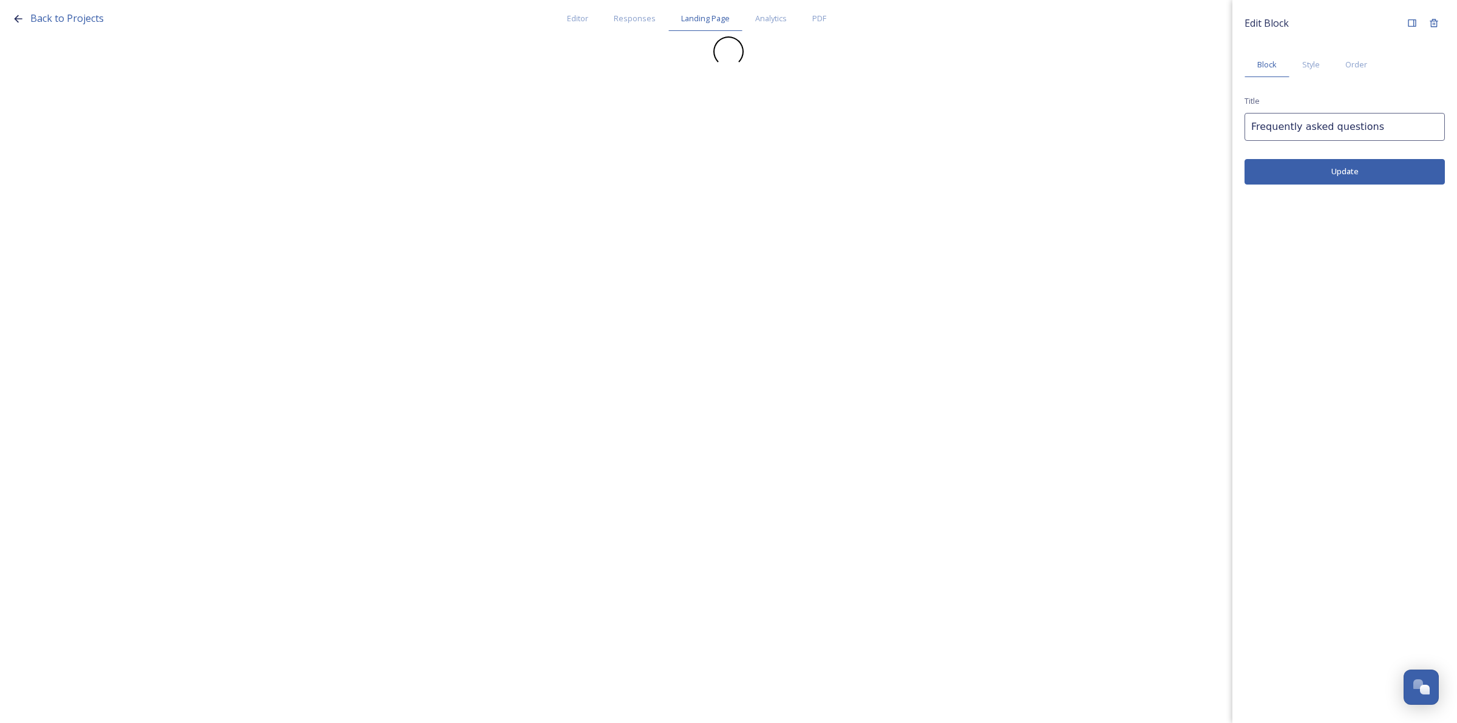
scroll to position [0, 0]
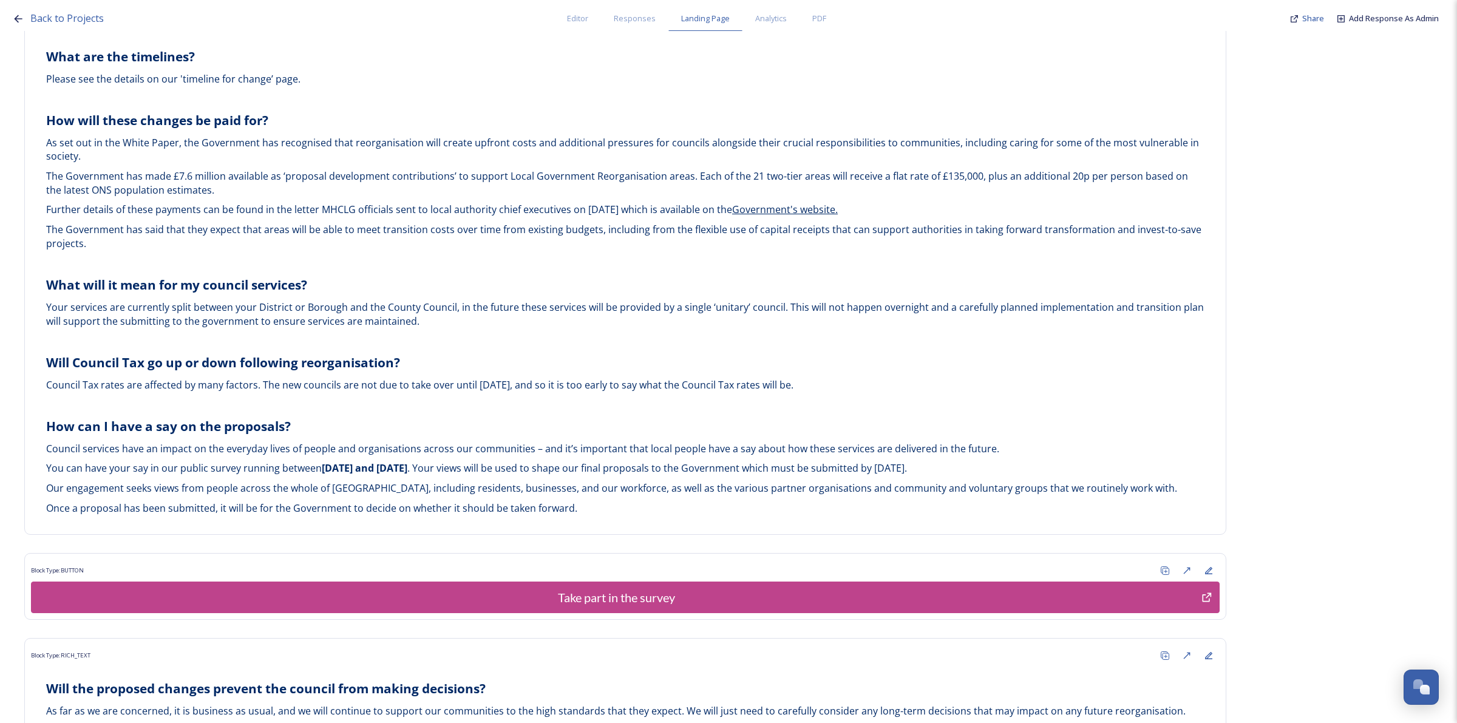
scroll to position [2651, 0]
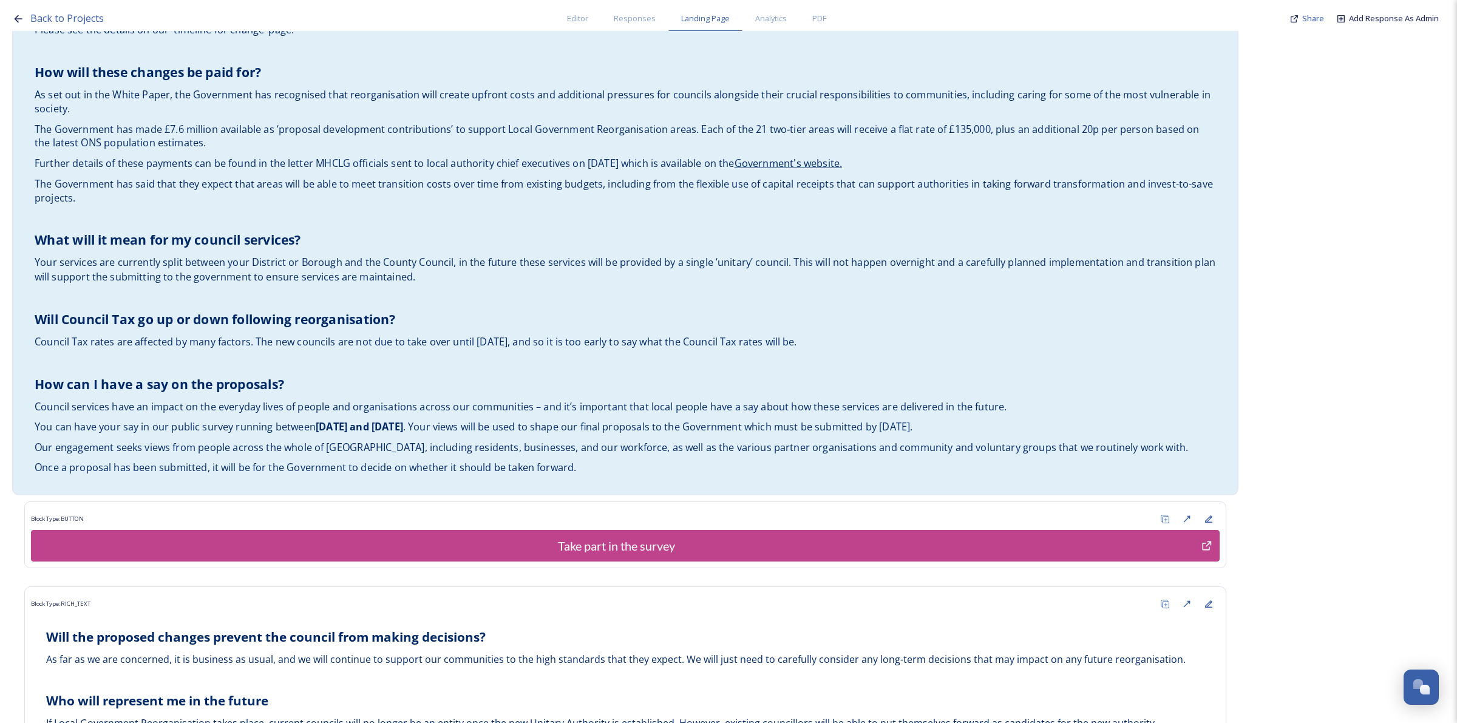
click at [276, 420] on span "You can have your say in our public survey running between" at bounding box center [175, 426] width 281 height 13
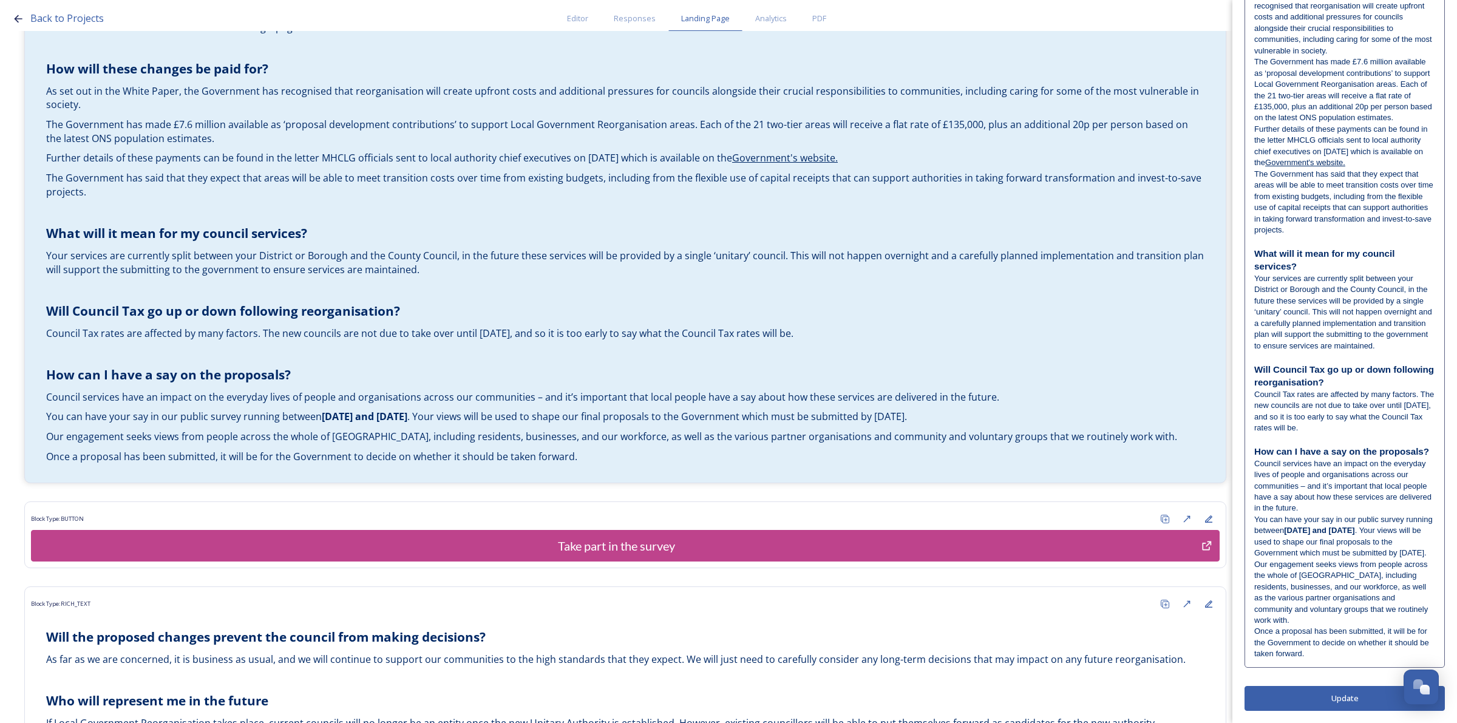
scroll to position [1065, 0]
drag, startPoint x: 1353, startPoint y: 506, endPoint x: 1259, endPoint y: 504, distance: 94.1
click at [1259, 515] on span "You can have your say in our public survey running between" at bounding box center [1344, 525] width 180 height 20
click at [1311, 517] on span "You can have your say in our public survey running between" at bounding box center [1344, 525] width 180 height 20
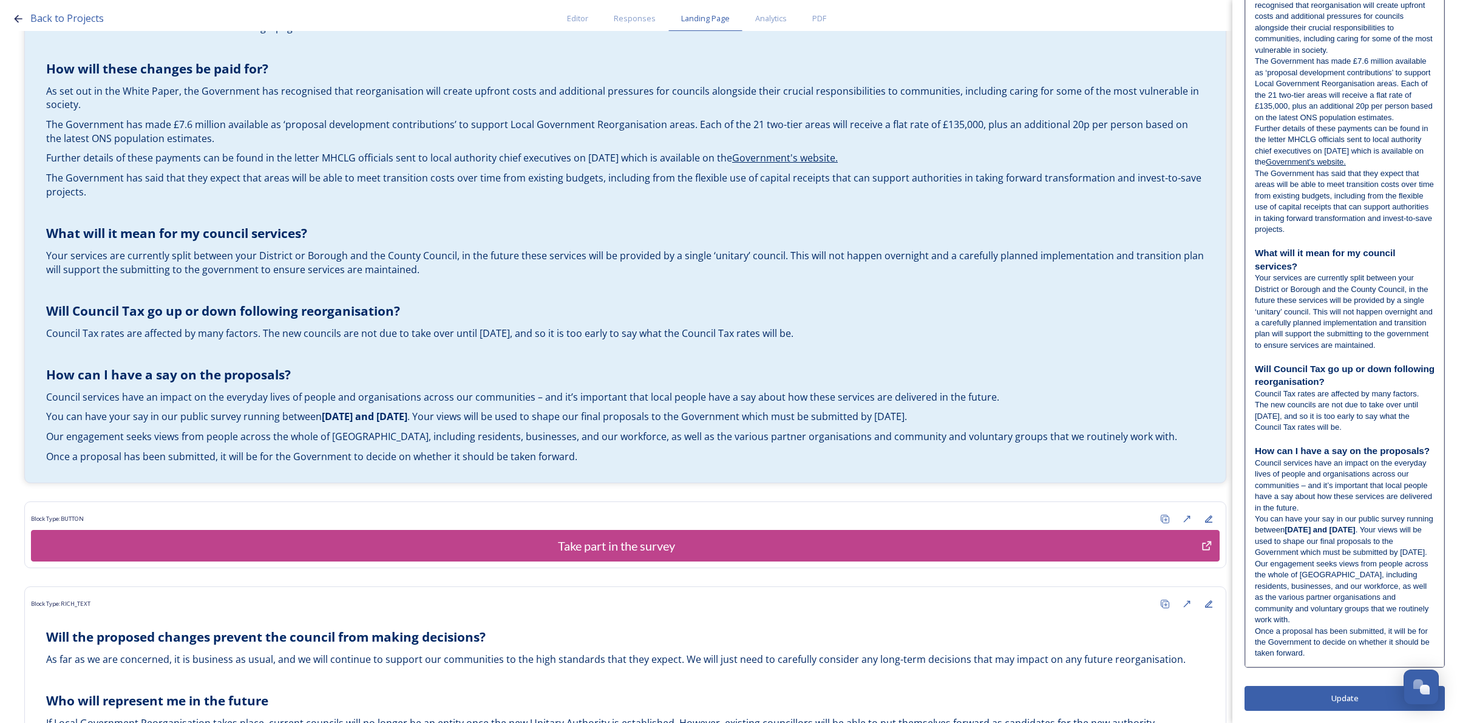
click at [1355, 514] on span "You can have your say in our public survey running between" at bounding box center [1345, 524] width 180 height 20
drag, startPoint x: 1356, startPoint y: 507, endPoint x: 1255, endPoint y: 503, distance: 102.1
click at [1255, 514] on span "You can have your say in our public survey running between" at bounding box center [1345, 524] width 180 height 20
click at [1341, 514] on span "Our public survey running between" at bounding box center [1316, 518] width 122 height 9
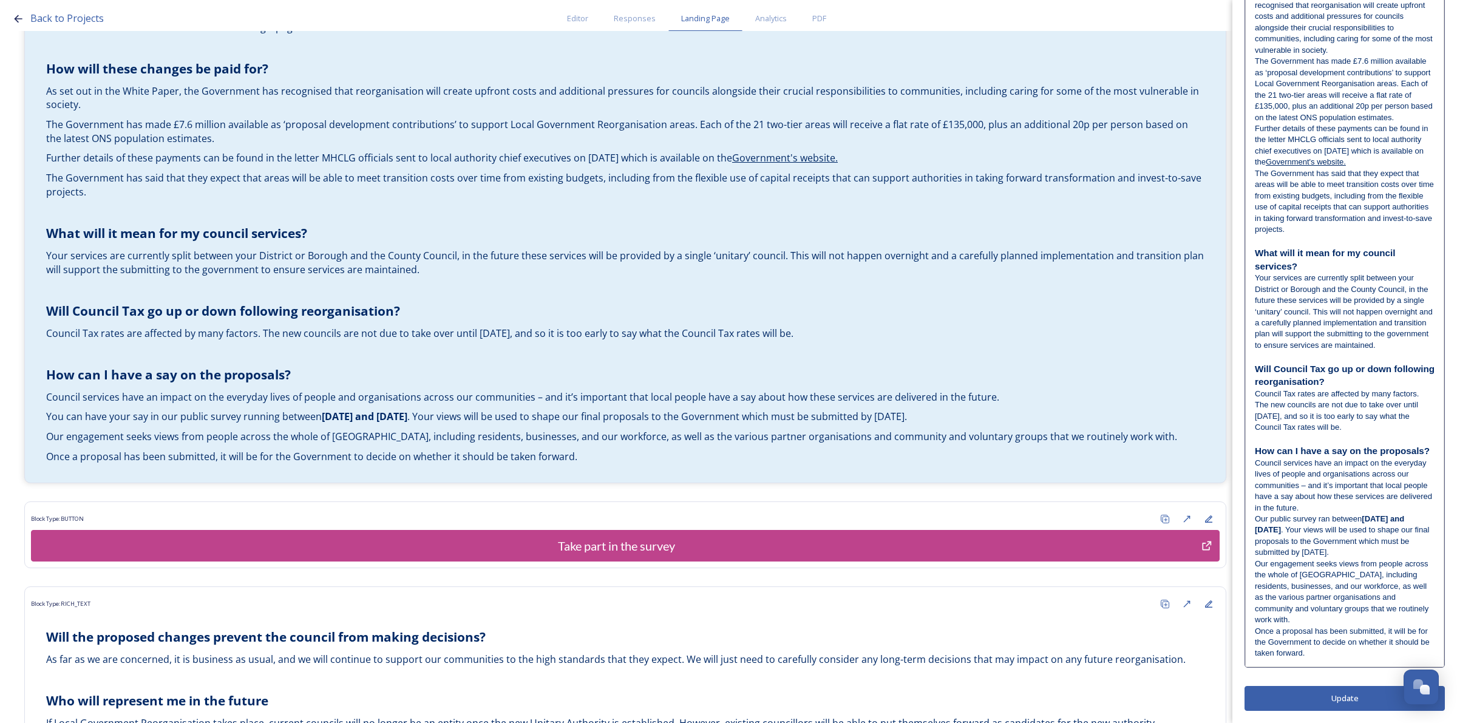
click at [1306, 530] on span ". Your views will be used to shape our final proposals to the Government which …" at bounding box center [1343, 541] width 177 height 32
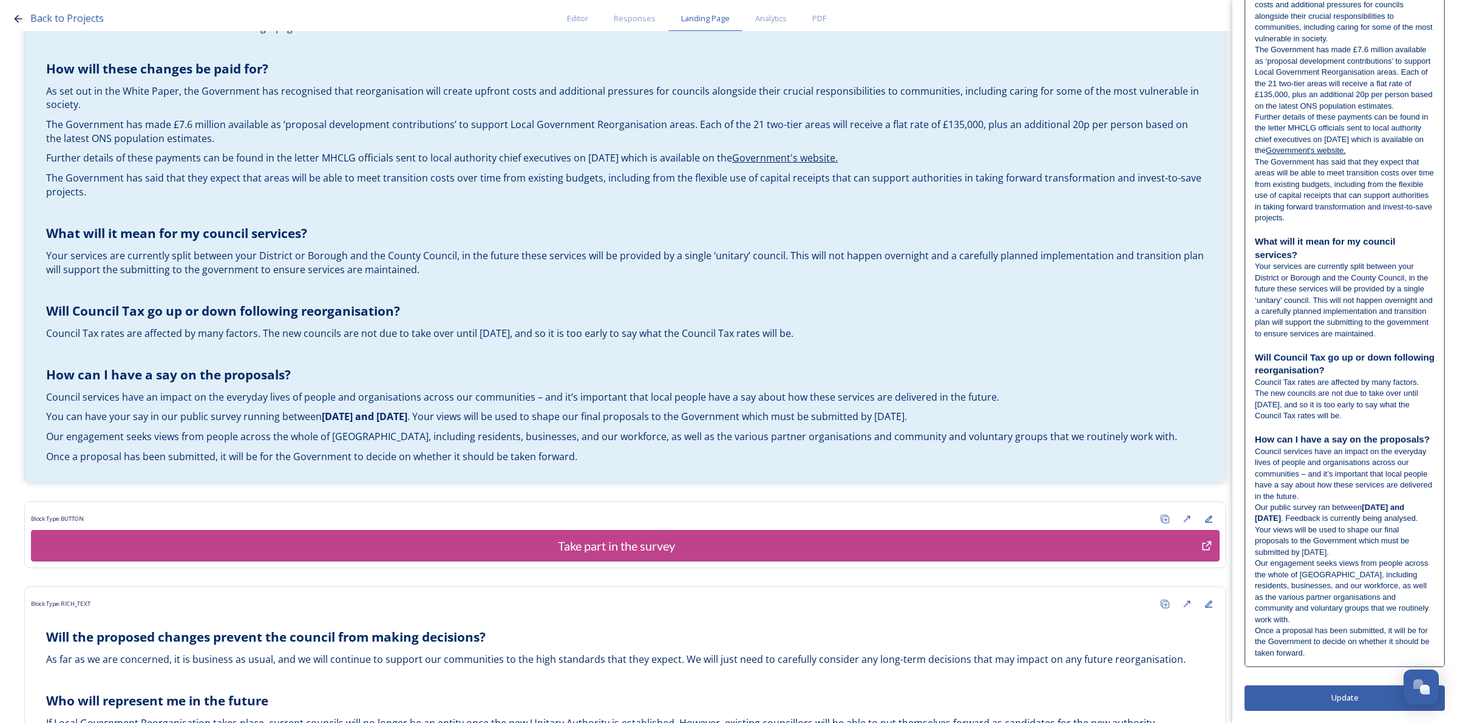
click at [1336, 565] on span "Our engagement seeks views from people across the whole of West Sussex, includi…" at bounding box center [1343, 590] width 176 height 65
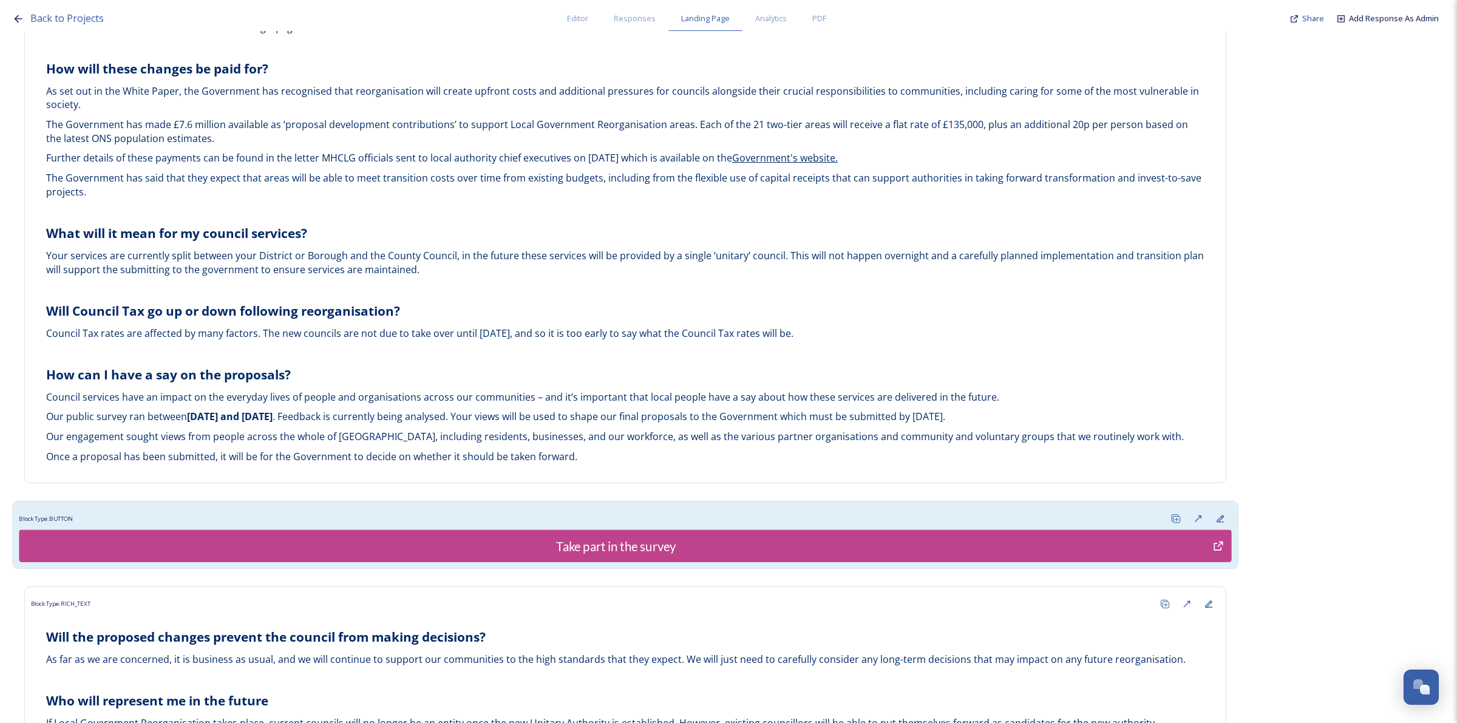
click at [1066, 510] on div "Block Type: BUTTON" at bounding box center [625, 519] width 1212 height 22
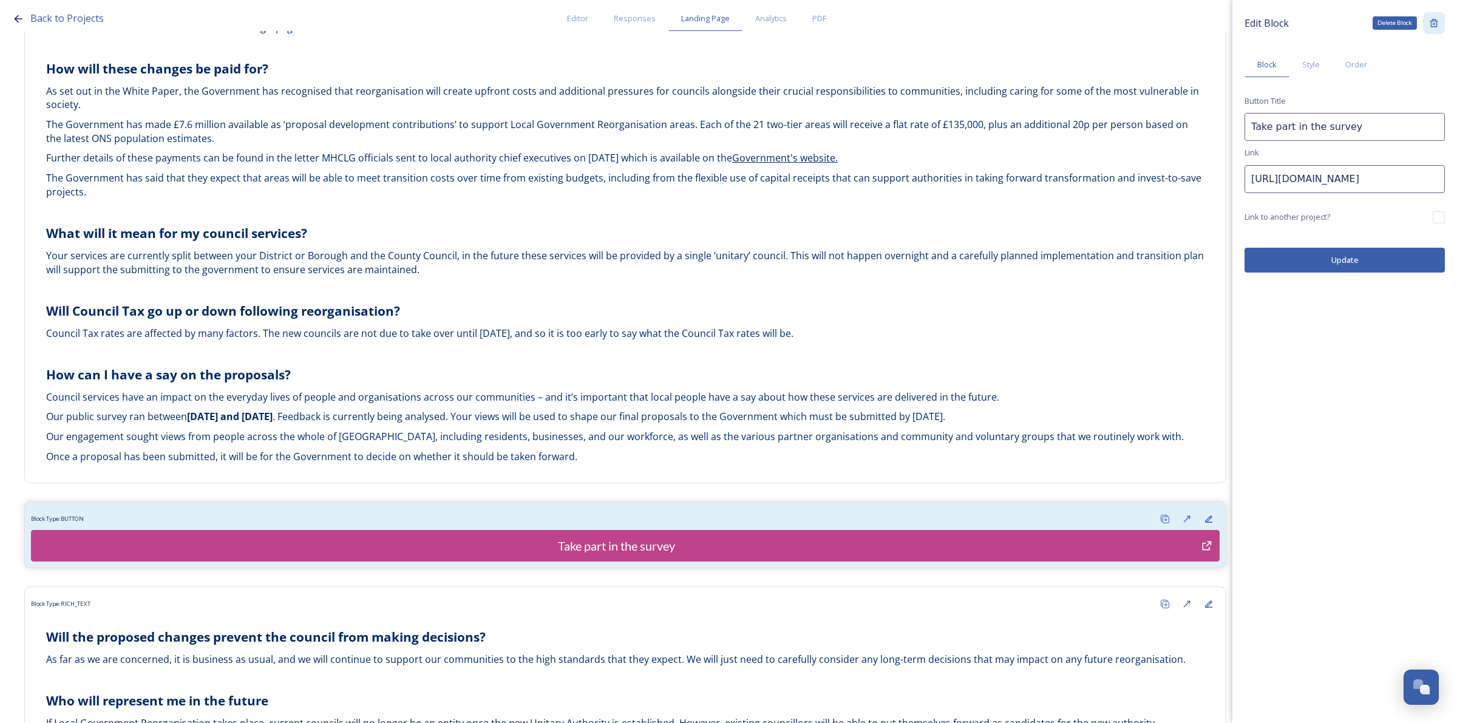
click at [1437, 19] on icon at bounding box center [1434, 23] width 10 height 10
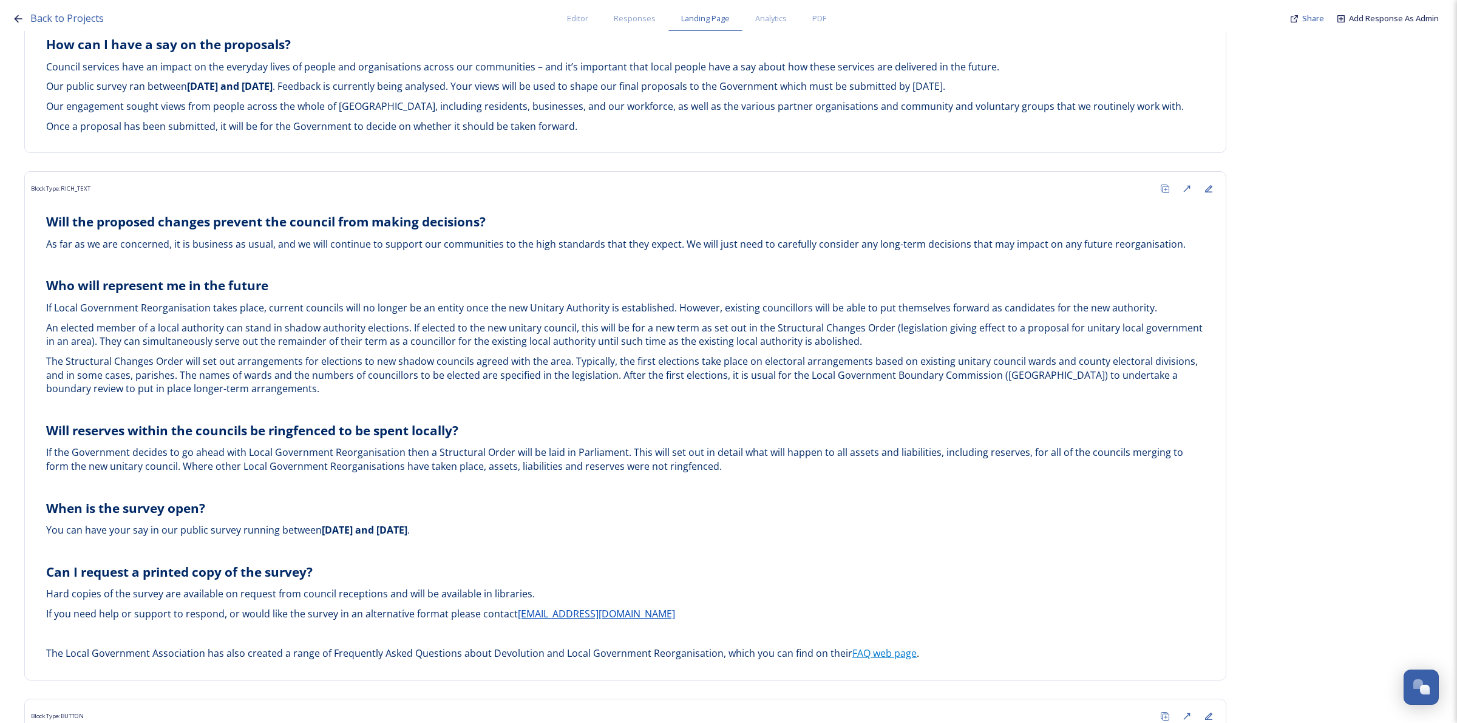
scroll to position [3094, 0]
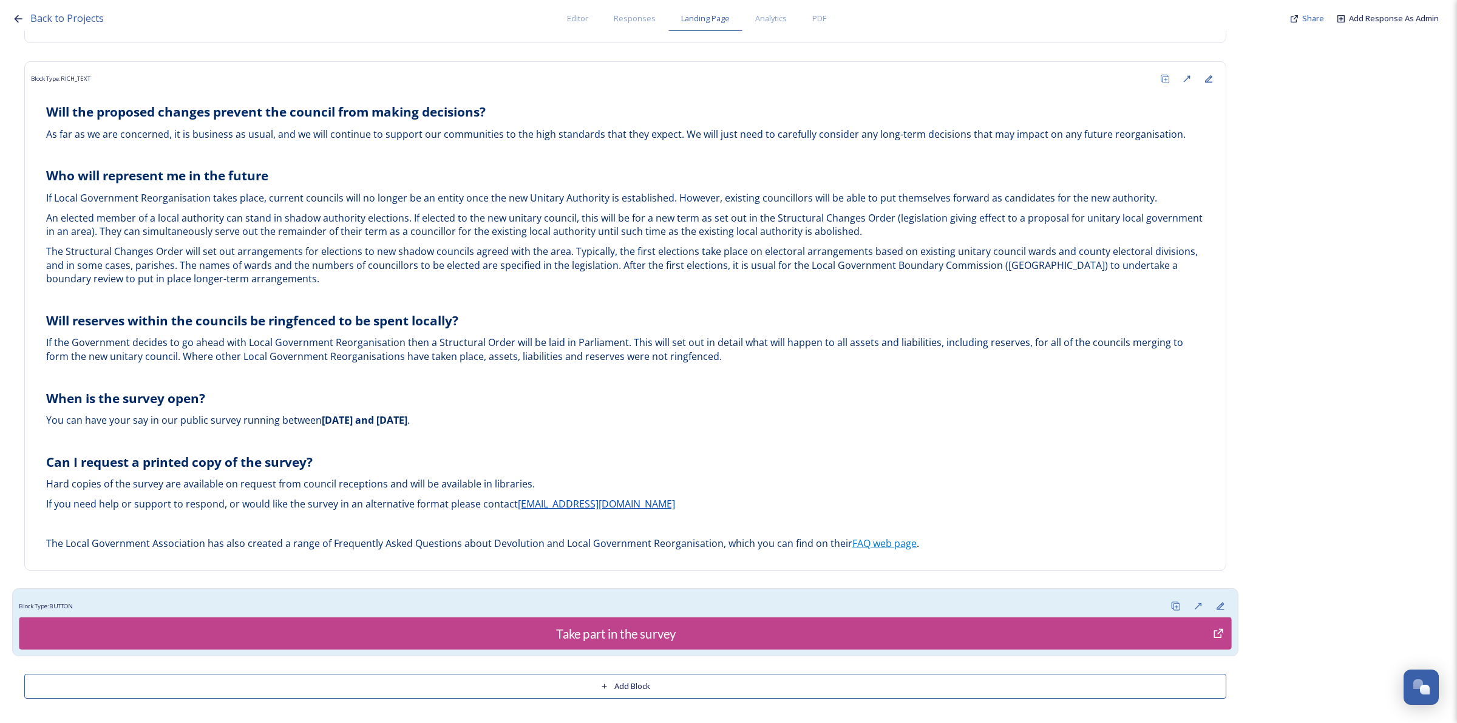
click at [1077, 602] on div "Block Type: BUTTON" at bounding box center [625, 606] width 1212 height 22
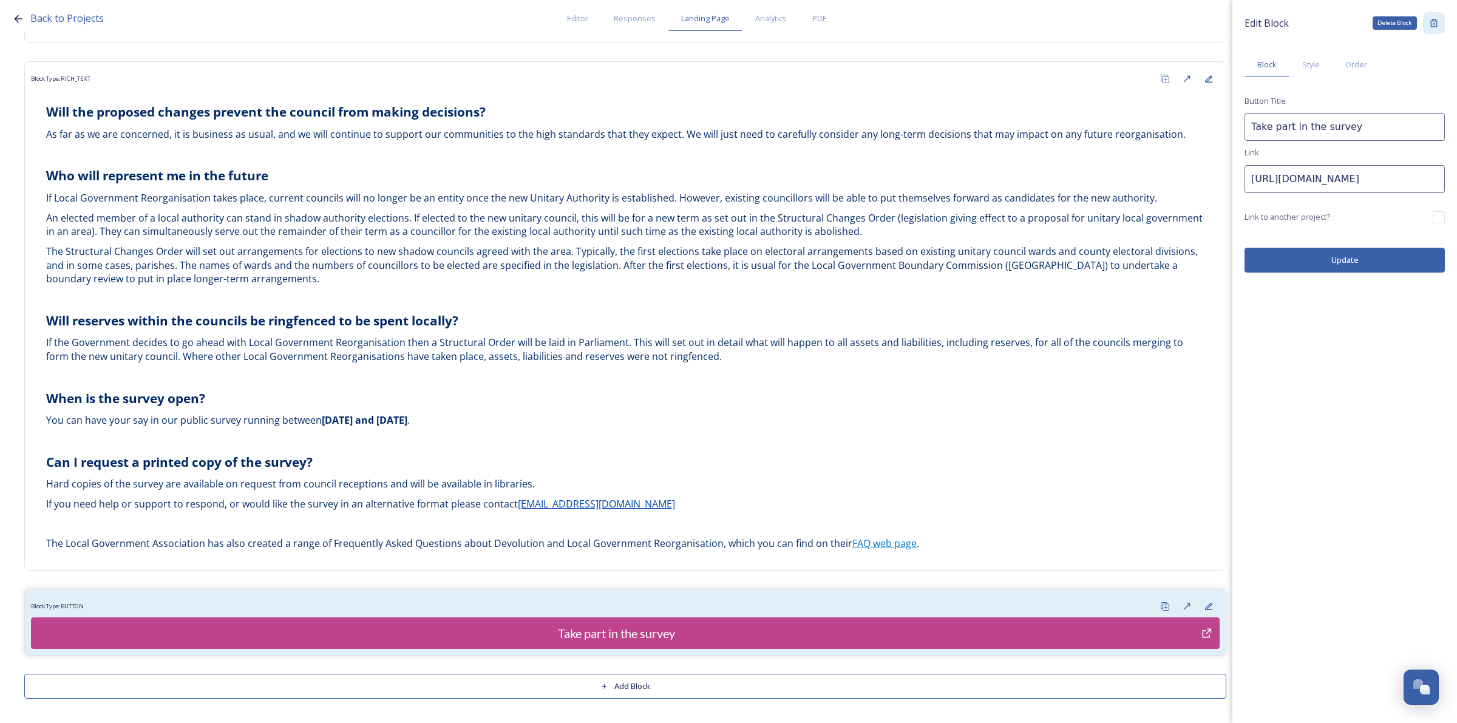
click at [1437, 21] on icon at bounding box center [1434, 23] width 10 height 10
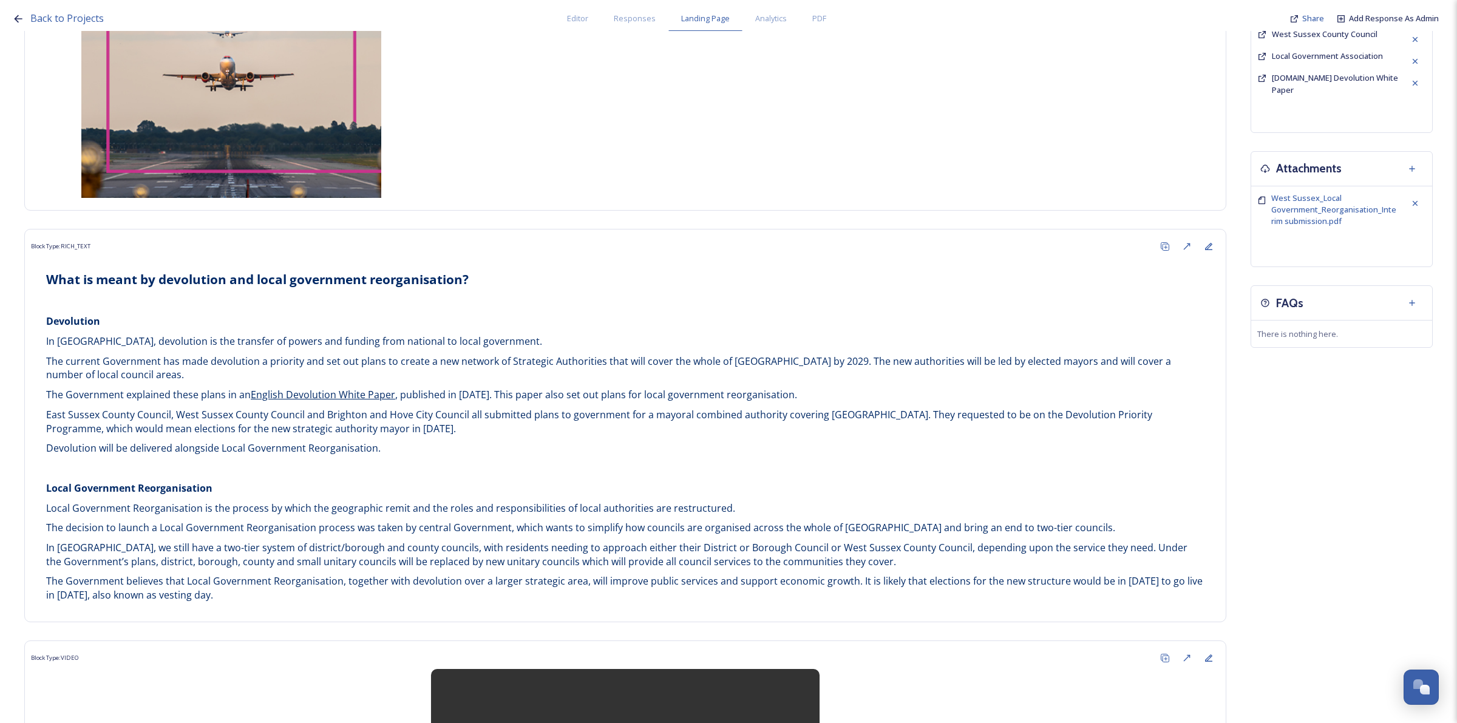
scroll to position [0, 0]
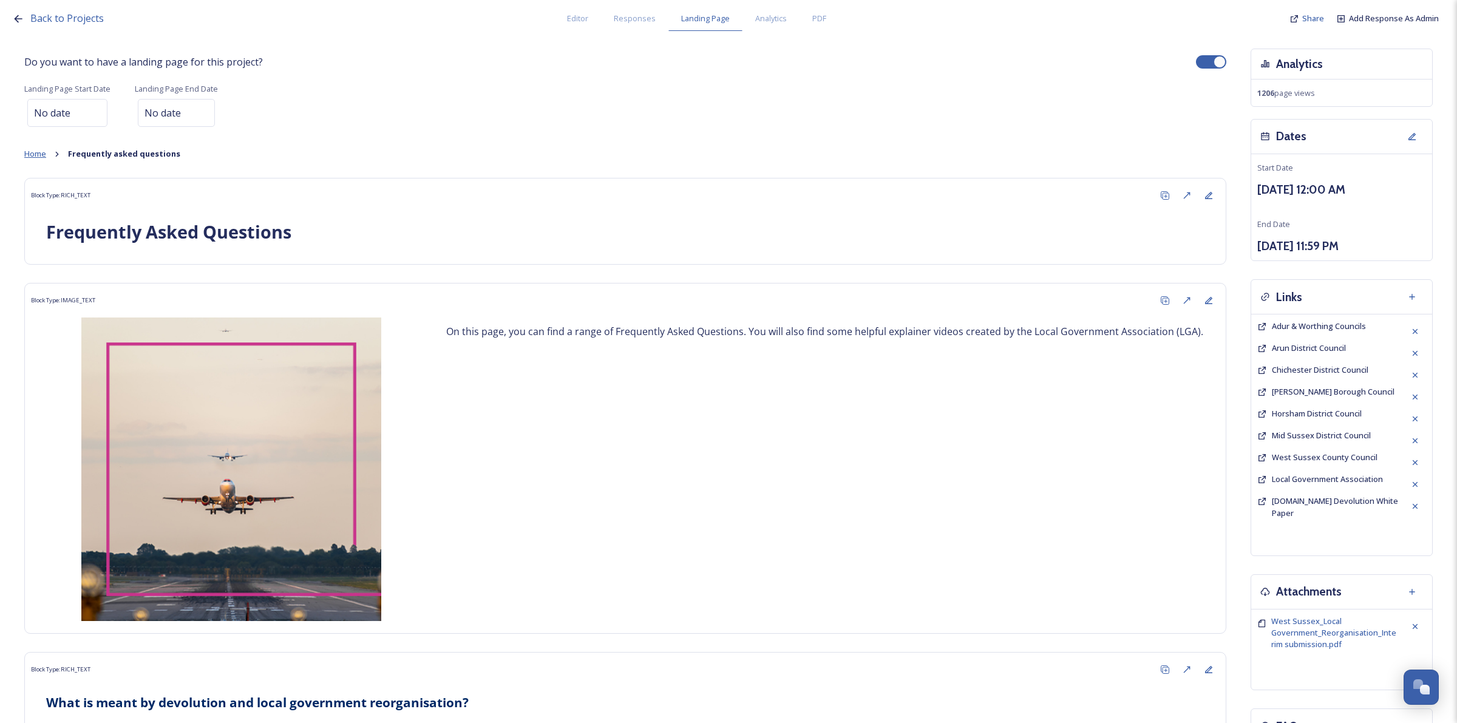
click at [36, 152] on span "Home" at bounding box center [35, 153] width 22 height 11
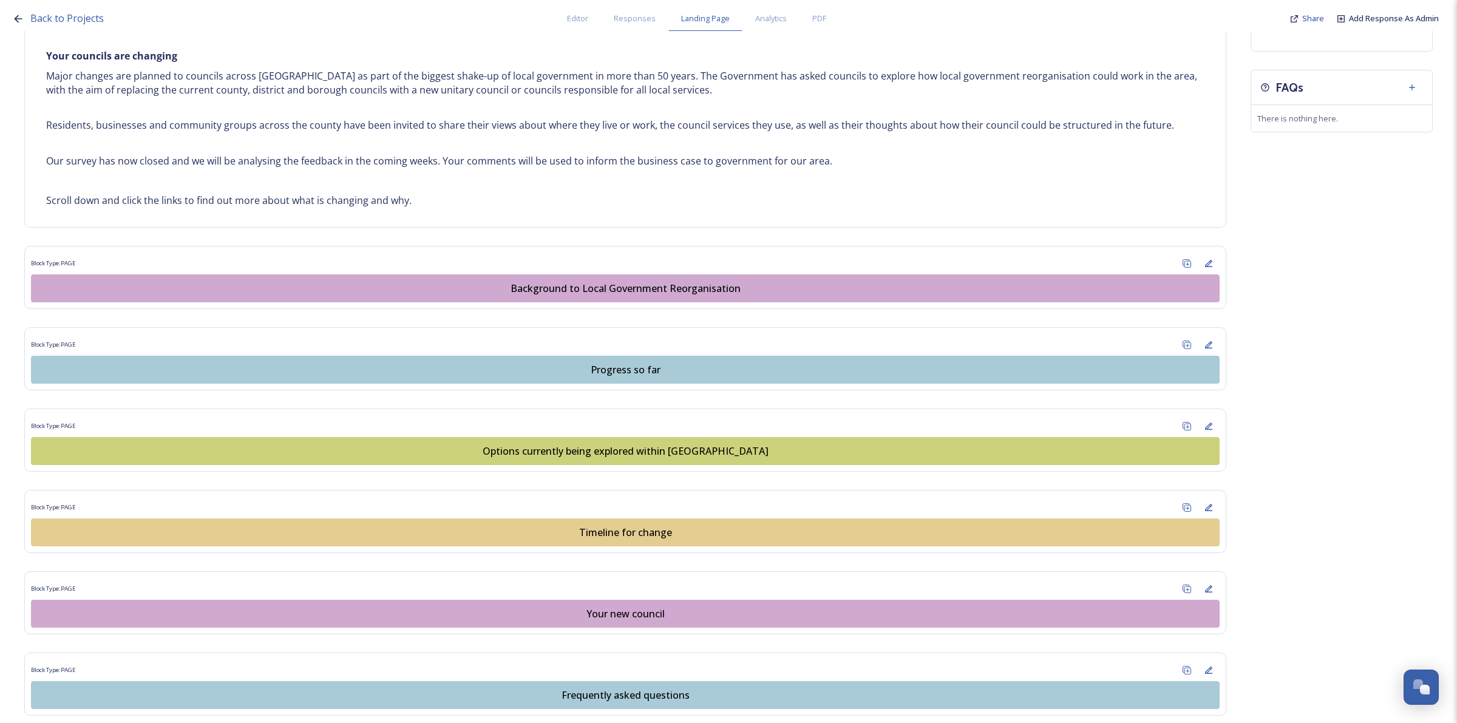
scroll to position [785, 0]
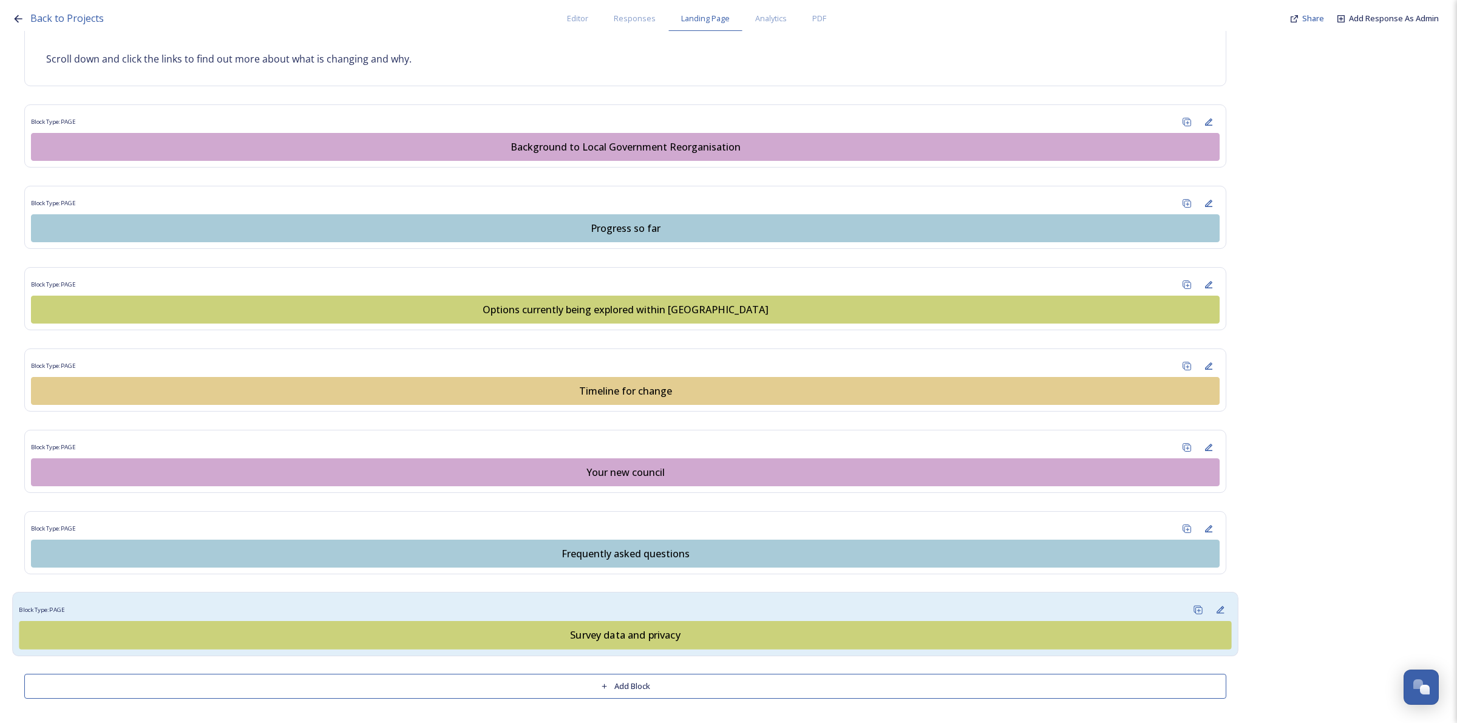
click at [696, 638] on div "Survey data and privacy" at bounding box center [625, 635] width 1199 height 15
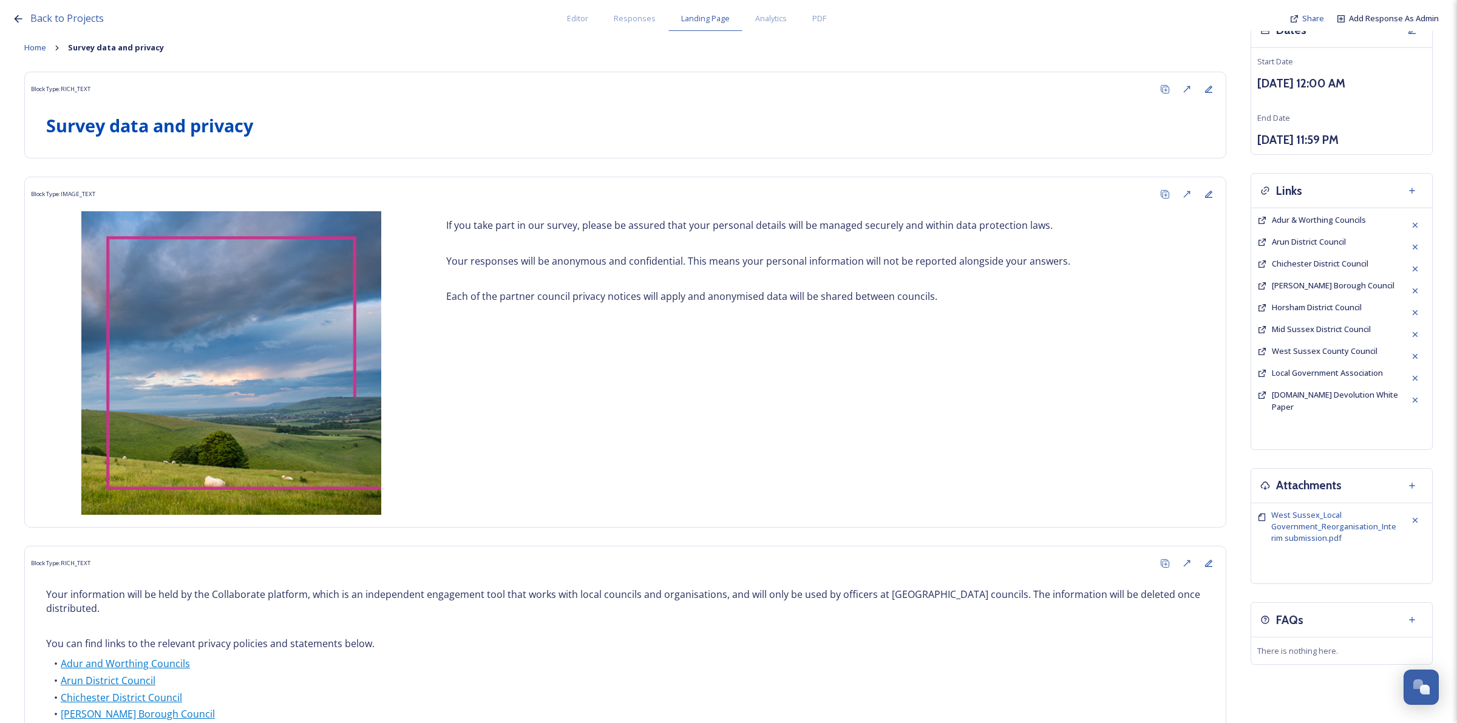
scroll to position [107, 0]
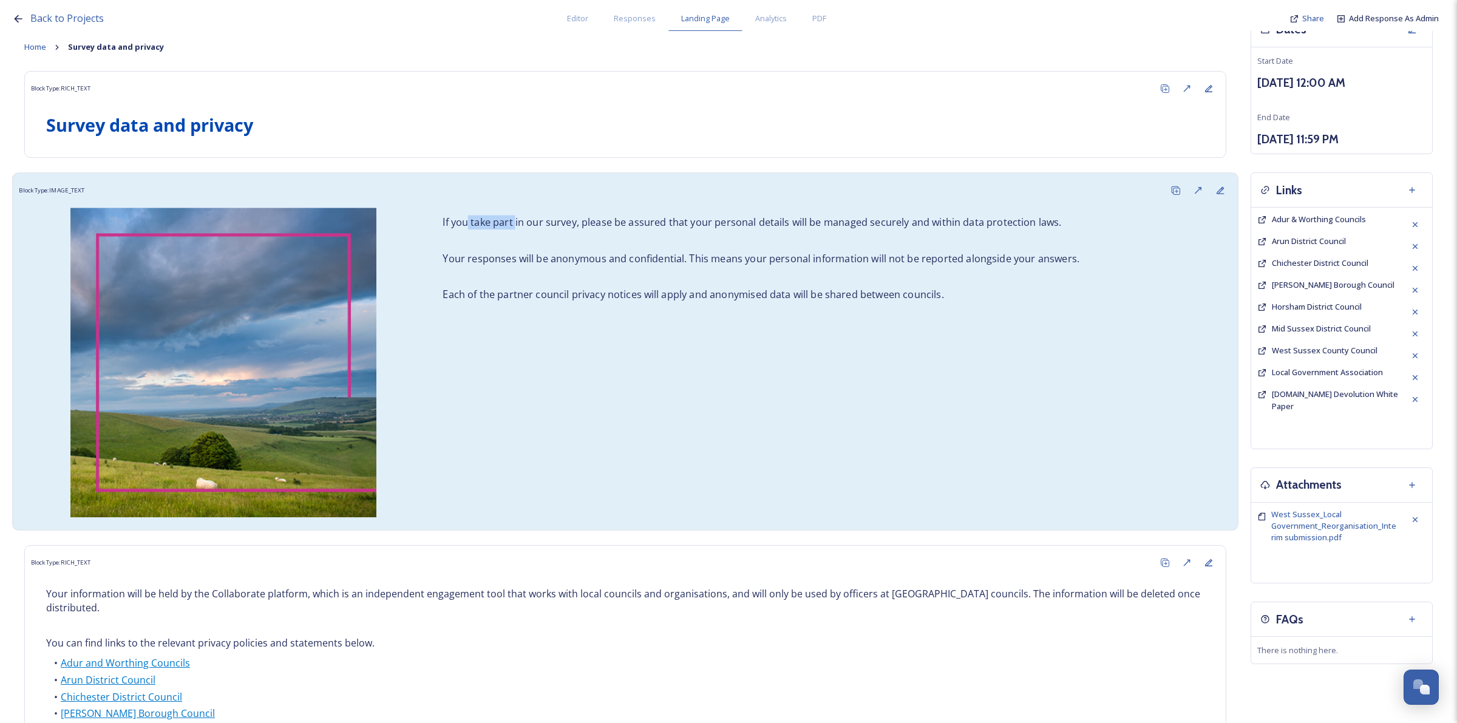
drag, startPoint x: 511, startPoint y: 223, endPoint x: 466, endPoint y: 222, distance: 45.5
click at [466, 222] on p "If you take part in our survey, please be assured that your personal details wi…" at bounding box center [828, 222] width 773 height 14
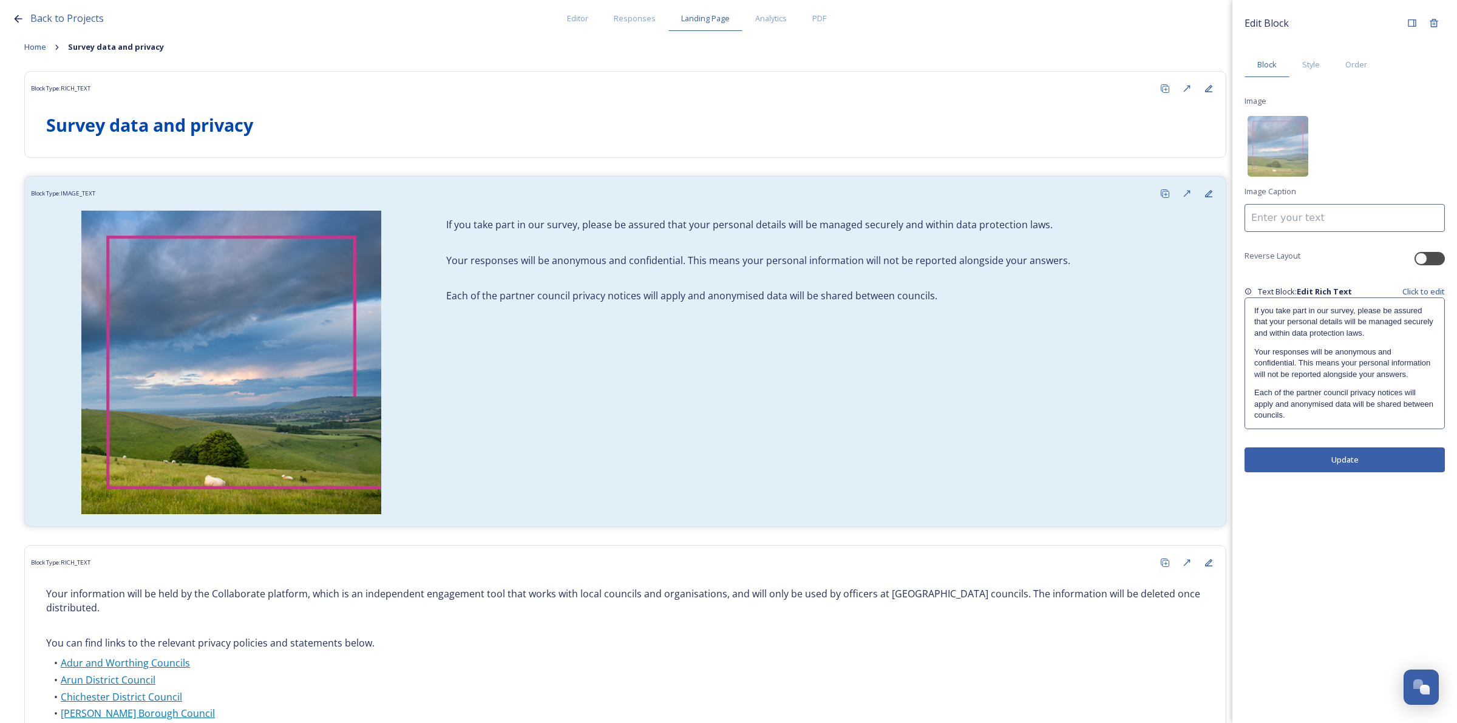
click at [1305, 323] on p "If you take part in our survey, please be assured that your personal details wi…" at bounding box center [1344, 321] width 181 height 33
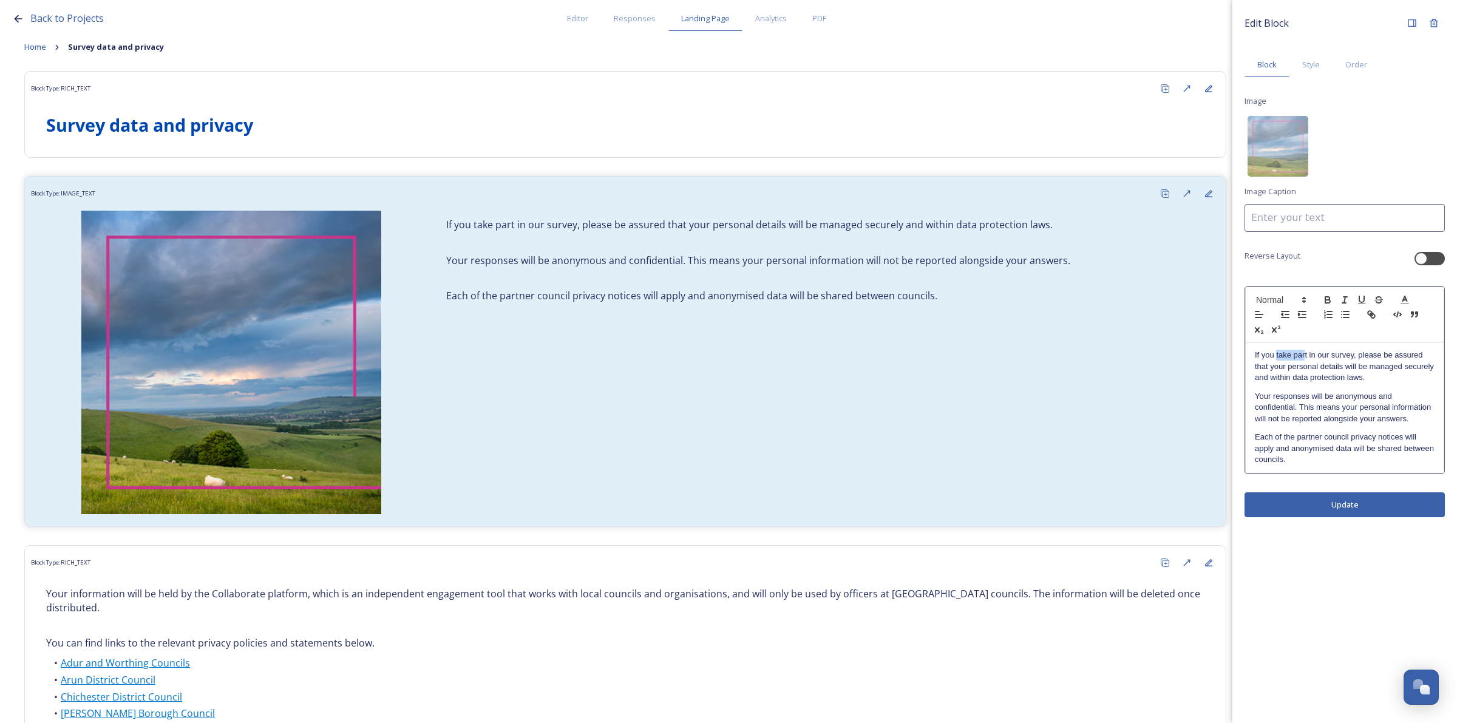
drag, startPoint x: 1306, startPoint y: 356, endPoint x: 1275, endPoint y: 354, distance: 30.4
click at [1275, 354] on p "If you take part in our survey, please be assured that your personal details wi…" at bounding box center [1345, 366] width 180 height 33
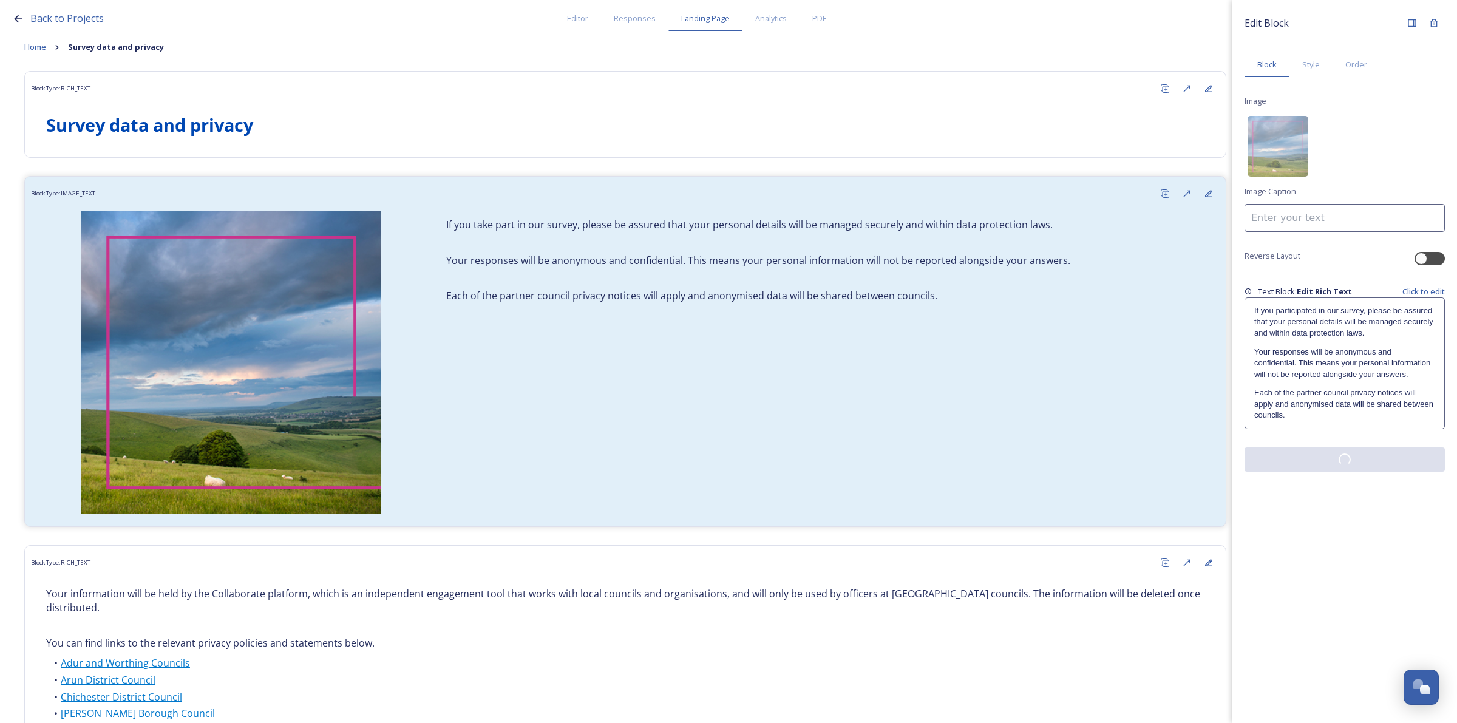
click at [1325, 504] on div "Edit Block Block Style Order Image Image Caption Reverse Layout Text Block: Edi…" at bounding box center [1344, 361] width 225 height 723
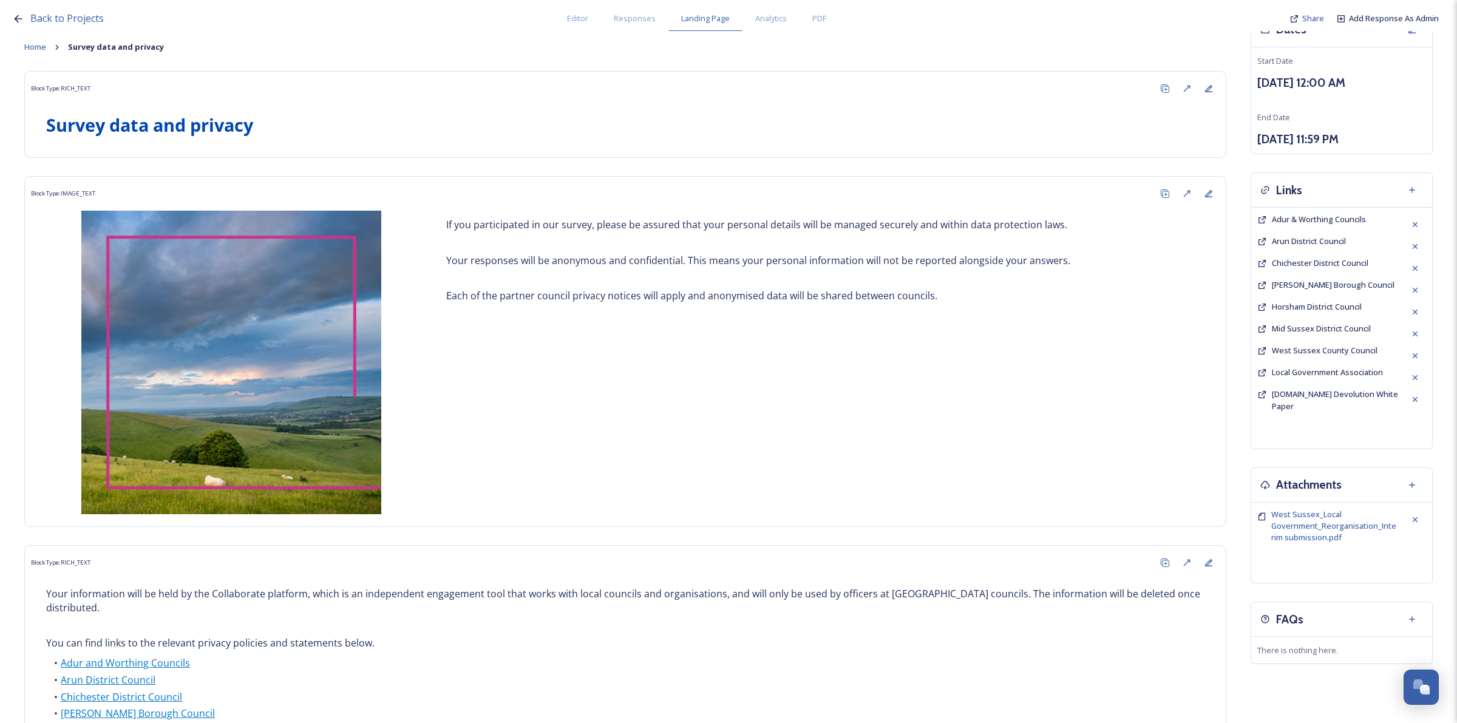
click at [1117, 35] on div "Do you want to have a landing page for this project? Landing Page Start Date No…" at bounding box center [625, 440] width 1202 height 997
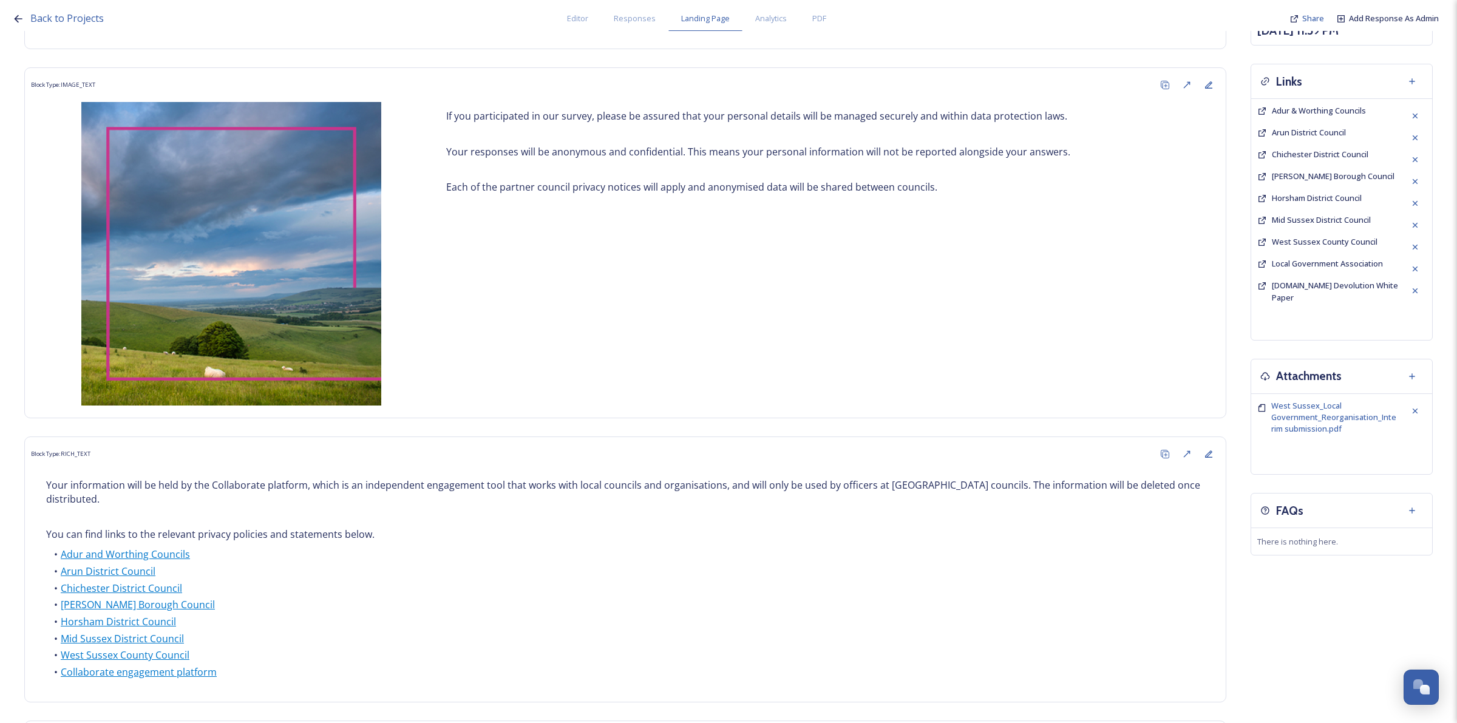
scroll to position [349, 0]
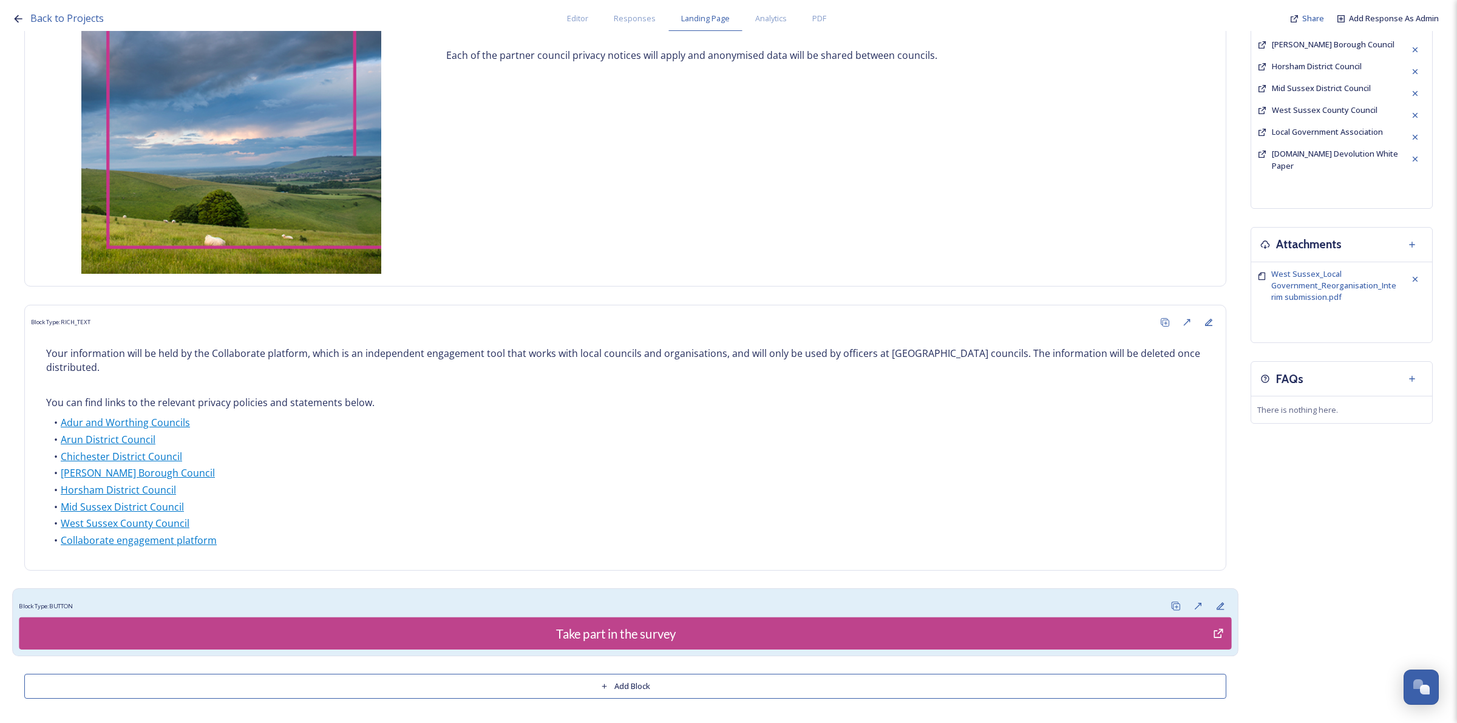
click at [1072, 598] on div "Block Type: BUTTON" at bounding box center [625, 606] width 1212 height 22
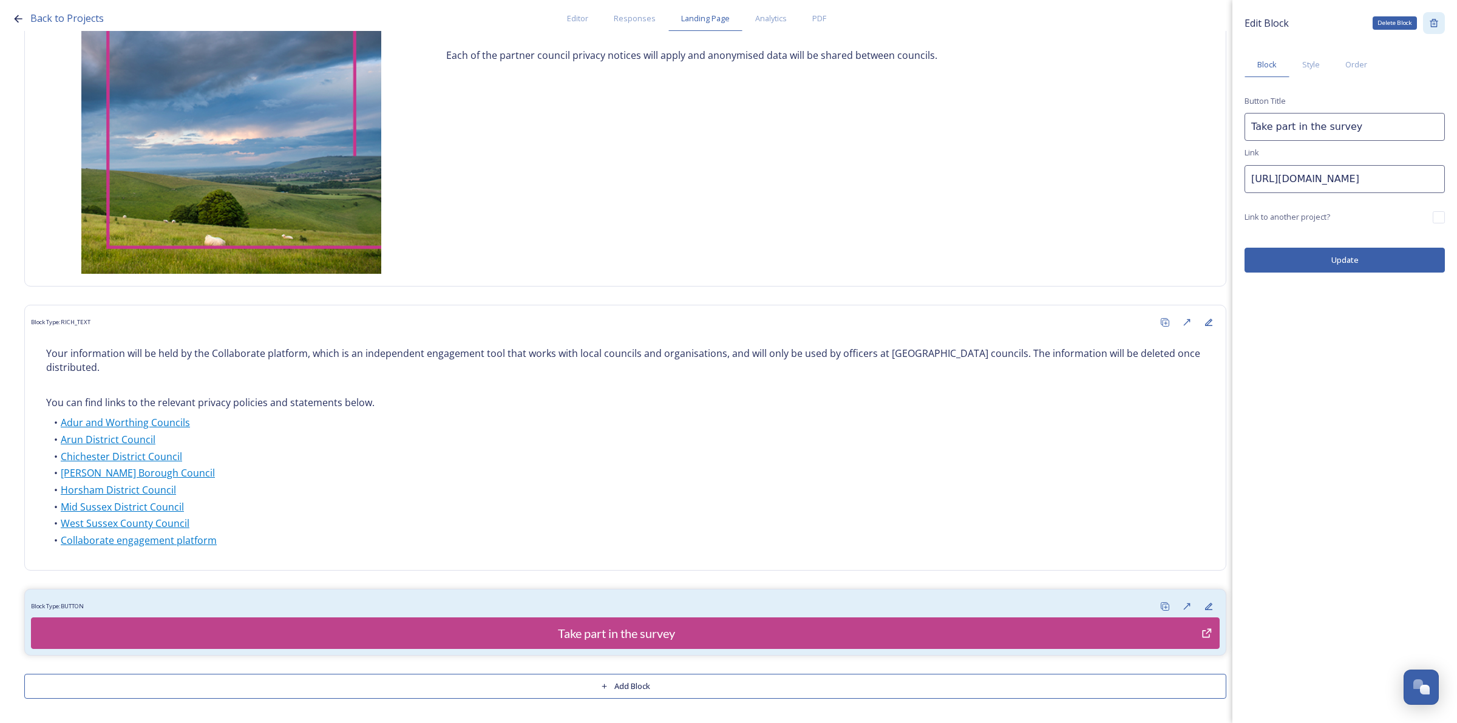
click at [1432, 25] on icon at bounding box center [1434, 23] width 10 height 10
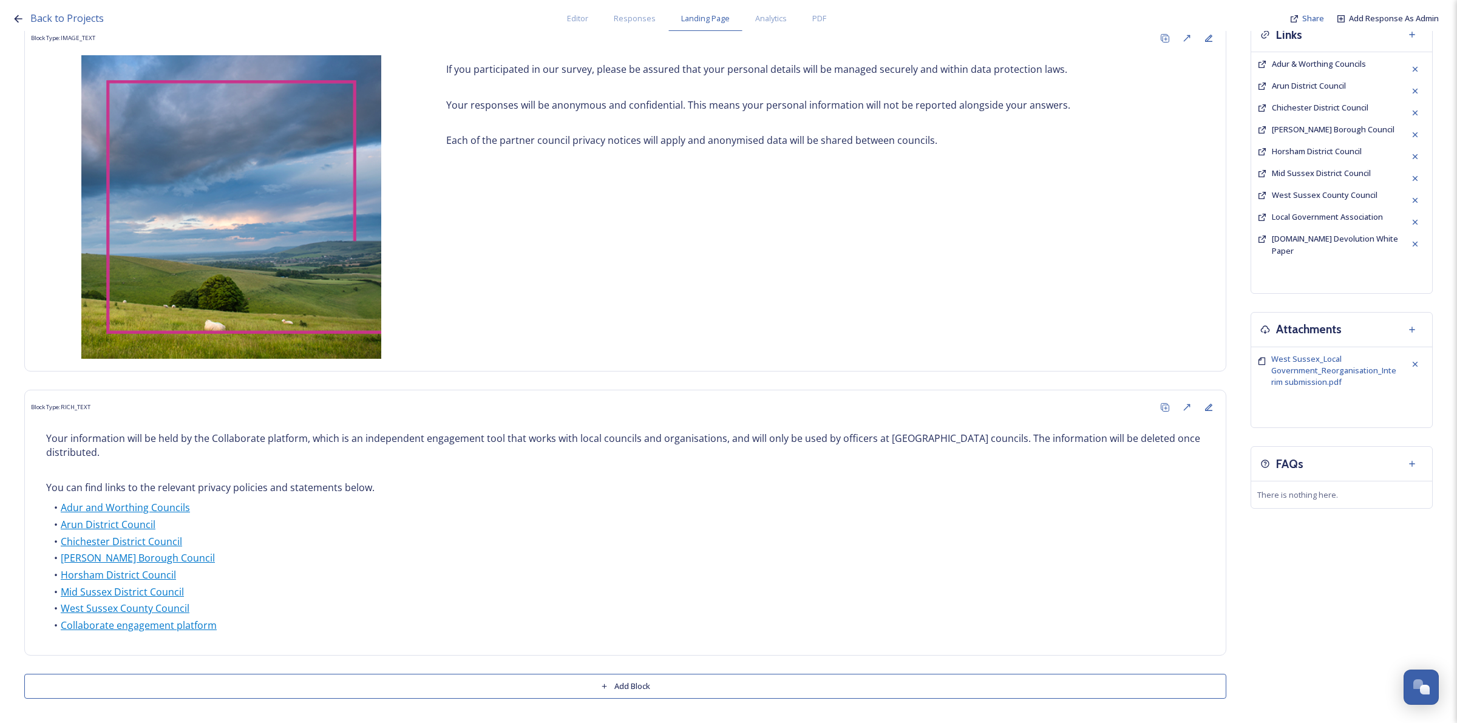
scroll to position [0, 0]
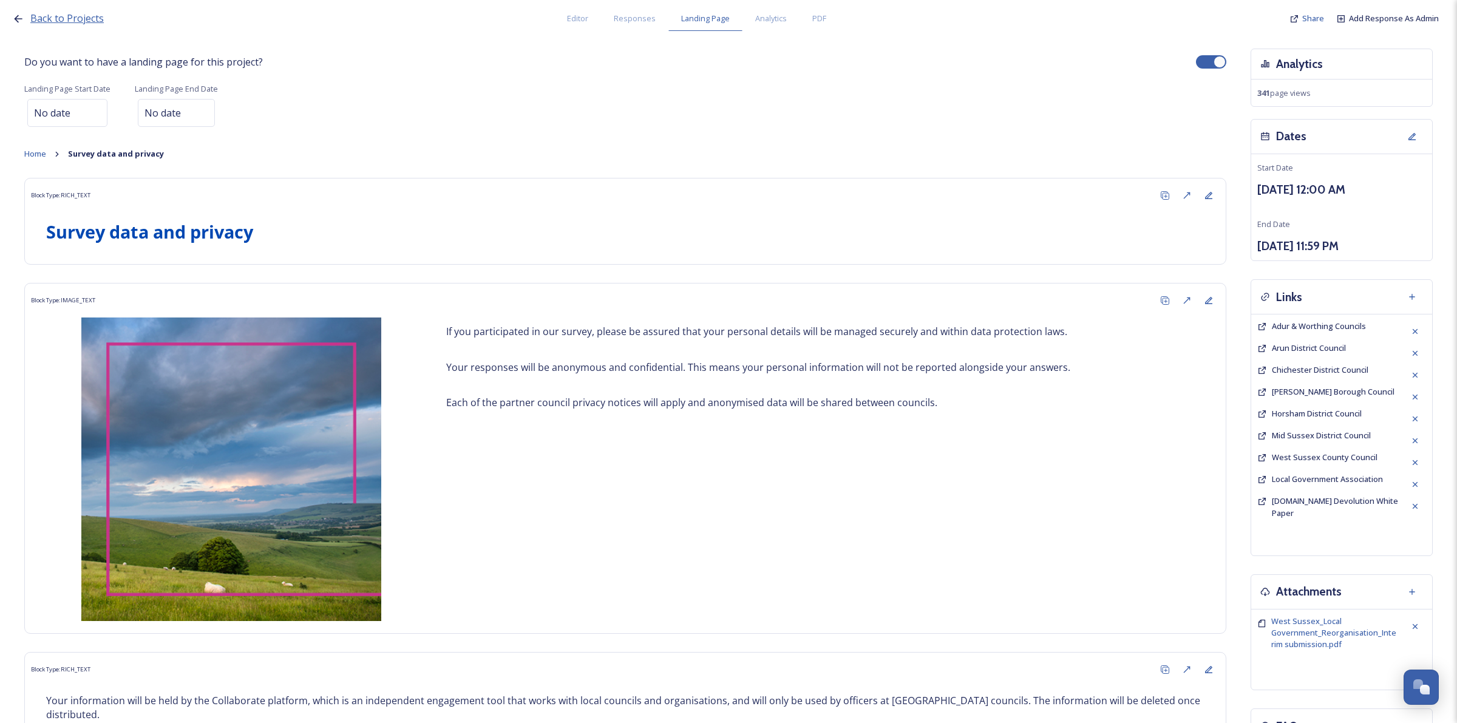
click at [65, 23] on span "Back to Projects" at bounding box center [66, 18] width 73 height 13
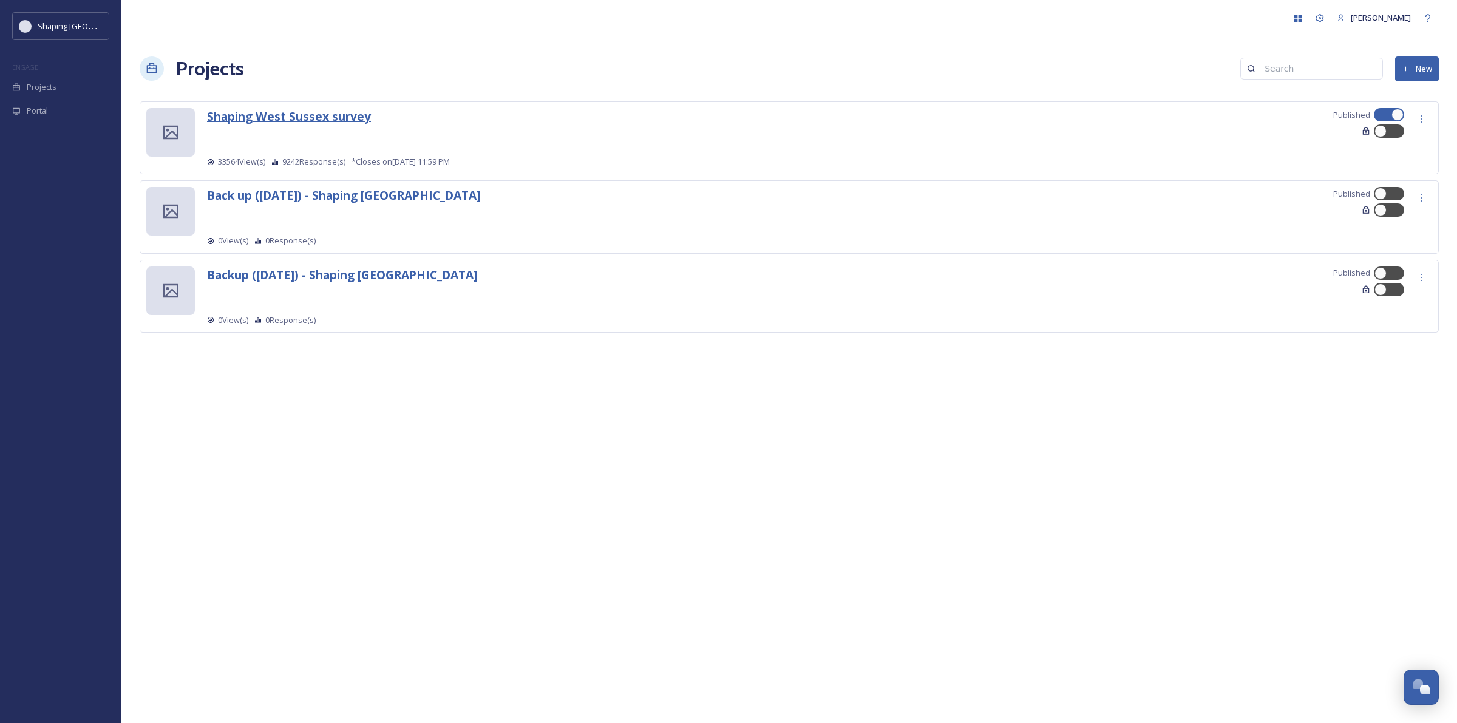
click at [263, 112] on strong "Shaping West Sussex survey" at bounding box center [289, 116] width 164 height 16
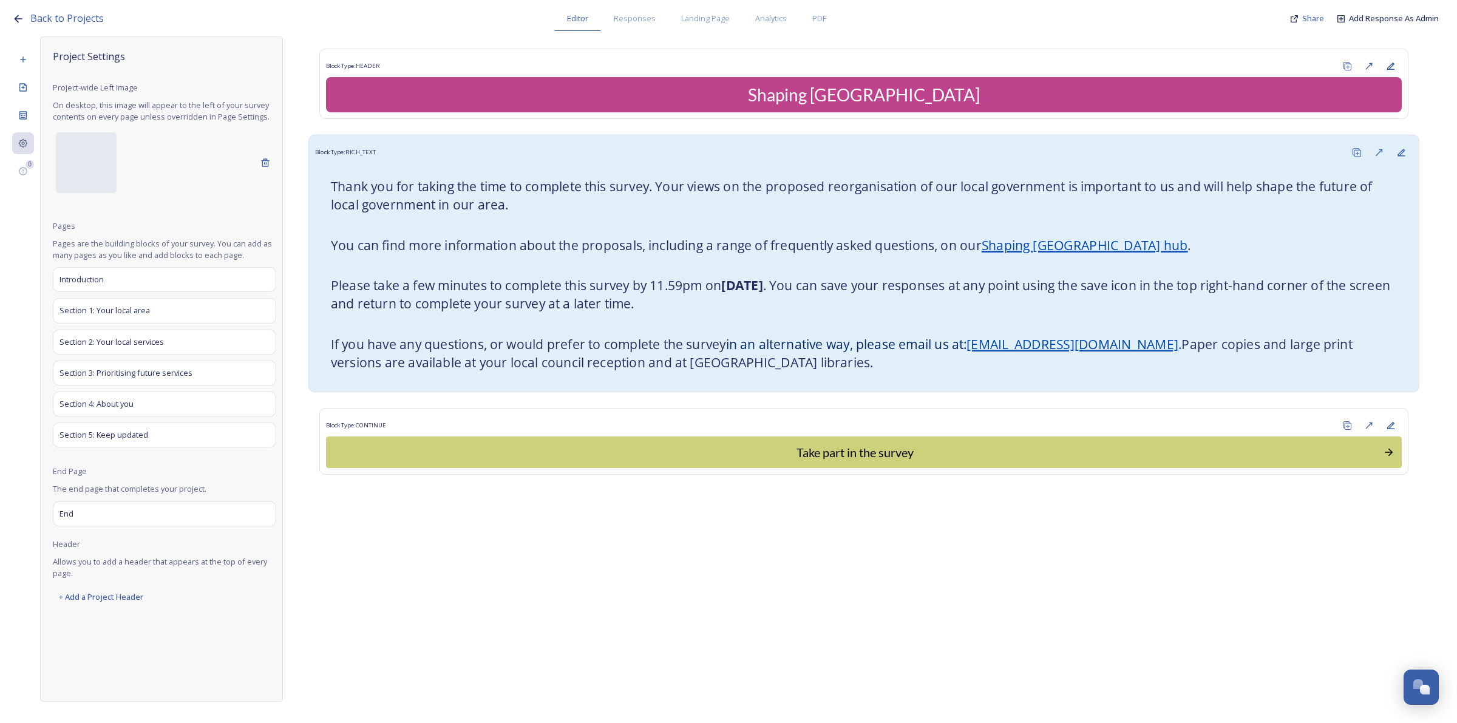
click at [626, 222] on h6 at bounding box center [864, 225] width 1066 height 10
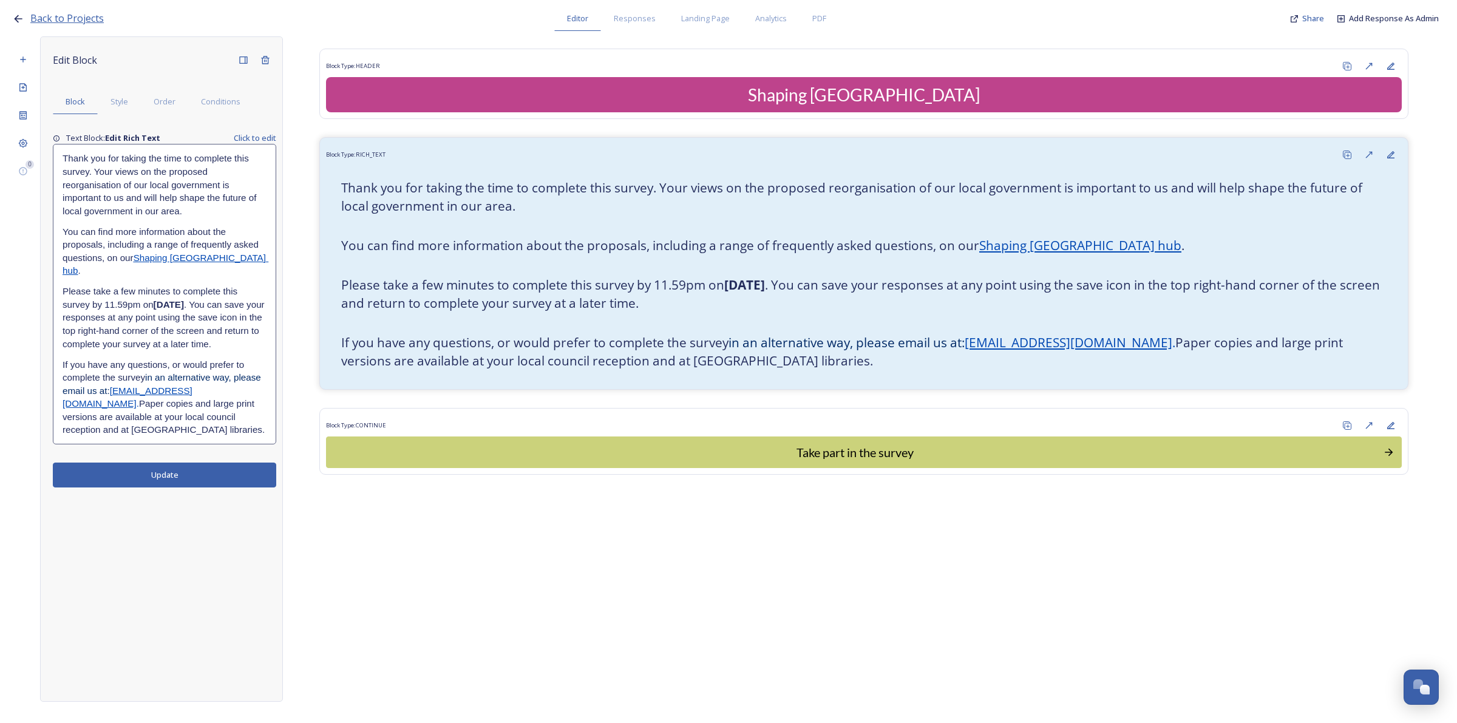
click at [68, 19] on span "Back to Projects" at bounding box center [66, 18] width 73 height 13
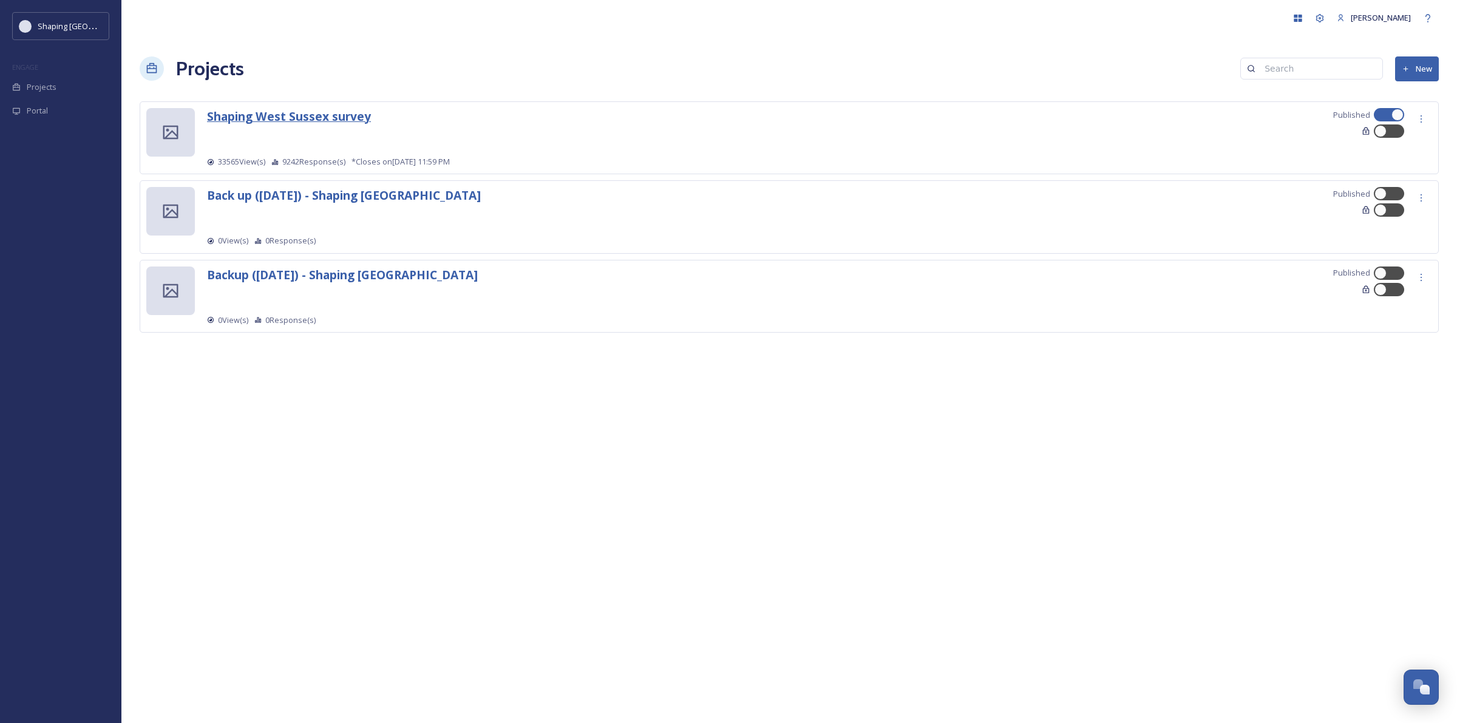
click at [343, 117] on strong "Shaping West Sussex survey" at bounding box center [289, 116] width 164 height 16
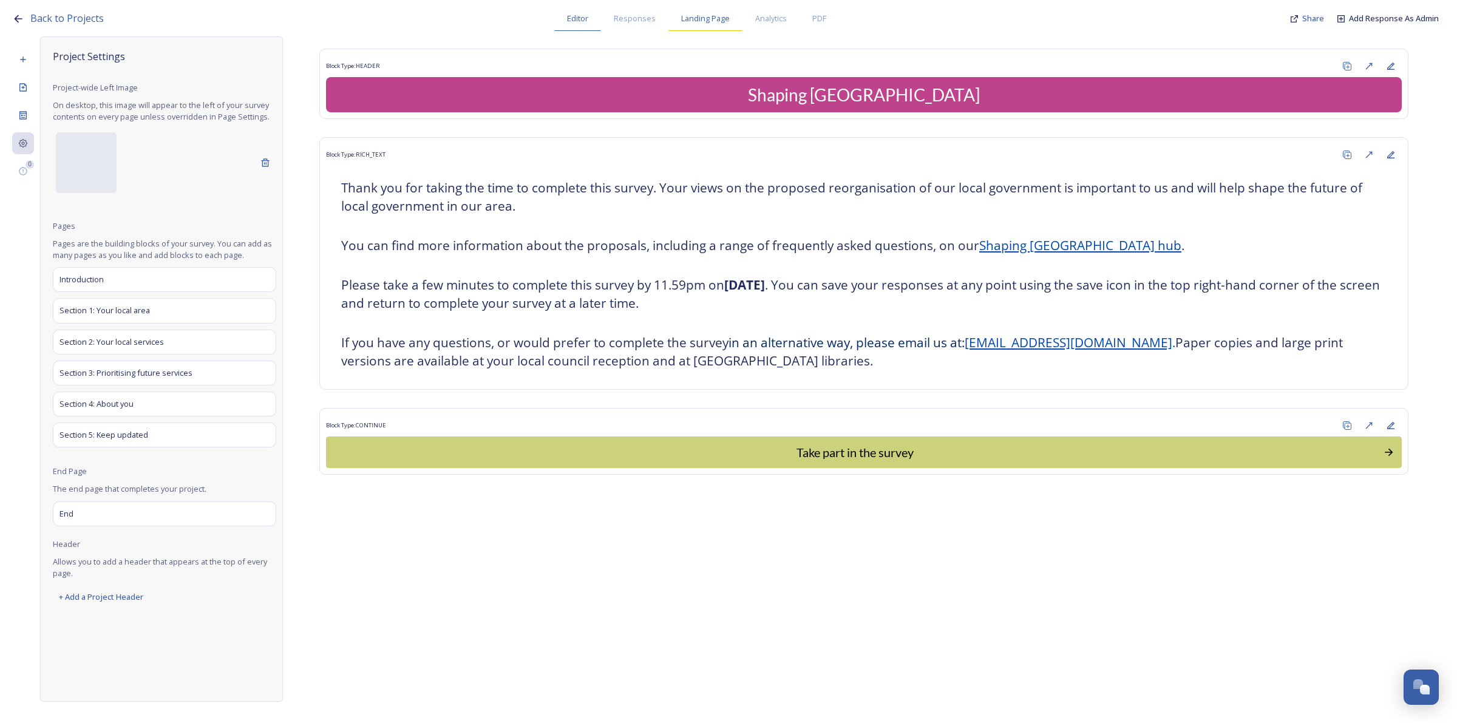
click at [708, 24] on span "Landing Page" at bounding box center [705, 19] width 49 height 12
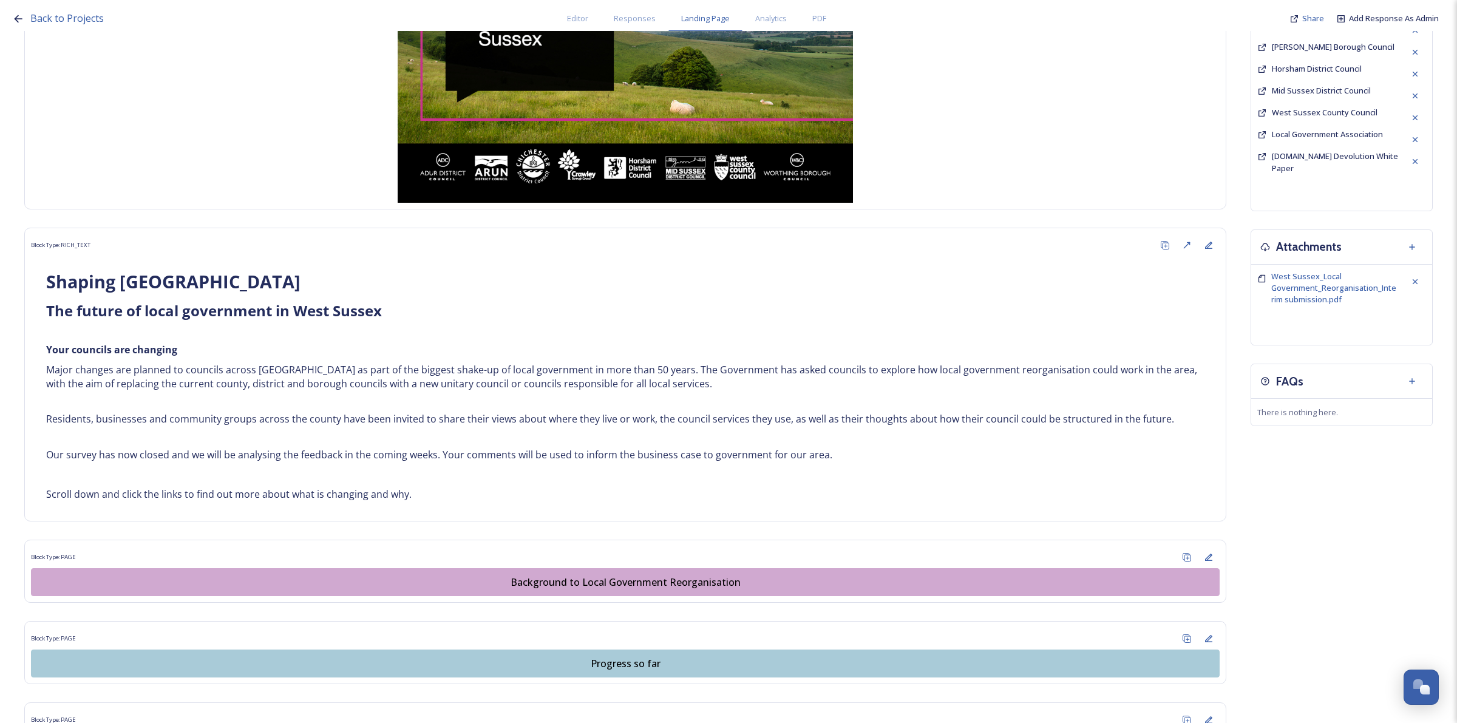
scroll to position [346, 0]
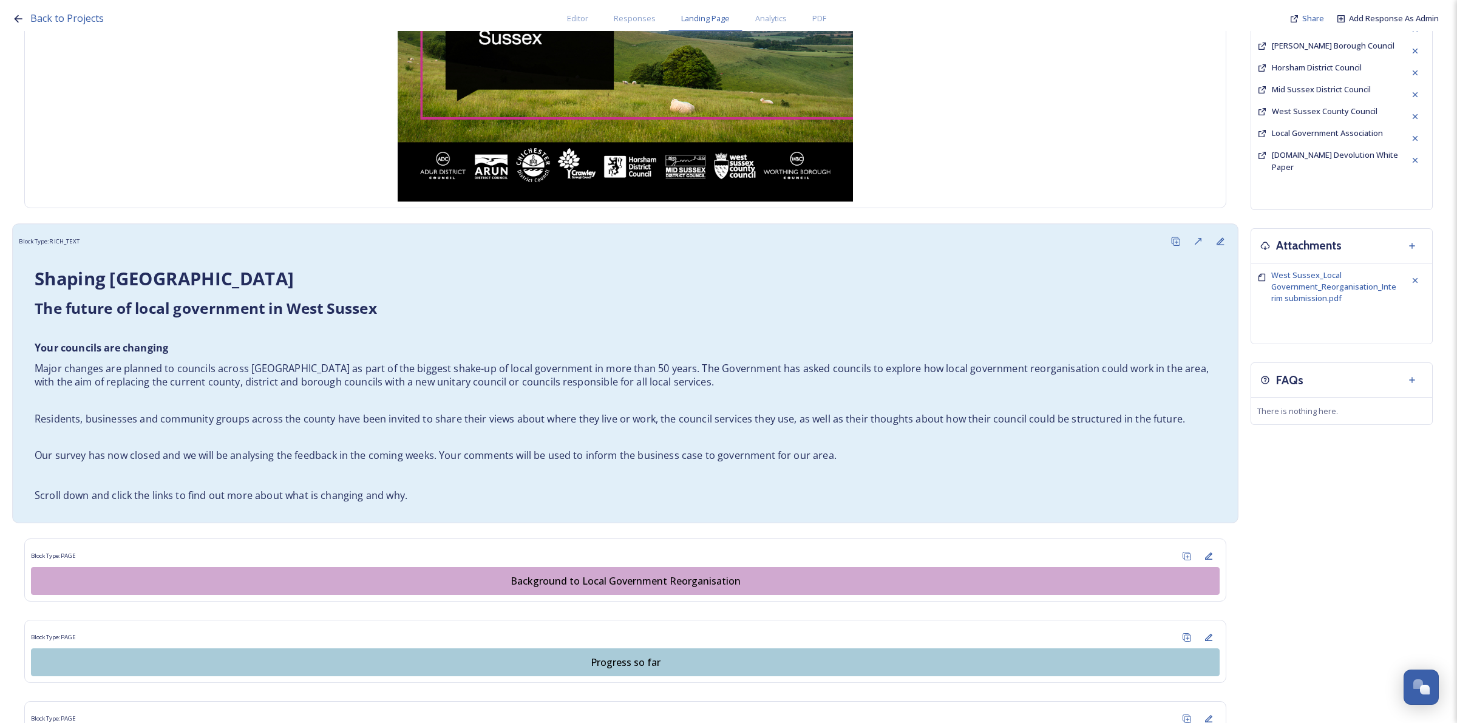
click at [859, 462] on p "Our survey has now closed and we will be analysing the feedback in the coming w…" at bounding box center [625, 455] width 1181 height 14
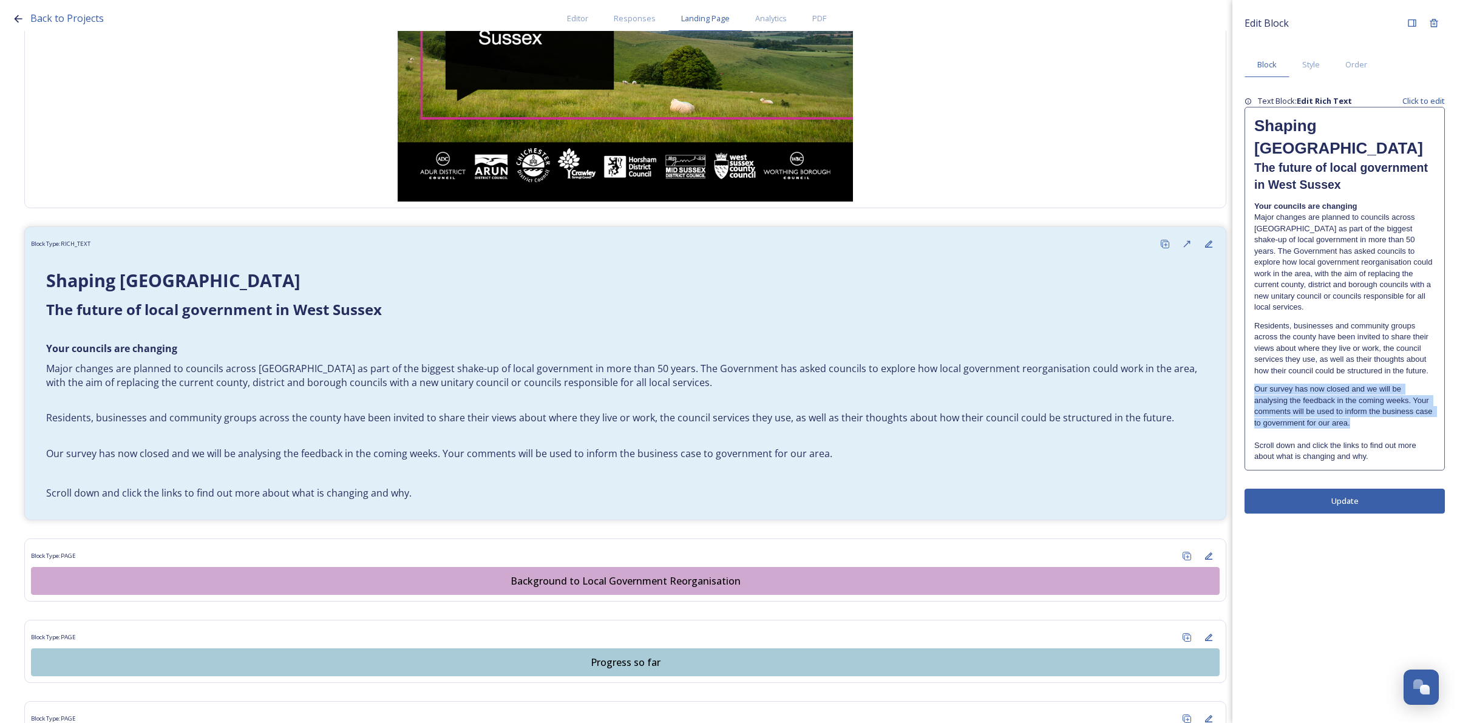
drag, startPoint x: 1358, startPoint y: 390, endPoint x: 1251, endPoint y: 358, distance: 112.0
click at [1251, 358] on div "Shaping West Sussex ﻿﻿﻿The future of local government in West Sussex Your counc…" at bounding box center [1344, 288] width 199 height 362
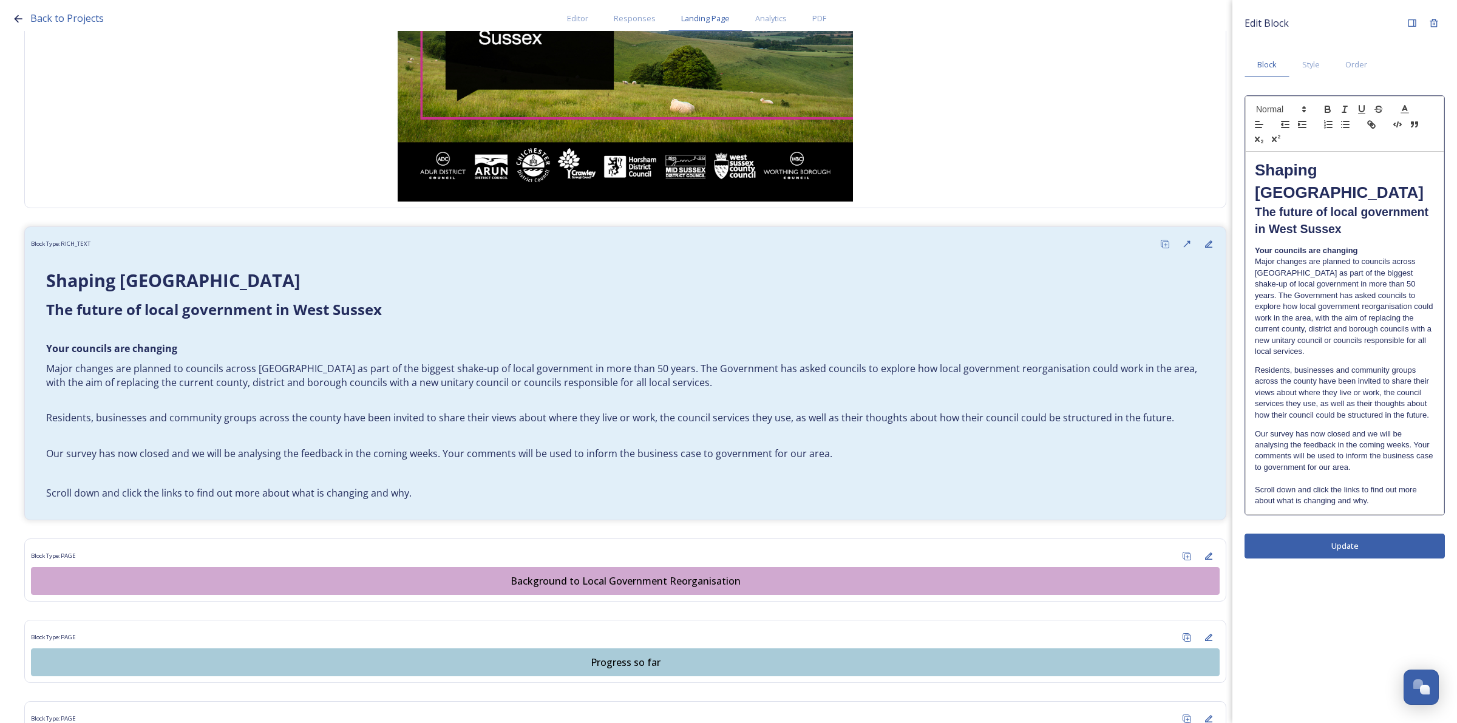
click at [1340, 433] on p "Our survey has now closed and we will be analysing the feedback in the coming w…" at bounding box center [1345, 450] width 180 height 45
drag, startPoint x: 1358, startPoint y: 445, endPoint x: 1245, endPoint y: 413, distance: 117.2
click at [1245, 413] on pre "Shaping West Sussex ﻿﻿﻿The future of local government in West Sussex Your counc…" at bounding box center [1344, 333] width 199 height 362
click at [1324, 104] on icon "button" at bounding box center [1327, 109] width 11 height 11
click at [1375, 484] on p "Scroll down and click the links to find out more about what is changing and why." at bounding box center [1345, 495] width 180 height 22
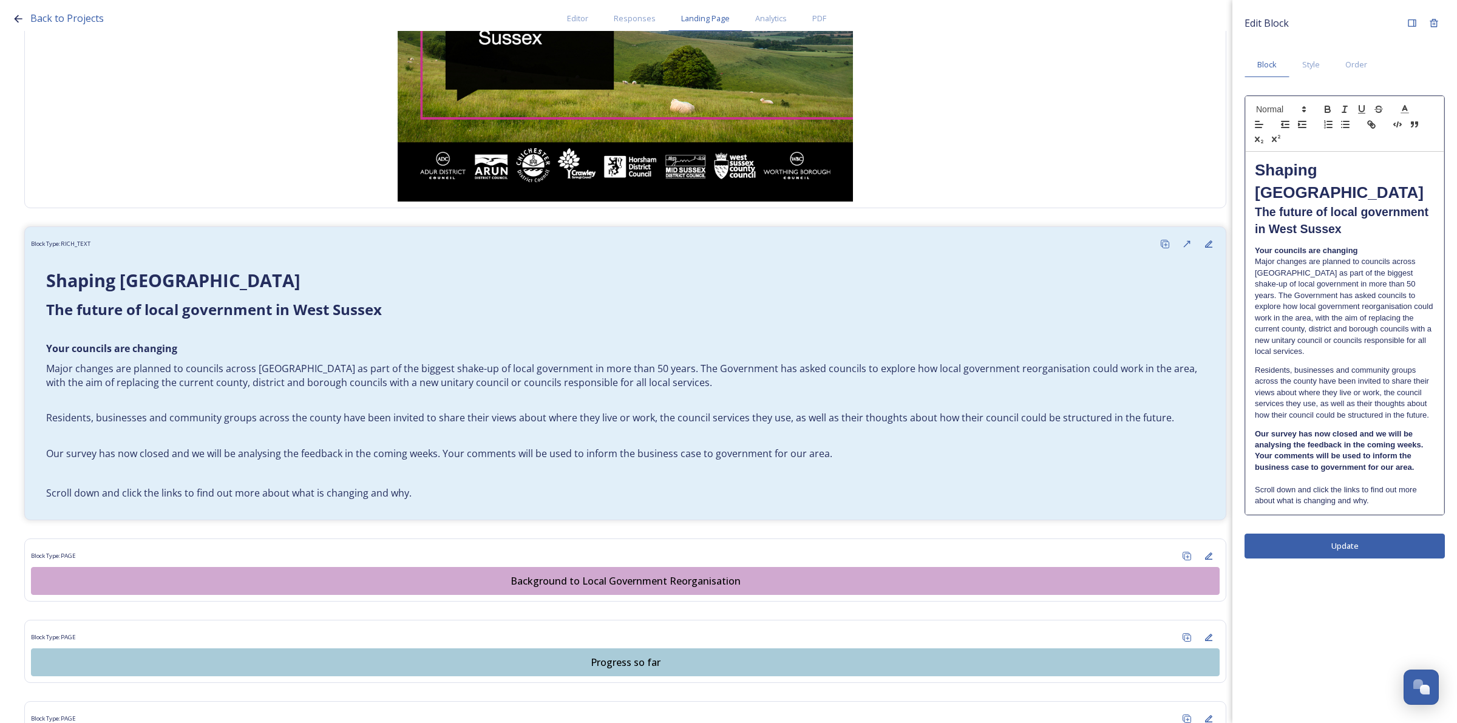
click at [1251, 468] on div "Shaping West Sussex ﻿﻿﻿The future of local government in West Sussex Your counc…" at bounding box center [1344, 333] width 198 height 362
click at [1327, 450] on p "Our survey has now closed and we will be analysing the feedback in the coming w…" at bounding box center [1345, 450] width 180 height 45
click at [1363, 523] on div "Edit Block Block Style Order Shaping West Sussex ﻿﻿﻿The future of local governm…" at bounding box center [1344, 361] width 225 height 723
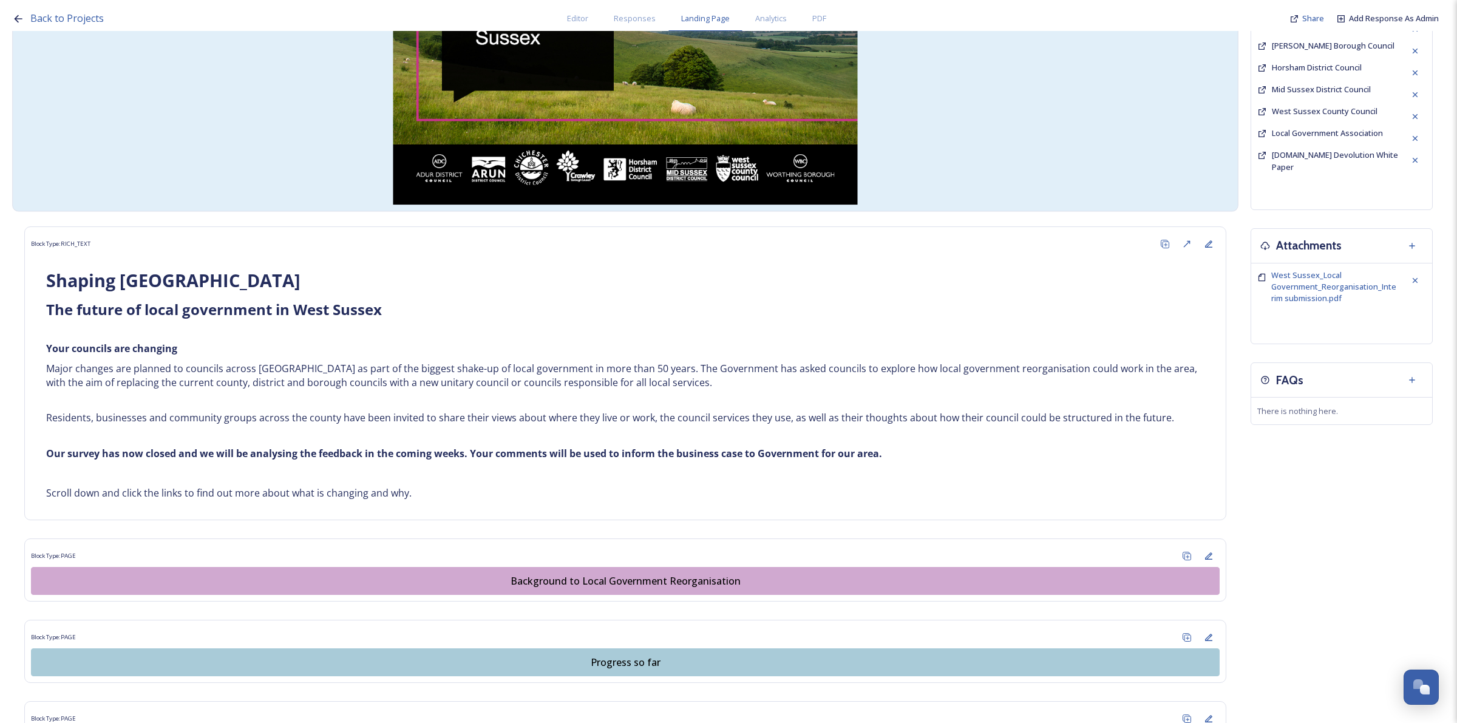
click at [1170, 75] on img at bounding box center [625, 51] width 1212 height 310
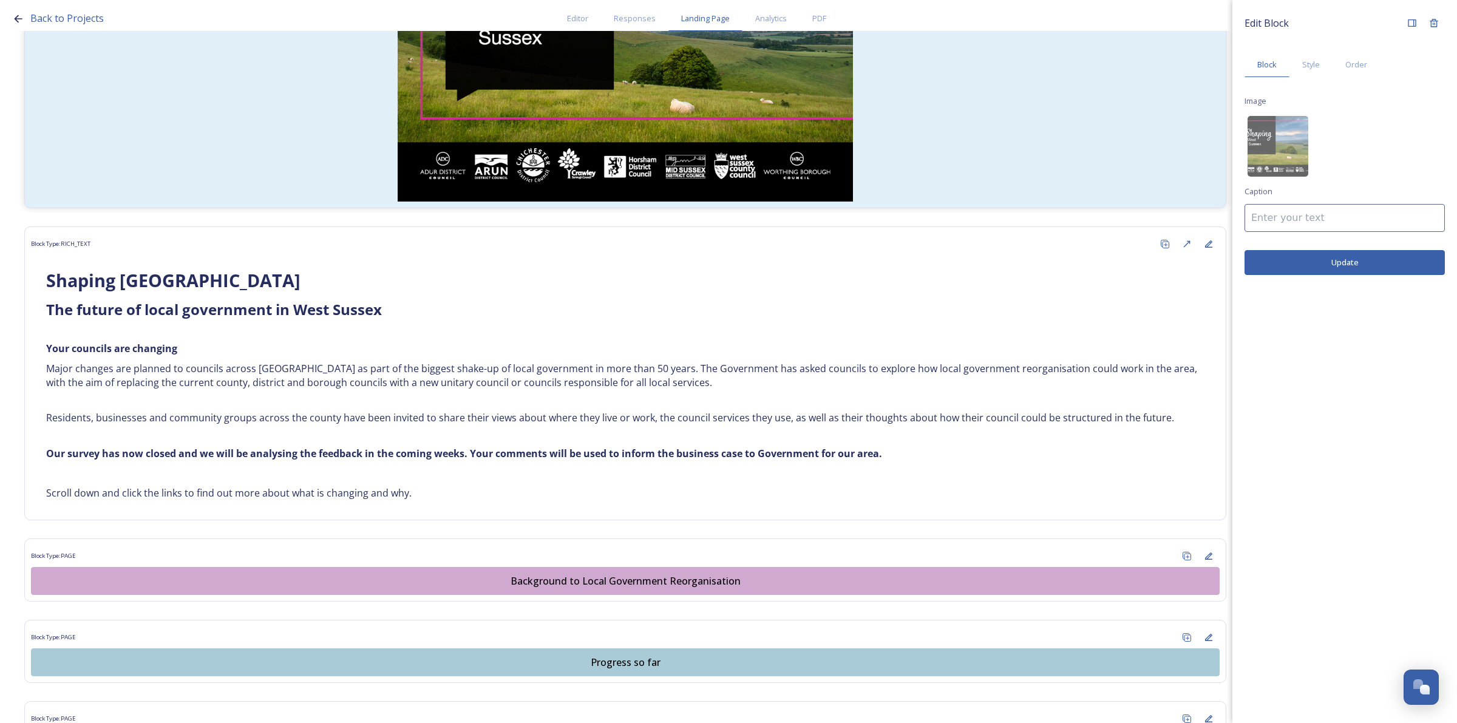
click at [1187, 15] on div "Back to Projects Editor Responses Landing Page Analytics PDF Share Add Response…" at bounding box center [731, 15] width 1438 height 31
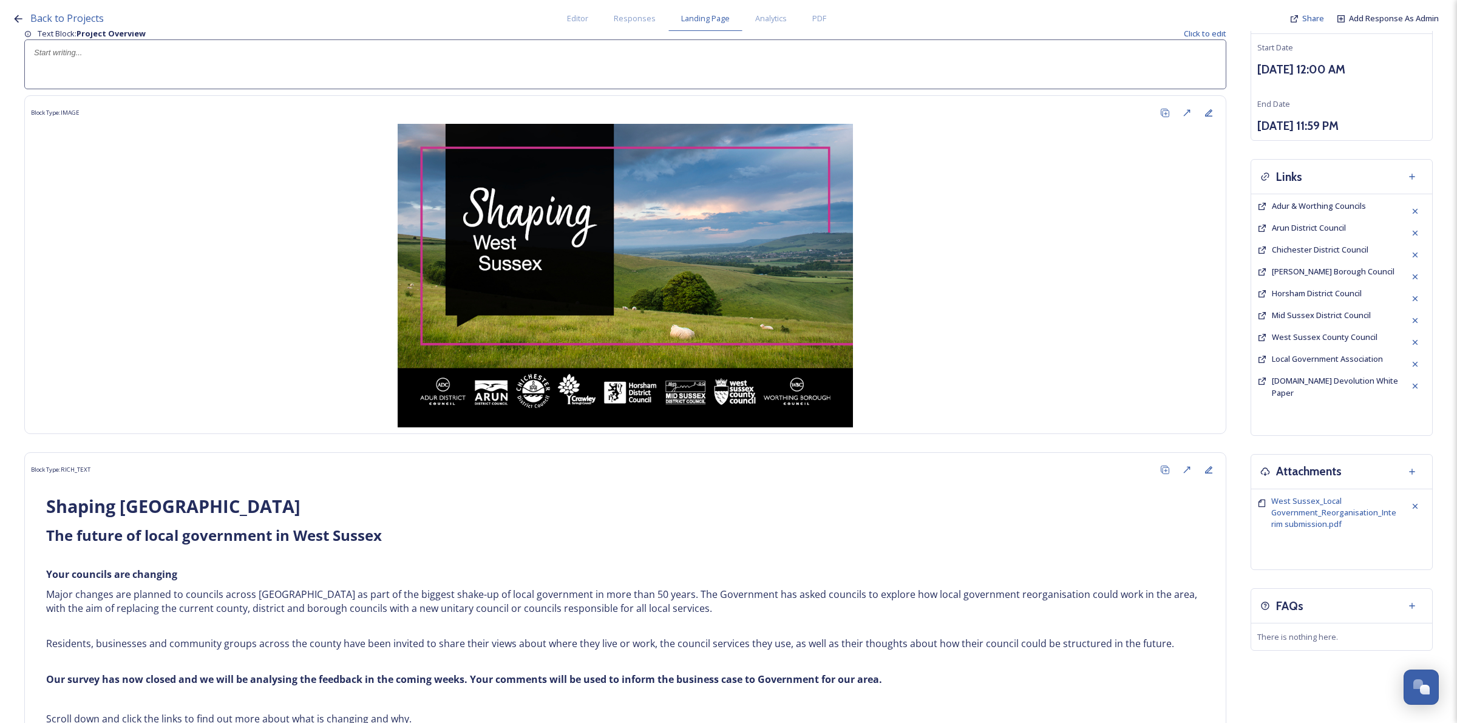
scroll to position [0, 0]
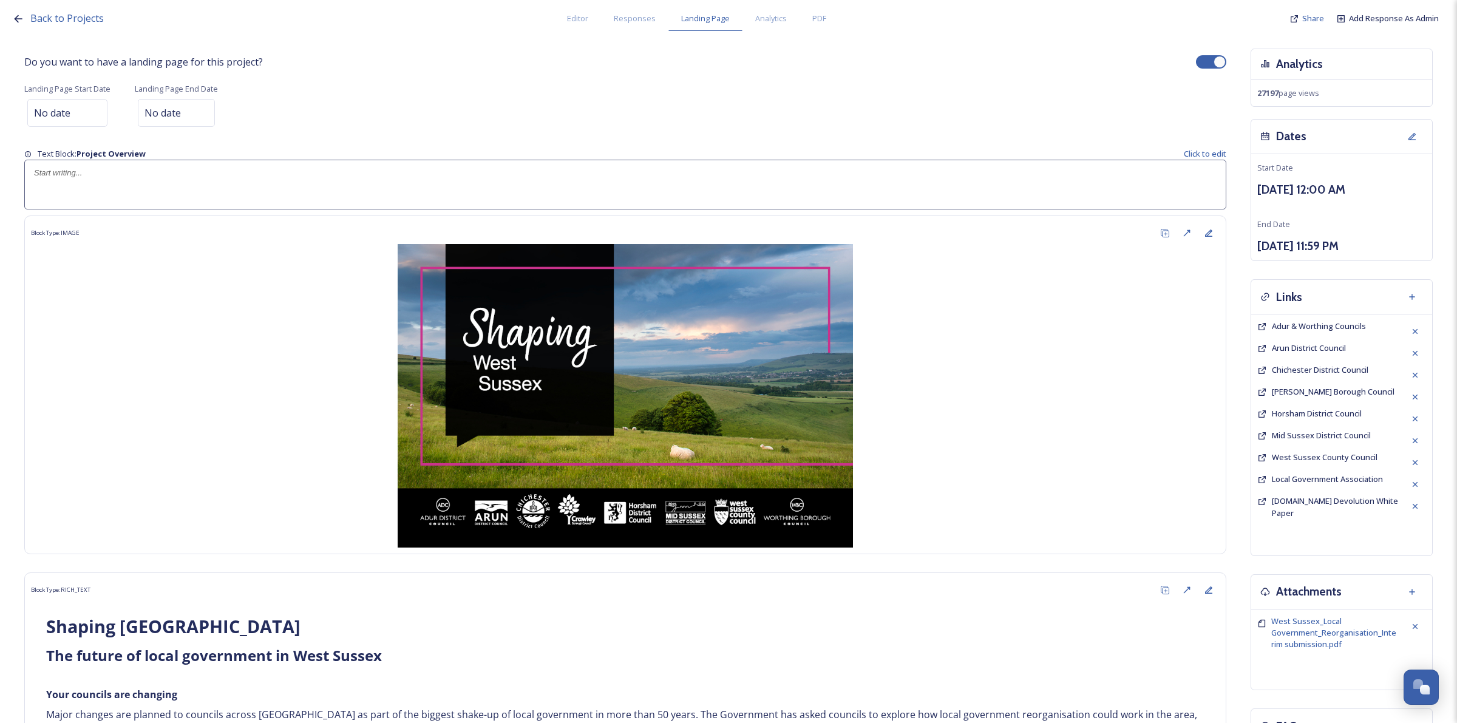
click at [1348, 144] on div "Dates" at bounding box center [1341, 137] width 181 height 35
click at [1346, 88] on div "27197 page views" at bounding box center [1341, 93] width 181 height 27
click at [575, 18] on span "Editor" at bounding box center [577, 19] width 21 height 12
